Goal: Task Accomplishment & Management: Complete application form

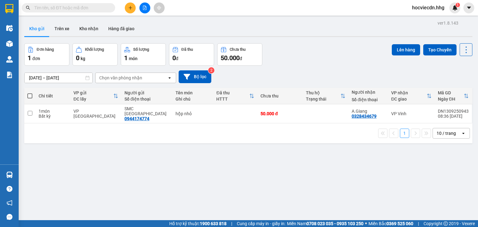
click at [78, 7] on input "text" at bounding box center [71, 7] width 74 height 7
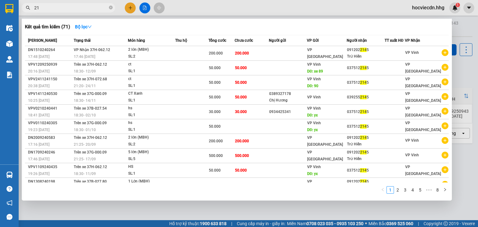
type input "2"
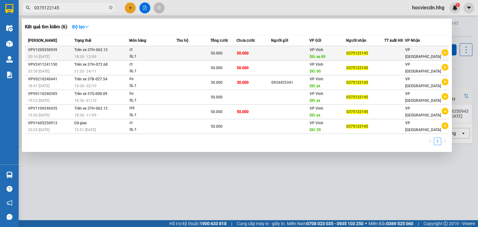
type input "0375122145"
click at [262, 55] on td "50.000" at bounding box center [254, 53] width 35 height 15
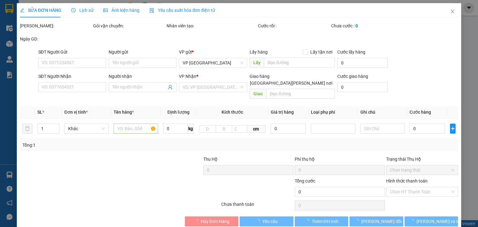
type input "xe 89"
type input "0375122145"
type input "50.000"
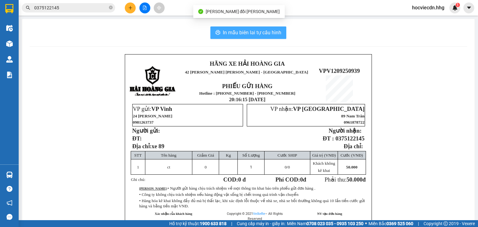
click at [245, 31] on span "In mẫu biên lai tự cấu hình" at bounding box center [252, 33] width 59 height 8
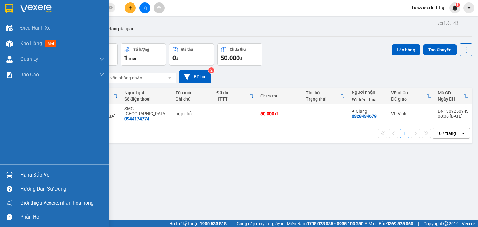
click at [34, 174] on div "Hàng sắp về" at bounding box center [62, 174] width 84 height 9
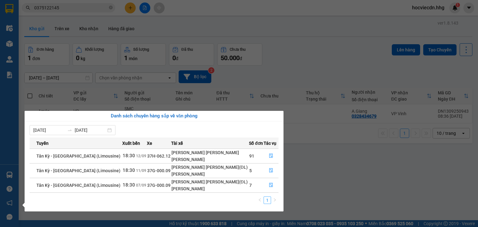
click at [266, 201] on ul "1" at bounding box center [267, 200] width 22 height 7
click at [264, 201] on ul "1" at bounding box center [267, 200] width 22 height 7
click at [269, 184] on icon "file-done" at bounding box center [271, 185] width 4 height 4
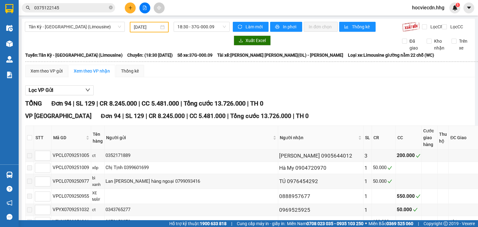
type input "[DATE]"
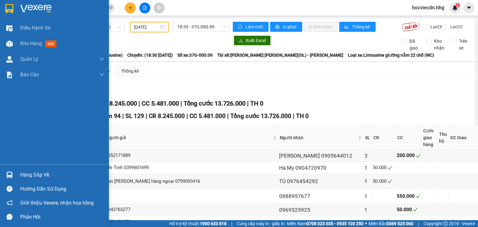
click at [26, 175] on div "Hàng sắp về" at bounding box center [62, 174] width 84 height 9
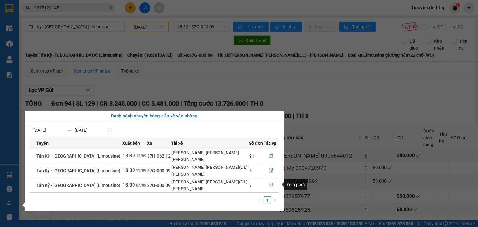
click at [270, 183] on icon "file-done" at bounding box center [271, 185] width 4 height 4
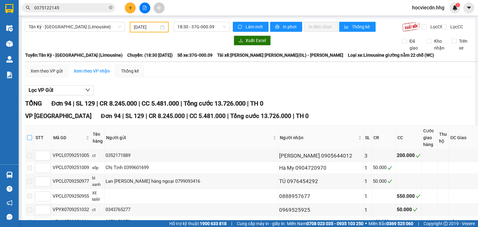
click at [30, 140] on input "checkbox" at bounding box center [29, 137] width 5 height 5
checkbox input "true"
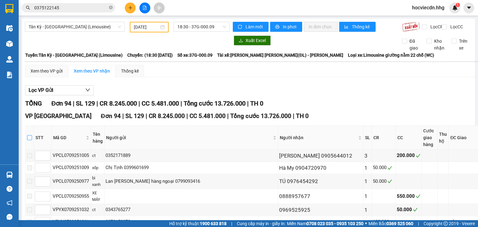
checkbox input "true"
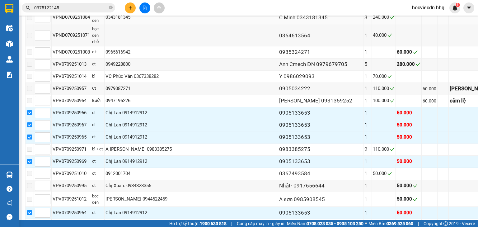
scroll to position [449, 0]
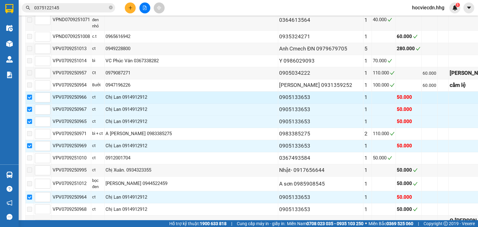
click at [28, 100] on input "checkbox" at bounding box center [29, 97] width 5 height 5
checkbox input "false"
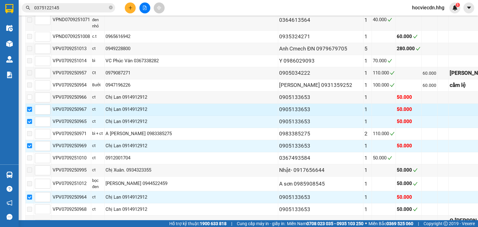
click at [31, 112] on input "checkbox" at bounding box center [29, 109] width 5 height 5
checkbox input "false"
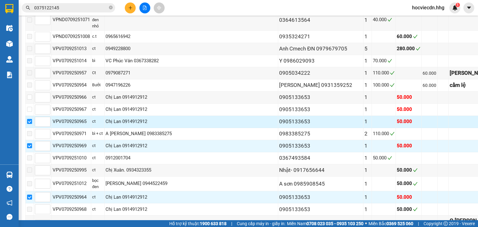
click at [29, 124] on input "checkbox" at bounding box center [29, 121] width 5 height 5
checkbox input "false"
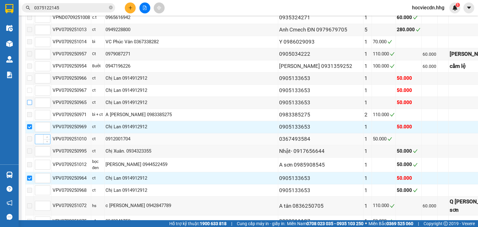
scroll to position [473, 0]
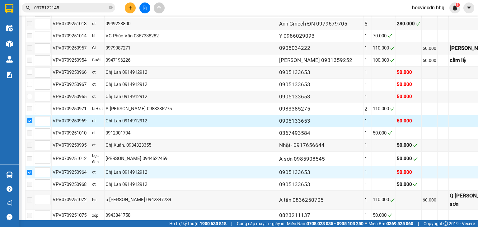
click at [28, 123] on input "checkbox" at bounding box center [29, 120] width 5 height 5
checkbox input "false"
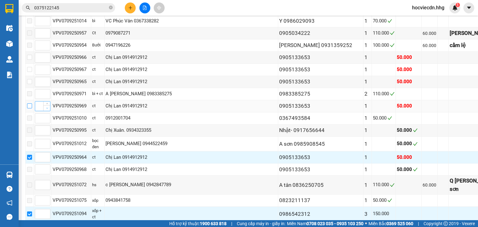
scroll to position [523, 0]
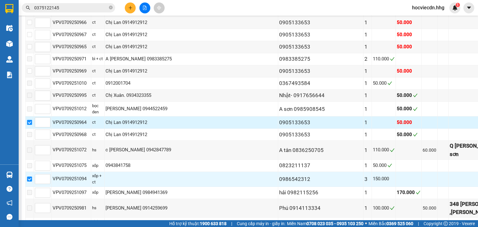
click at [31, 125] on input "checkbox" at bounding box center [29, 122] width 5 height 5
checkbox input "false"
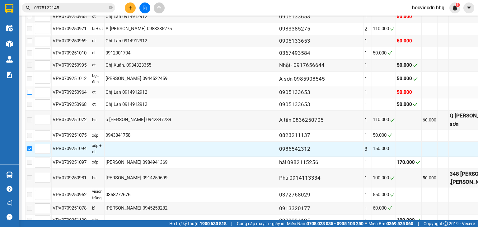
scroll to position [573, 0]
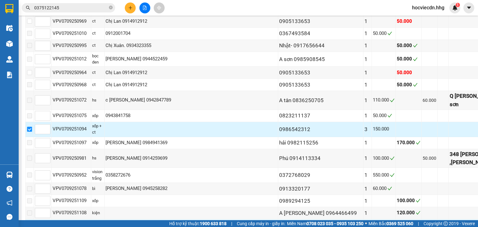
click at [29, 132] on input "checkbox" at bounding box center [29, 129] width 5 height 5
checkbox input "false"
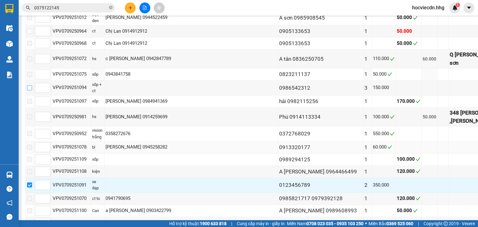
scroll to position [748, 0]
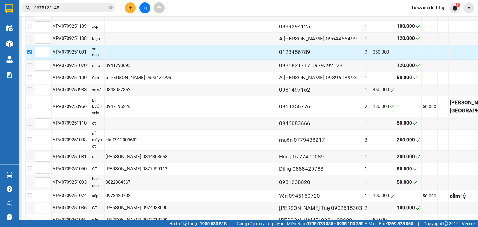
click at [27, 55] on input "checkbox" at bounding box center [29, 52] width 5 height 5
checkbox input "false"
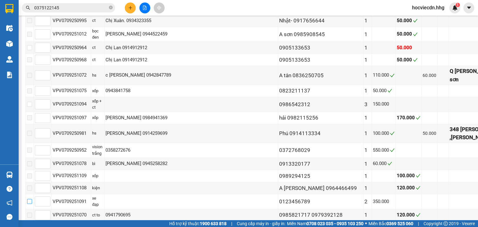
scroll to position [797, 0]
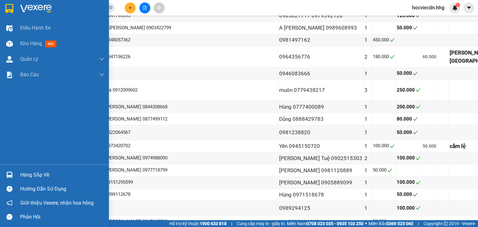
click at [30, 174] on div "Hàng sắp về" at bounding box center [62, 174] width 84 height 9
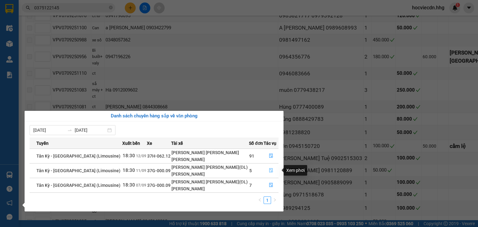
click at [269, 168] on button "button" at bounding box center [271, 171] width 15 height 10
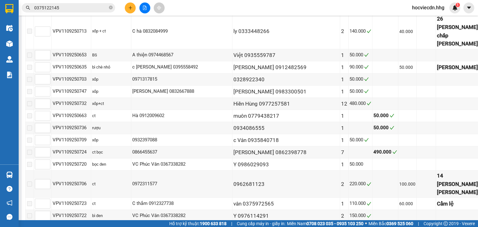
type input "11/09/2025"
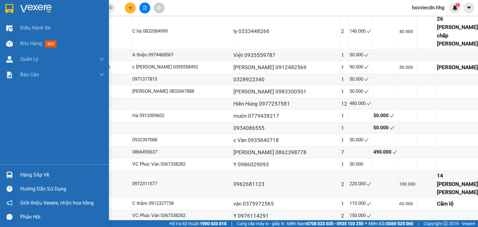
click at [35, 176] on div "Hàng sắp về" at bounding box center [62, 174] width 84 height 9
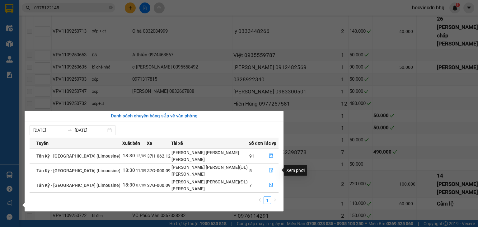
click at [265, 170] on button "button" at bounding box center [271, 171] width 15 height 10
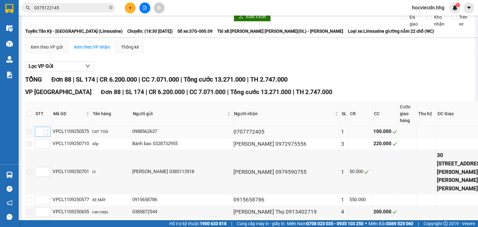
scroll to position [75, 0]
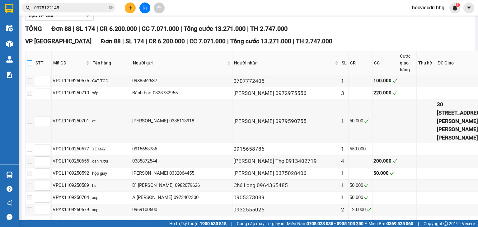
click at [32, 62] on input "checkbox" at bounding box center [29, 62] width 5 height 5
checkbox input "true"
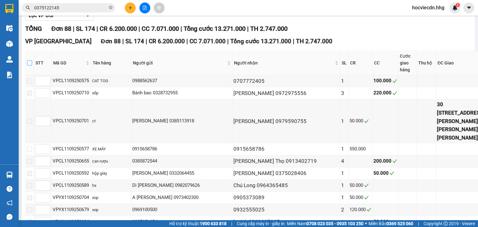
checkbox input "true"
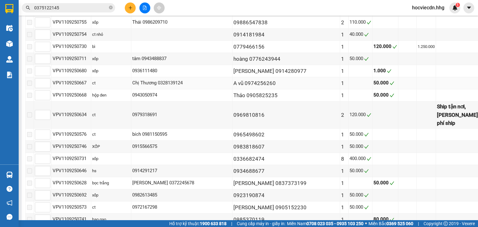
scroll to position [1052, 0]
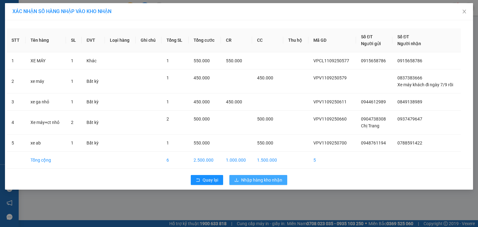
click at [258, 179] on span "Nhập hàng kho nhận" at bounding box center [261, 180] width 41 height 7
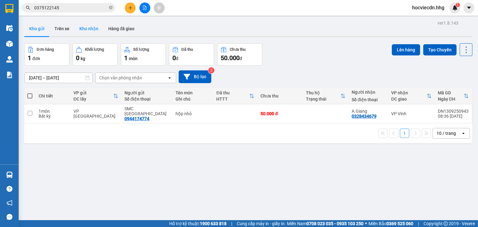
click at [87, 31] on button "Kho nhận" at bounding box center [88, 28] width 29 height 15
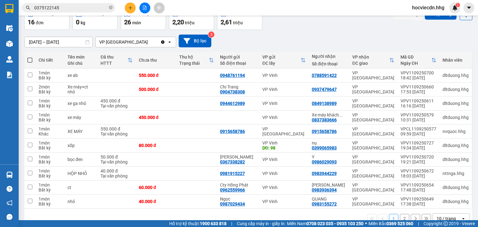
scroll to position [49, 0]
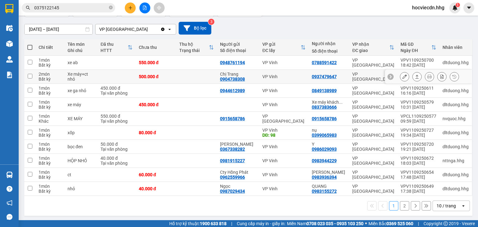
click at [344, 77] on div "0937479647" at bounding box center [329, 76] width 34 height 5
checkbox input "true"
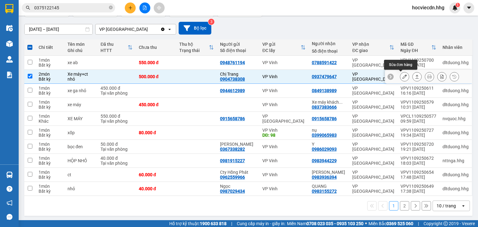
click at [403, 75] on icon at bounding box center [405, 76] width 4 height 4
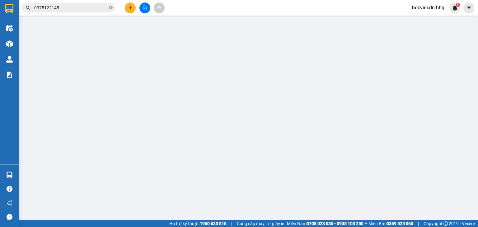
type input "0904738308"
type input "Chị Trang"
type input "0937479647"
type input "500.000"
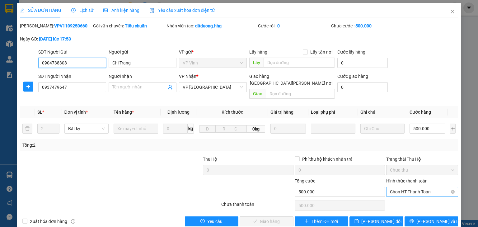
click at [411, 187] on span "Chọn HT Thanh Toán" at bounding box center [422, 191] width 64 height 9
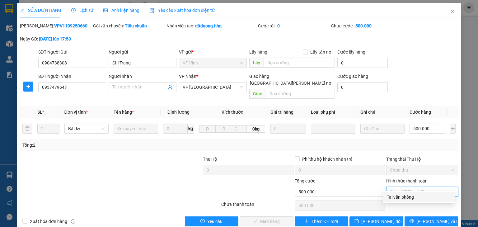
drag, startPoint x: 416, startPoint y: 196, endPoint x: 341, endPoint y: 202, distance: 74.4
click at [415, 196] on div "Tại văn phòng" at bounding box center [419, 197] width 64 height 7
type input "0"
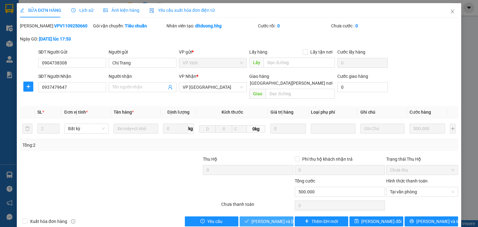
click at [276, 218] on span "[PERSON_NAME] và Giao hàng" at bounding box center [294, 221] width 84 height 7
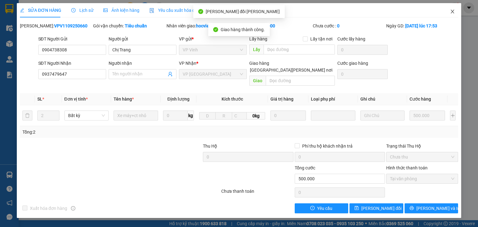
click at [454, 12] on icon "close" at bounding box center [452, 11] width 5 height 5
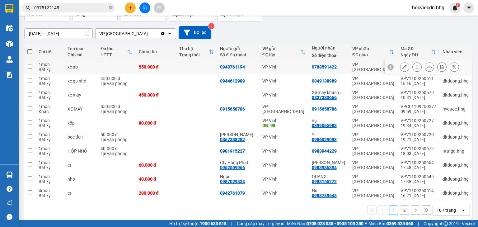
scroll to position [49, 0]
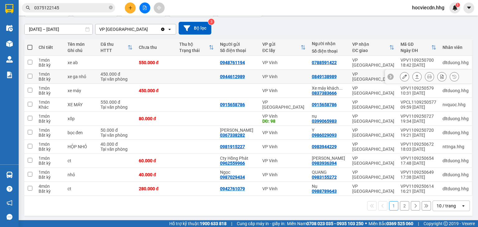
click at [356, 76] on div "VP [GEOGRAPHIC_DATA]" at bounding box center [374, 77] width 42 height 10
checkbox input "true"
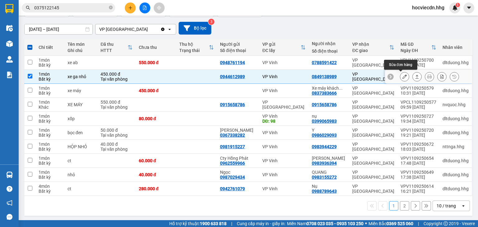
click at [401, 76] on button at bounding box center [405, 76] width 9 height 11
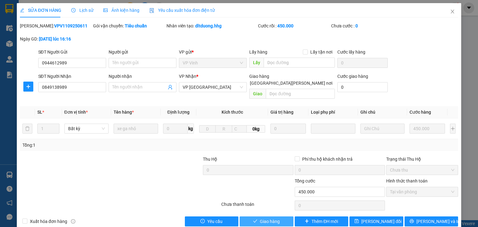
click at [277, 218] on span "Giao hàng" at bounding box center [270, 221] width 20 height 7
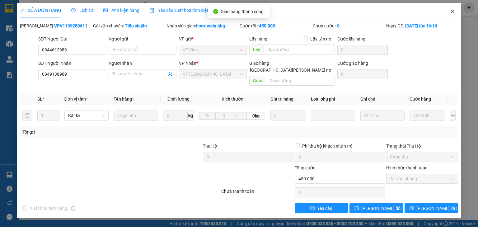
click at [453, 11] on icon "close" at bounding box center [452, 11] width 5 height 5
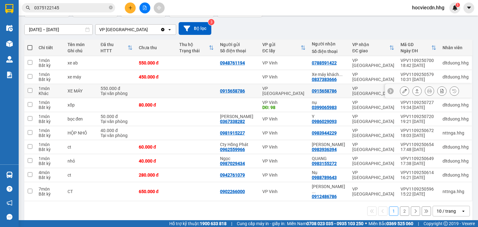
scroll to position [49, 0]
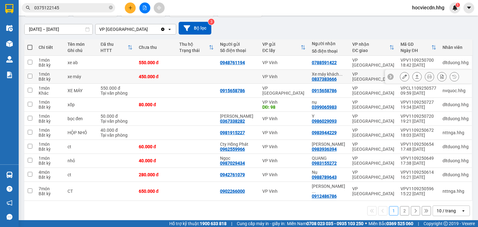
click at [363, 77] on div "VP [GEOGRAPHIC_DATA]" at bounding box center [374, 77] width 42 height 10
checkbox input "true"
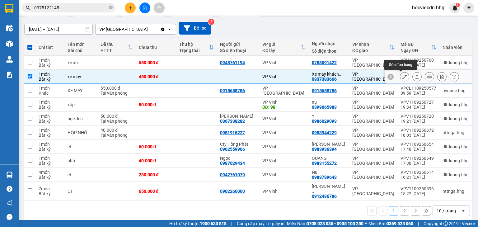
click at [401, 76] on button at bounding box center [405, 76] width 9 height 11
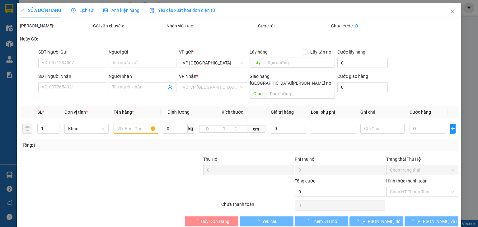
type input "0837383666"
type input "Xe máy khách đi ngày 7/9 rồi"
type input "450.000"
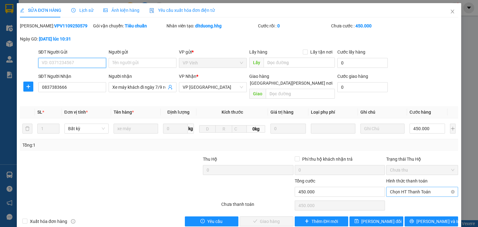
click at [390, 187] on span "Chọn HT Thanh Toán" at bounding box center [422, 191] width 64 height 9
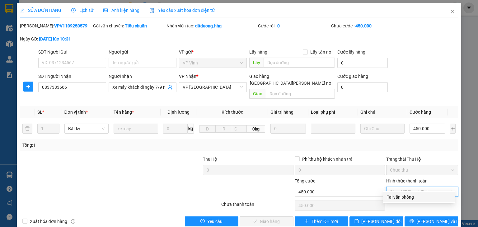
click at [394, 197] on div "Tại văn phòng" at bounding box center [419, 197] width 64 height 7
type input "0"
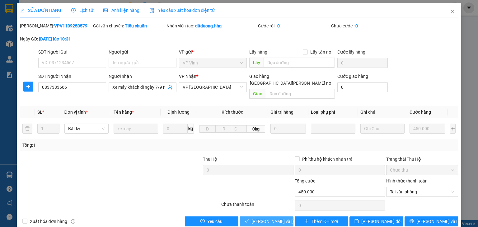
drag, startPoint x: 278, startPoint y: 213, endPoint x: 295, endPoint y: 111, distance: 103.6
click at [278, 218] on span "[PERSON_NAME] và Giao hàng" at bounding box center [294, 221] width 84 height 7
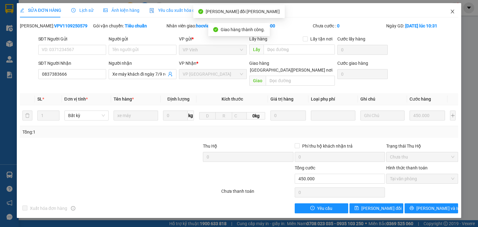
click at [455, 11] on icon "close" at bounding box center [452, 11] width 5 height 5
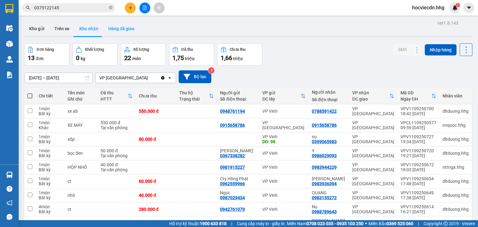
click at [118, 30] on button "Hàng đã giao" at bounding box center [121, 28] width 36 height 15
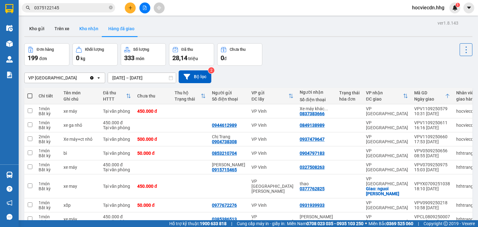
click at [93, 26] on button "Kho nhận" at bounding box center [88, 28] width 29 height 15
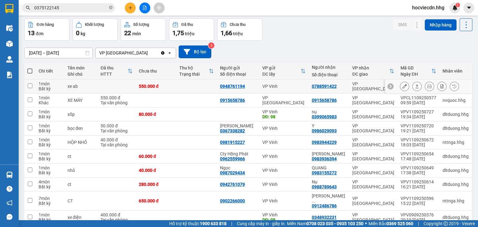
scroll to position [49, 0]
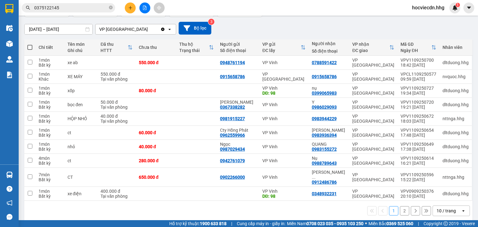
click at [449, 208] on div "10 / trang" at bounding box center [446, 211] width 19 height 6
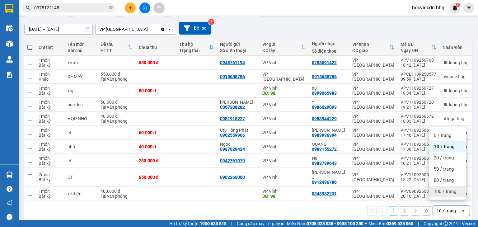
click at [447, 192] on span "100 / trang" at bounding box center [445, 191] width 22 height 6
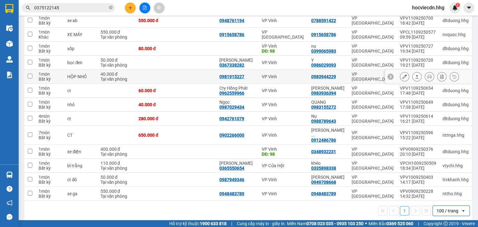
scroll to position [66, 0]
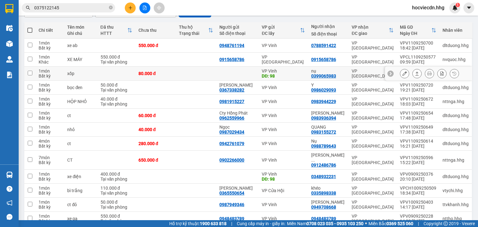
click at [358, 71] on div "VP [GEOGRAPHIC_DATA]" at bounding box center [373, 74] width 42 height 10
checkbox input "true"
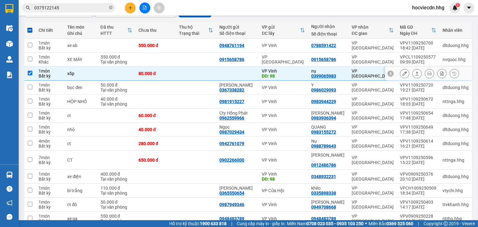
click at [403, 72] on icon at bounding box center [405, 73] width 4 height 4
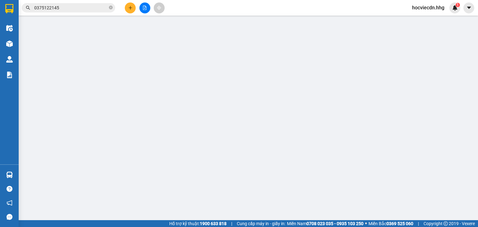
type input "98"
type input "0399065983"
type input "nụ"
type input "80.000"
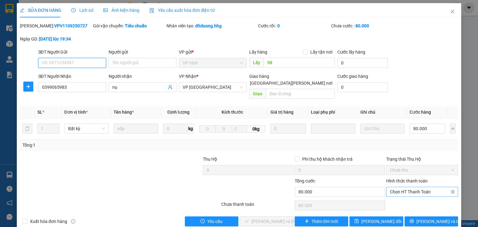
click at [392, 187] on span "Chọn HT Thanh Toán" at bounding box center [422, 191] width 64 height 9
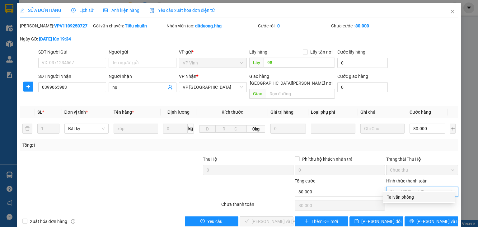
click at [393, 197] on div "Tại văn phòng" at bounding box center [419, 197] width 64 height 7
type input "0"
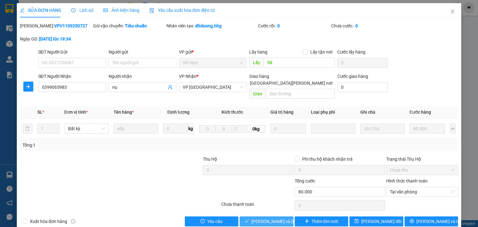
click at [280, 218] on span "[PERSON_NAME] và Giao hàng" at bounding box center [294, 221] width 84 height 7
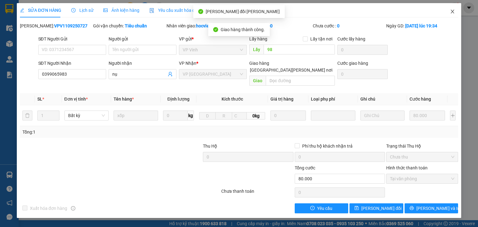
click at [452, 9] on icon "close" at bounding box center [452, 11] width 5 height 5
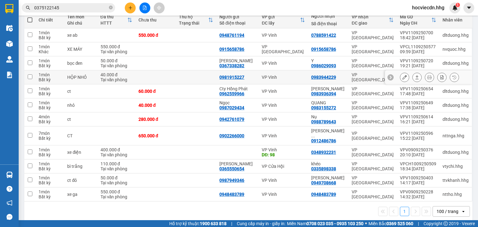
scroll to position [77, 0]
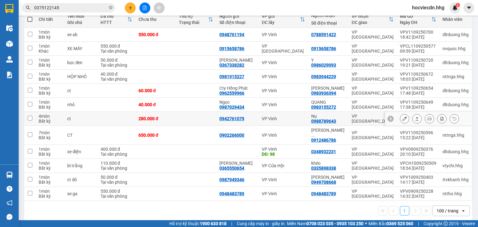
click at [304, 117] on div "VP Vinh" at bounding box center [283, 118] width 43 height 5
checkbox input "true"
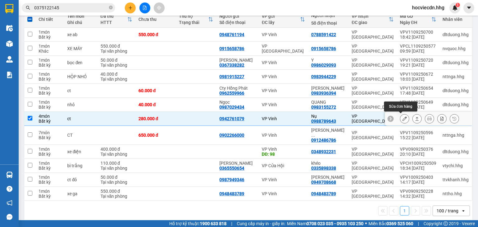
click at [403, 118] on icon at bounding box center [405, 118] width 4 height 4
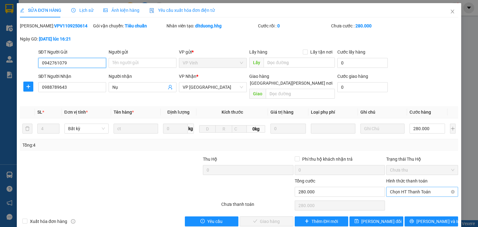
click at [394, 187] on span "Chọn HT Thanh Toán" at bounding box center [422, 191] width 64 height 9
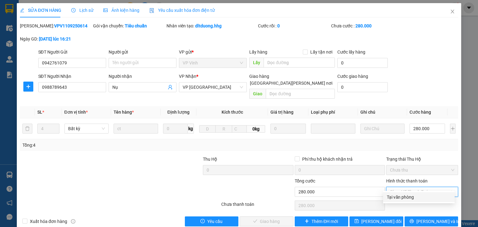
click at [395, 197] on div "Tại văn phòng" at bounding box center [419, 197] width 64 height 7
type input "0"
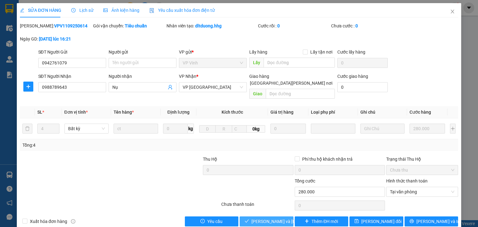
click at [270, 218] on span "[PERSON_NAME] và Giao hàng" at bounding box center [294, 221] width 84 height 7
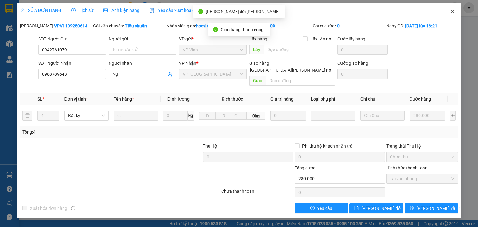
click at [453, 11] on icon "close" at bounding box center [452, 11] width 5 height 5
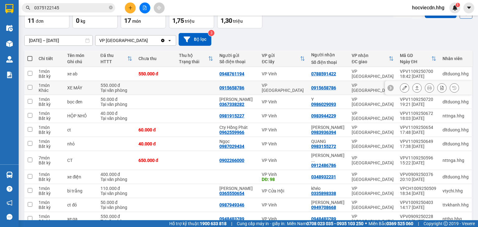
scroll to position [50, 0]
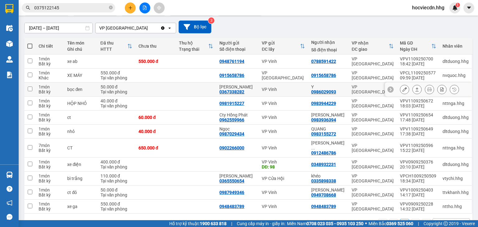
click at [308, 87] on td "VP Vinh" at bounding box center [283, 90] width 49 height 14
checkbox input "true"
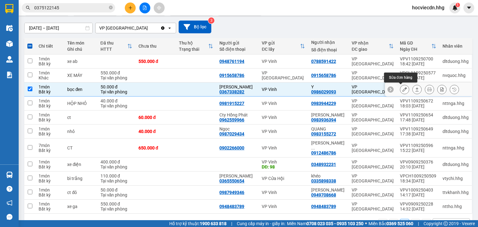
click at [403, 89] on icon at bounding box center [405, 89] width 4 height 4
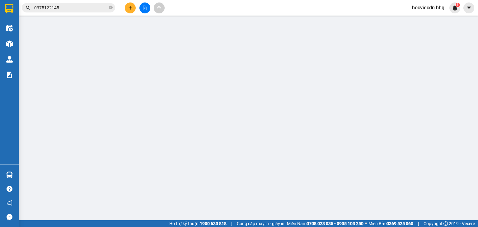
type input "0367338282"
type input "VC [PERSON_NAME]"
type input "0986029093"
type input "Y"
type input "50.000"
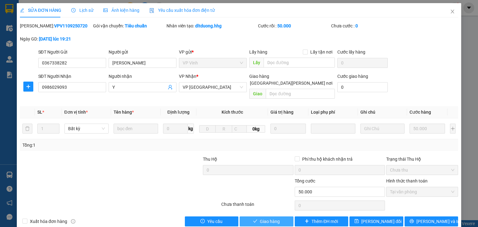
click at [272, 218] on span "Giao hàng" at bounding box center [270, 221] width 20 height 7
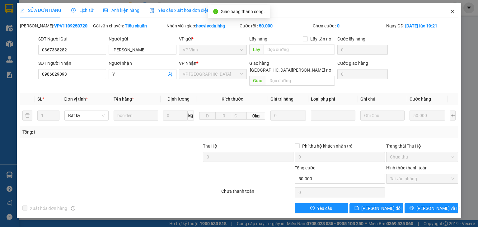
click at [454, 12] on icon "close" at bounding box center [452, 11] width 5 height 5
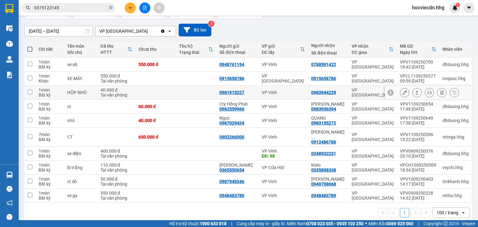
scroll to position [49, 0]
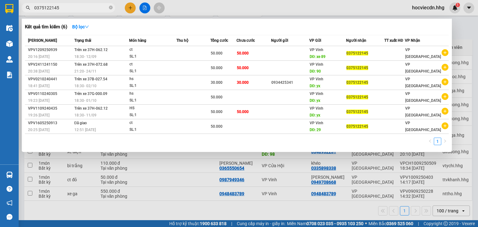
click at [66, 9] on input "0375122145" at bounding box center [71, 7] width 74 height 7
type input "0"
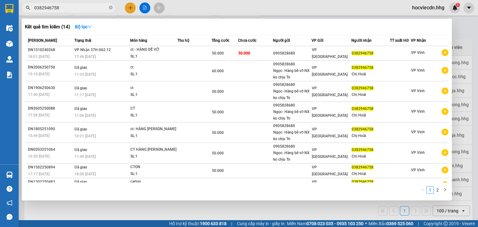
drag, startPoint x: 59, startPoint y: 9, endPoint x: 31, endPoint y: 9, distance: 28.3
click at [31, 9] on span "0382946758" at bounding box center [68, 7] width 93 height 9
type input "0382946758"
click at [131, 9] on div at bounding box center [239, 113] width 478 height 227
click at [130, 8] on div at bounding box center [239, 113] width 478 height 227
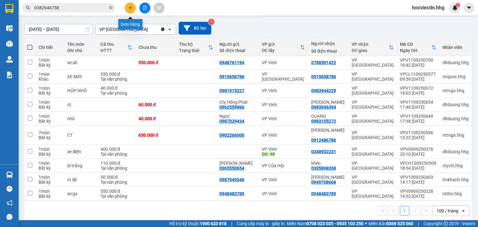
click at [130, 11] on button at bounding box center [130, 7] width 11 height 11
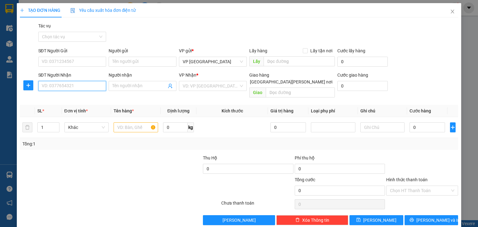
paste input "0382946758"
type input "0382946758"
click at [74, 97] on div "0382946758 - Chị Hoài" at bounding box center [72, 98] width 60 height 7
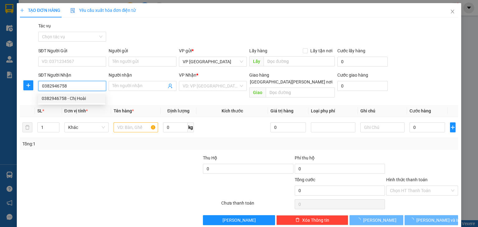
type input "Chị Hoài"
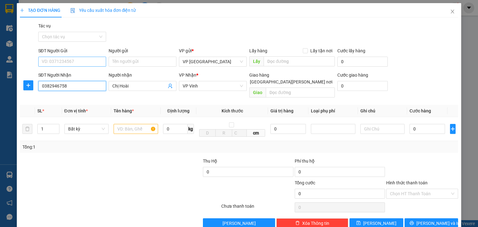
type input "0382946758"
click at [78, 63] on input "SĐT Người Gửi" at bounding box center [72, 62] width 68 height 10
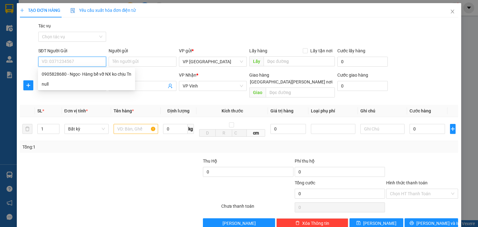
click at [78, 61] on input "SĐT Người Gửi" at bounding box center [72, 62] width 68 height 10
click at [79, 71] on div "0905828680 - Ngọc- Hàng bể vỡ NX ko chịu Tn" at bounding box center [87, 74] width 90 height 7
type input "0905828680"
type input "Ngọc- Hàng bể vỡ NX ko chịu Tn"
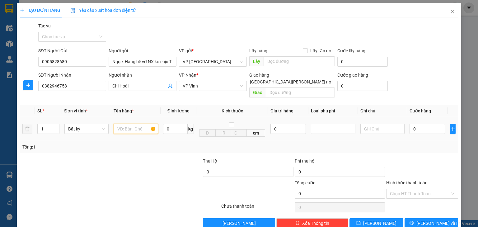
click at [126, 124] on input "text" at bounding box center [136, 129] width 45 height 10
type input "ct"
click at [433, 124] on input "0" at bounding box center [428, 129] width 36 height 10
type input "5"
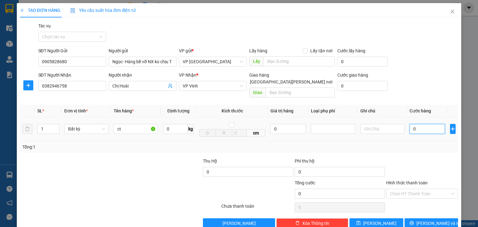
type input "5"
type input "50"
type input "500"
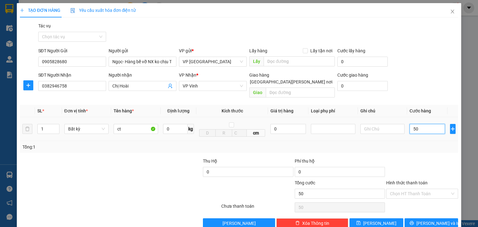
type input "500"
type input "5.000"
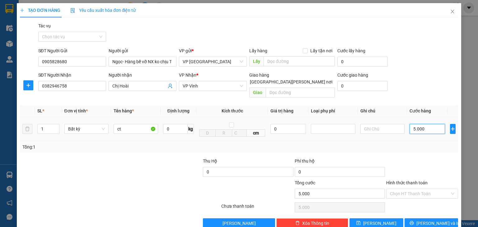
type input "50.000"
click at [426, 220] on span "[PERSON_NAME] và In" at bounding box center [439, 223] width 44 height 7
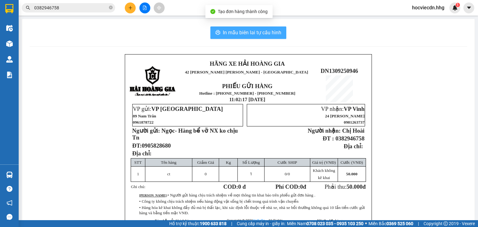
click at [247, 35] on span "In mẫu biên lai tự cấu hình" at bounding box center [252, 33] width 59 height 8
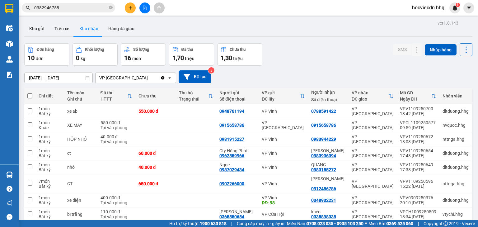
click at [430, 8] on span "hocviecdn.hhg" at bounding box center [428, 8] width 42 height 8
click at [430, 17] on span "Đăng xuất" at bounding box center [431, 19] width 29 height 7
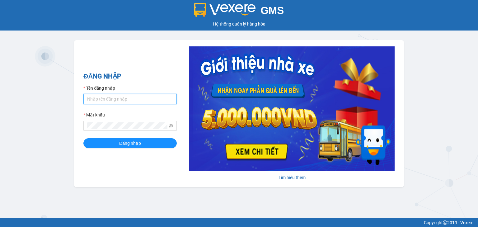
click at [123, 101] on input "Tên đăng nhập" at bounding box center [129, 99] width 93 height 10
type input "hthtrang.hhg"
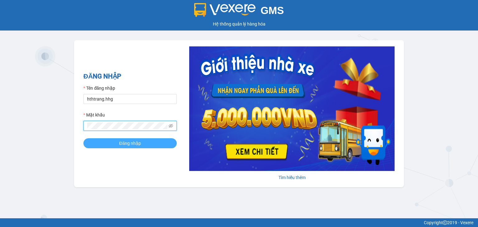
click at [152, 145] on button "Đăng nhập" at bounding box center [129, 143] width 93 height 10
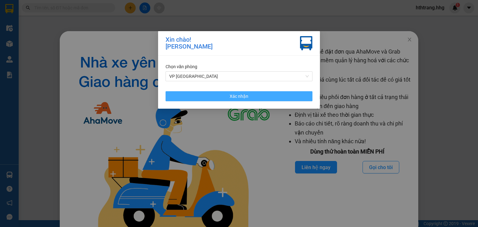
click at [236, 94] on span "Xác nhận" at bounding box center [239, 96] width 19 height 7
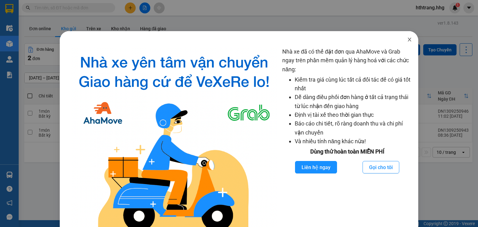
click at [407, 39] on icon "close" at bounding box center [409, 39] width 5 height 5
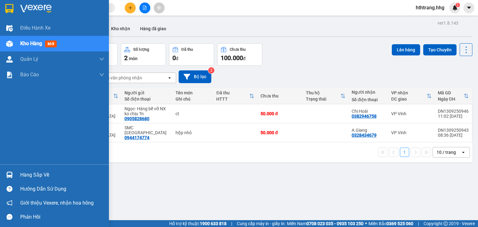
click at [36, 172] on div "Hàng sắp về" at bounding box center [62, 174] width 84 height 9
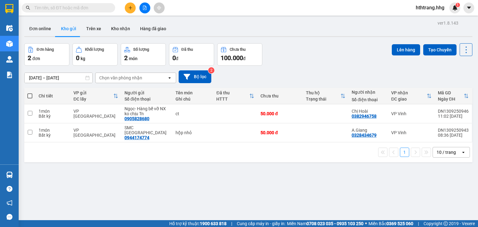
click at [311, 57] on section "Kết quả tìm kiếm ( 0 ) Bộ lọc No Data hthtrang.hhg 1 Điều hành xe Kho hàng mới …" at bounding box center [239, 113] width 478 height 227
click at [119, 29] on button "Kho nhận" at bounding box center [120, 28] width 29 height 15
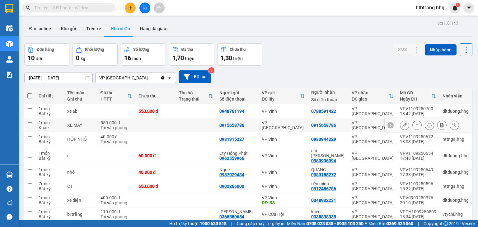
scroll to position [25, 0]
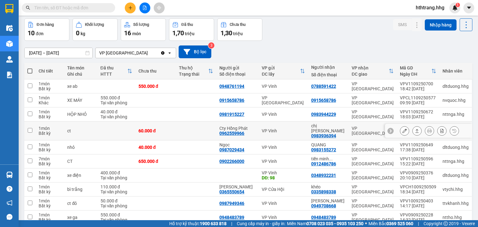
click at [308, 128] on td "VP Vinh" at bounding box center [283, 130] width 49 height 19
checkbox input "true"
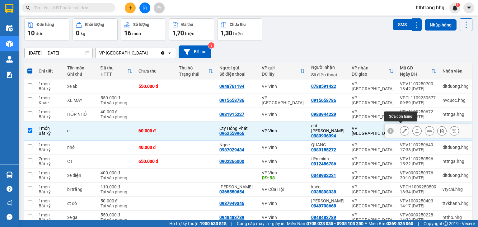
click at [403, 129] on icon at bounding box center [405, 131] width 4 height 4
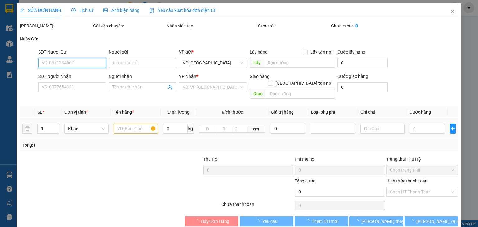
type input "0962559966"
type input "Cty Hồng Phát"
type input "0983936394"
type input "chị [PERSON_NAME]"
type input "60.000"
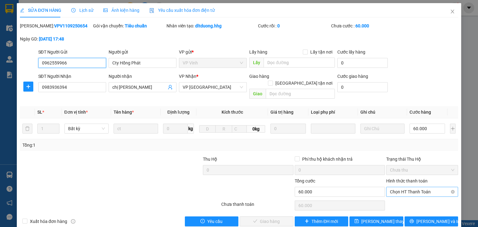
click at [397, 187] on span "Chọn HT Thanh Toán" at bounding box center [422, 191] width 64 height 9
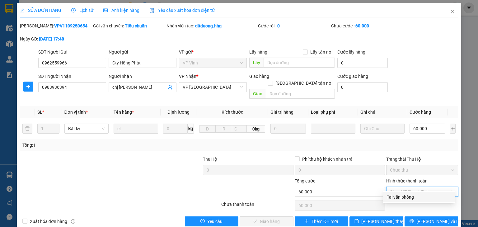
click at [396, 197] on div "Tại văn phòng" at bounding box center [419, 197] width 64 height 7
type input "0"
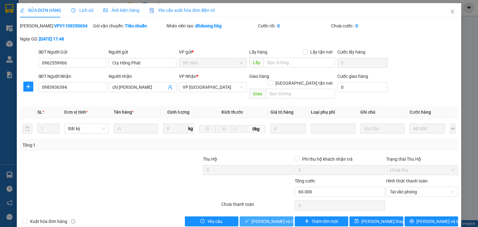
click at [273, 218] on span "[PERSON_NAME] và Giao hàng" at bounding box center [282, 221] width 60 height 7
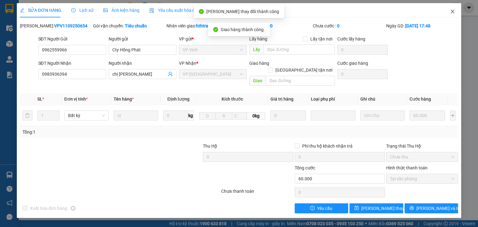
click at [451, 9] on span "Close" at bounding box center [452, 11] width 17 height 17
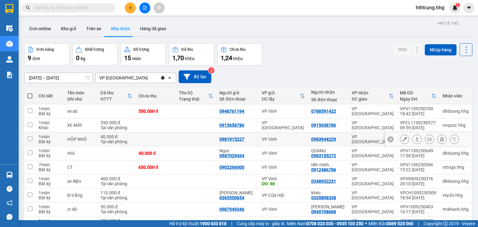
click at [349, 140] on td "VP [GEOGRAPHIC_DATA]" at bounding box center [373, 139] width 48 height 14
checkbox input "true"
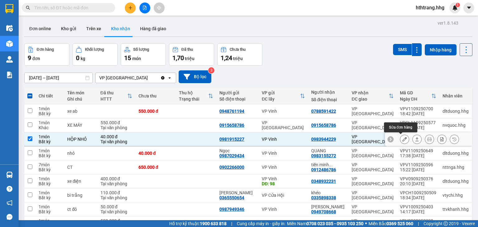
click at [403, 138] on icon at bounding box center [405, 139] width 4 height 4
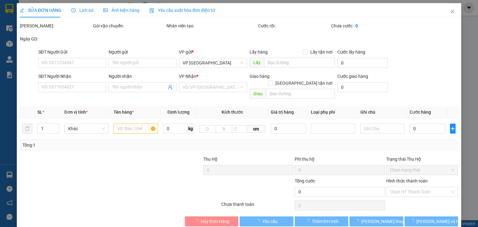
type input "0981915227"
type input "0983944229"
type input "40.000"
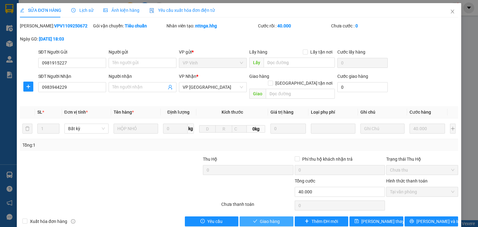
click at [271, 218] on span "Giao hàng" at bounding box center [270, 221] width 20 height 7
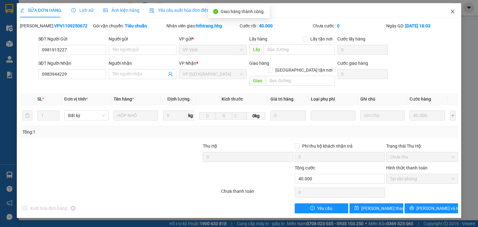
click at [452, 8] on span "Close" at bounding box center [452, 11] width 17 height 17
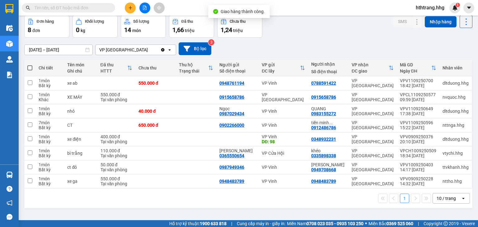
scroll to position [29, 0]
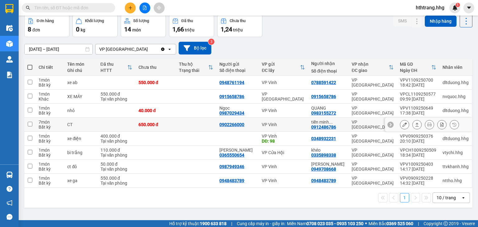
click at [336, 125] on div "0912486786" at bounding box center [323, 127] width 25 height 5
click at [367, 126] on div "VP [GEOGRAPHIC_DATA]" at bounding box center [373, 125] width 42 height 10
checkbox input "true"
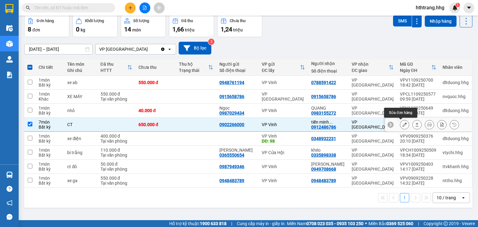
click at [403, 123] on icon at bounding box center [405, 124] width 4 height 4
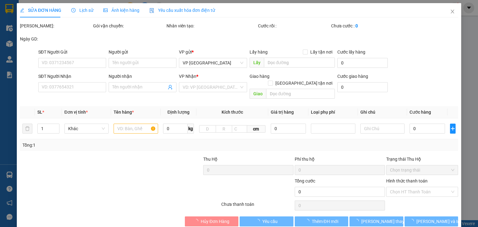
type input "0902266000"
type input "0912486786"
type input "tiến minh 0901163169"
type input "650.000"
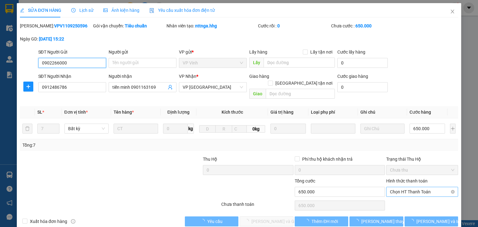
click at [390, 187] on span "Chọn HT Thanh Toán" at bounding box center [422, 191] width 64 height 9
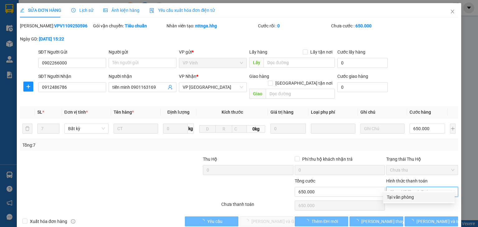
click at [389, 196] on div "Tại văn phòng" at bounding box center [419, 197] width 64 height 7
type input "0"
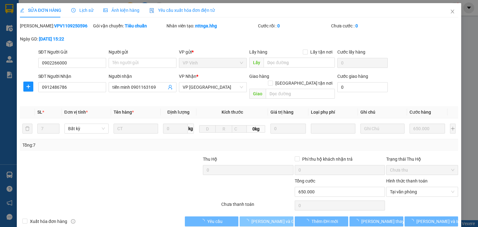
drag, startPoint x: 277, startPoint y: 214, endPoint x: 289, endPoint y: 183, distance: 33.0
click at [276, 218] on span "[PERSON_NAME] và Giao hàng" at bounding box center [282, 221] width 60 height 7
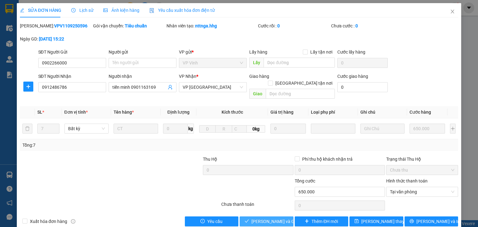
click at [282, 218] on span "[PERSON_NAME] và Giao hàng" at bounding box center [282, 221] width 60 height 7
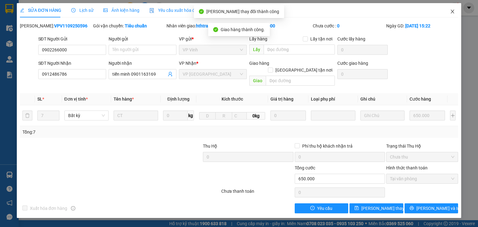
click at [453, 11] on icon "close" at bounding box center [452, 11] width 5 height 5
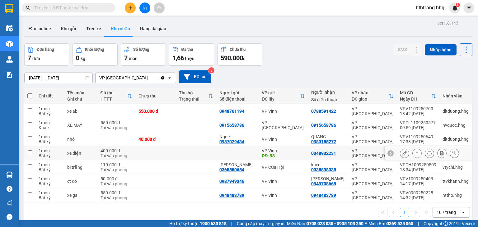
click at [350, 152] on td "VP [GEOGRAPHIC_DATA]" at bounding box center [373, 153] width 48 height 14
checkbox input "true"
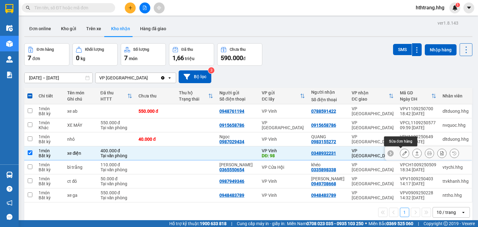
click at [403, 151] on icon at bounding box center [405, 153] width 4 height 4
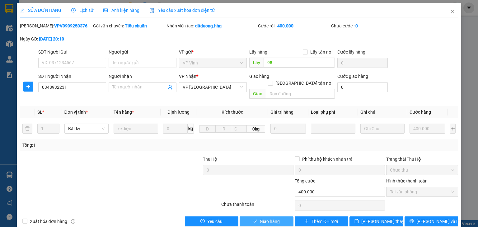
click at [275, 218] on span "Giao hàng" at bounding box center [270, 221] width 20 height 7
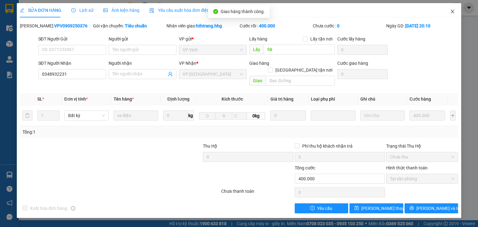
click at [454, 10] on icon "close" at bounding box center [452, 12] width 3 height 4
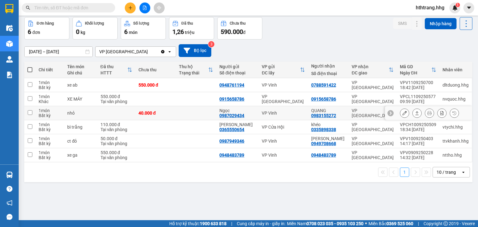
scroll to position [29, 0]
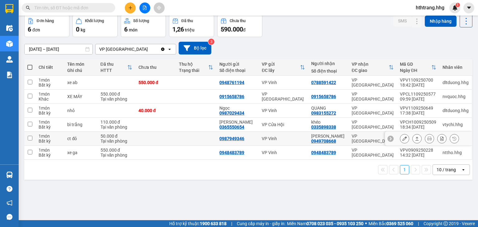
click at [361, 136] on div "VP [GEOGRAPHIC_DATA]" at bounding box center [373, 139] width 42 height 10
checkbox input "true"
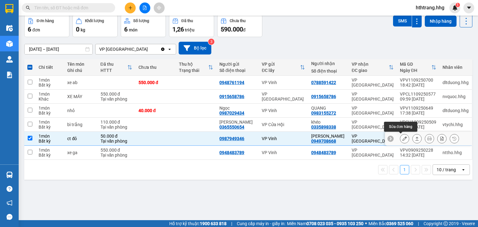
click at [403, 138] on icon at bounding box center [405, 138] width 4 height 4
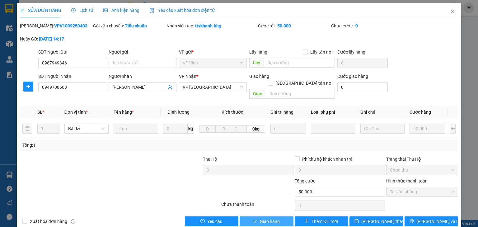
drag, startPoint x: 276, startPoint y: 213, endPoint x: 308, endPoint y: 145, distance: 75.8
click at [276, 218] on span "Giao hàng" at bounding box center [270, 221] width 20 height 7
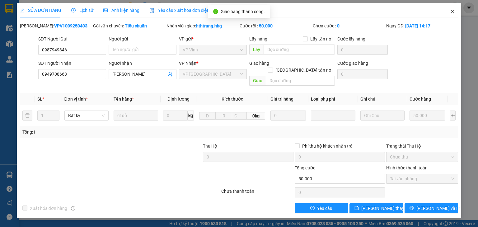
click at [454, 11] on icon "close" at bounding box center [452, 12] width 3 height 4
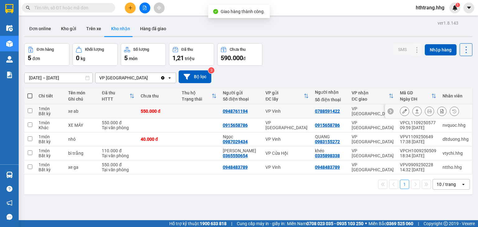
scroll to position [29, 0]
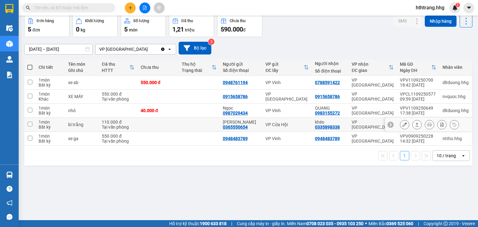
click at [351, 124] on td "VP [GEOGRAPHIC_DATA]" at bounding box center [373, 125] width 48 height 14
checkbox input "true"
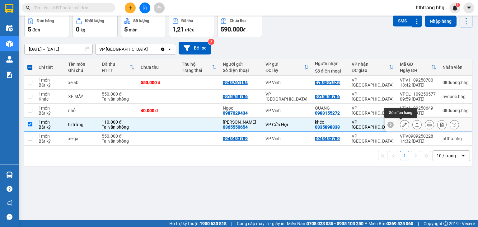
click at [401, 125] on button at bounding box center [405, 124] width 9 height 11
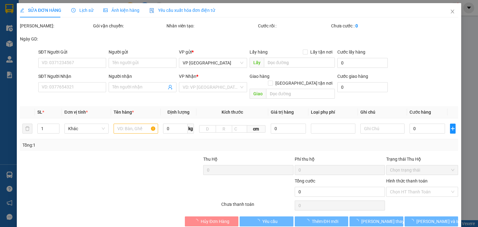
type input "0365550654"
type input "Phan Huyền"
type input "0335898338"
type input "khéo"
type input "110.000"
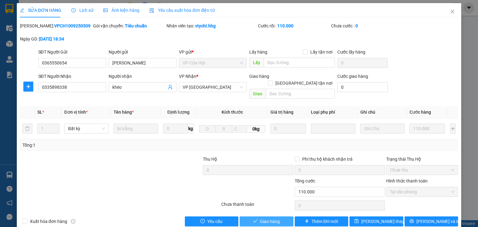
drag, startPoint x: 282, startPoint y: 213, endPoint x: 288, endPoint y: 187, distance: 26.8
click at [283, 216] on button "Giao hàng" at bounding box center [267, 221] width 54 height 10
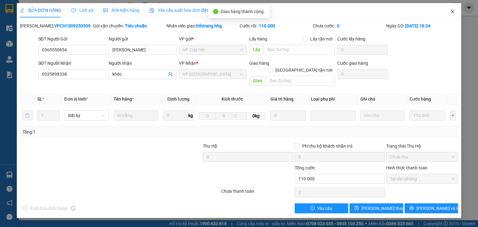
click at [454, 11] on icon "close" at bounding box center [452, 12] width 3 height 4
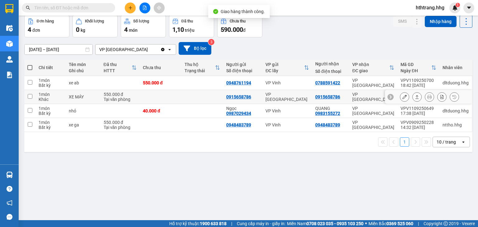
scroll to position [29, 0]
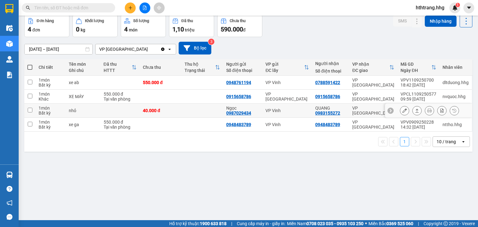
click at [347, 108] on td "QUANG 0983155272" at bounding box center [330, 111] width 37 height 14
checkbox input "true"
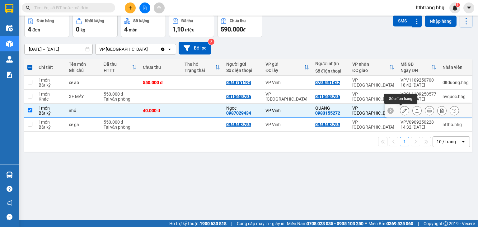
click at [403, 110] on icon at bounding box center [405, 110] width 4 height 4
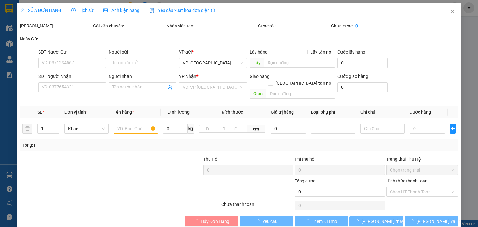
type input "0987029434"
type input "Ngọc"
type input "0983155272"
type input "QUANG"
type input "40.000"
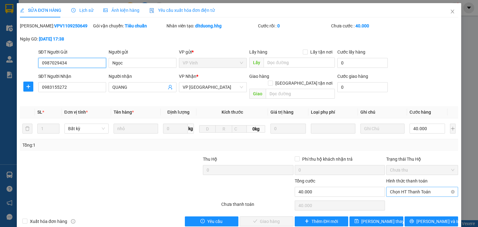
click at [399, 187] on span "Chọn HT Thanh Toán" at bounding box center [422, 191] width 64 height 9
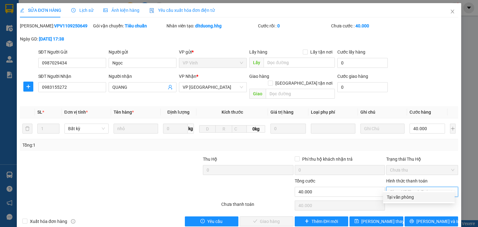
drag, startPoint x: 399, startPoint y: 195, endPoint x: 333, endPoint y: 192, distance: 66.4
click at [399, 196] on div "Tại văn phòng" at bounding box center [419, 197] width 64 height 7
type input "0"
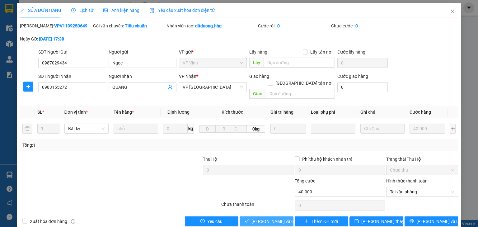
drag, startPoint x: 281, startPoint y: 214, endPoint x: 291, endPoint y: 176, distance: 39.0
click at [281, 218] on span "[PERSON_NAME] và Giao hàng" at bounding box center [282, 221] width 60 height 7
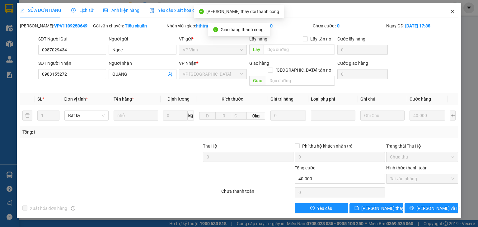
click at [453, 10] on icon "close" at bounding box center [452, 11] width 5 height 5
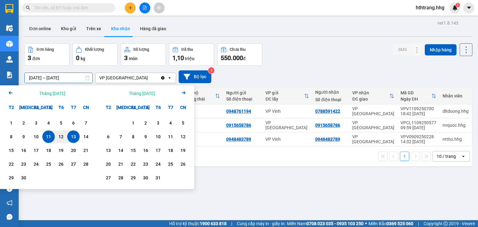
click at [41, 77] on input "[DATE] – [DATE]" at bounding box center [59, 78] width 68 height 10
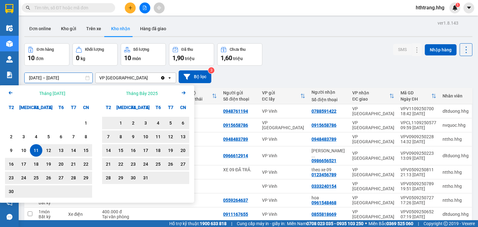
type input "11/06/2025 – 13/09/2025"
click at [314, 72] on div "11/06/2025 – 13/09/2025 Press the down arrow key to interact with the calendar …" at bounding box center [248, 76] width 449 height 13
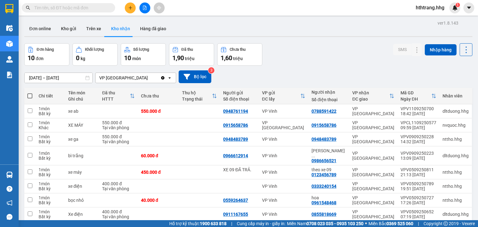
scroll to position [50, 0]
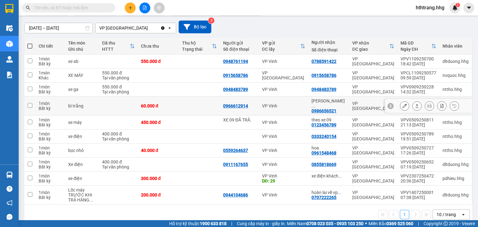
click at [347, 103] on td "Nguyễn Khán ... 0986656521" at bounding box center [329, 106] width 41 height 19
checkbox input "true"
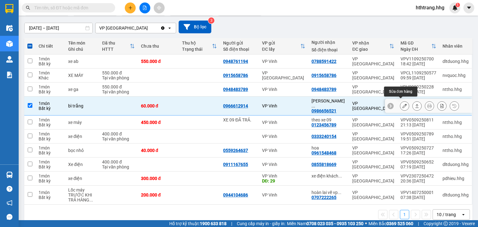
click at [403, 104] on icon at bounding box center [405, 106] width 4 height 4
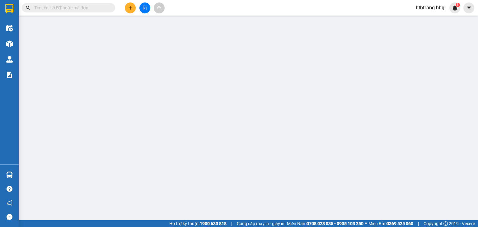
type input "0966612914"
type input "0986656521"
type input "Nguyễn Khánh Vy"
type input "60.000"
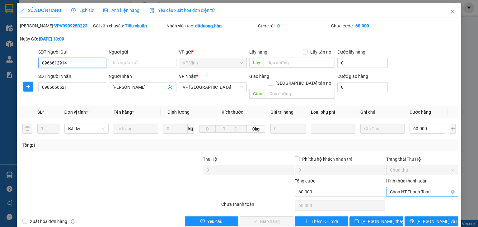
click at [395, 187] on span "Chọn HT Thanh Toán" at bounding box center [422, 191] width 64 height 9
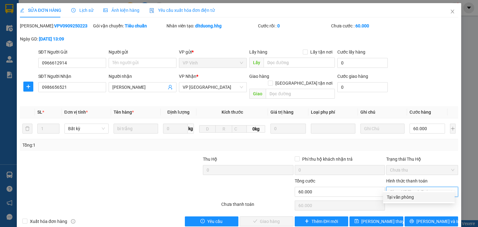
click at [395, 197] on div "Tại văn phòng" at bounding box center [419, 197] width 64 height 7
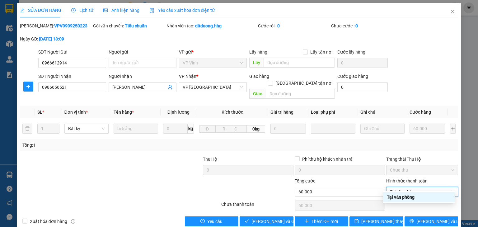
type input "0"
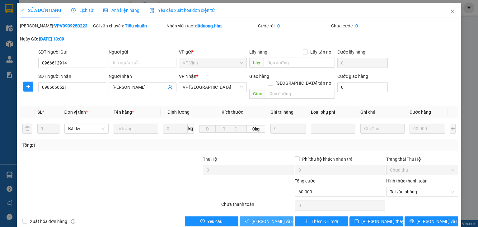
click at [280, 218] on span "[PERSON_NAME] và Giao hàng" at bounding box center [282, 221] width 60 height 7
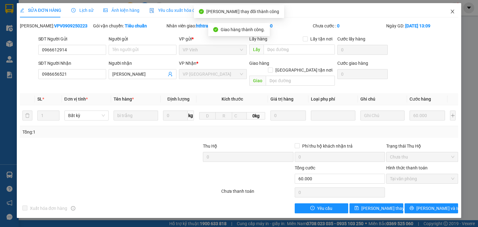
click at [454, 9] on icon "close" at bounding box center [452, 11] width 5 height 5
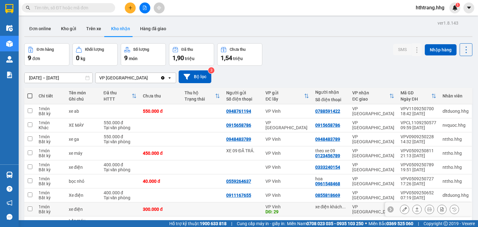
scroll to position [25, 0]
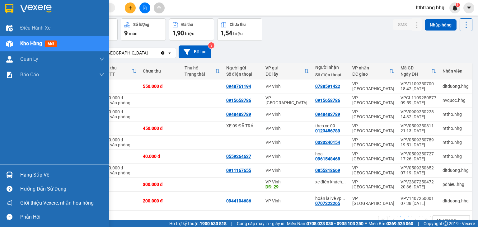
click at [37, 174] on div "Hàng sắp về" at bounding box center [62, 174] width 84 height 9
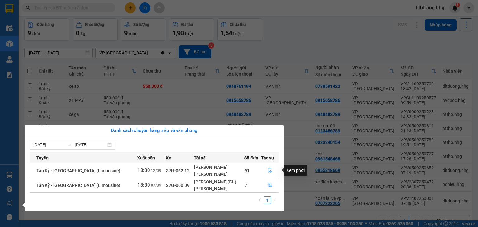
click at [269, 170] on icon "file-done" at bounding box center [270, 170] width 4 height 4
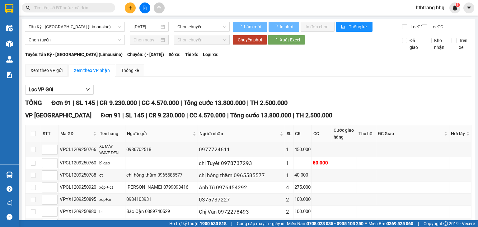
type input "12/09/2025"
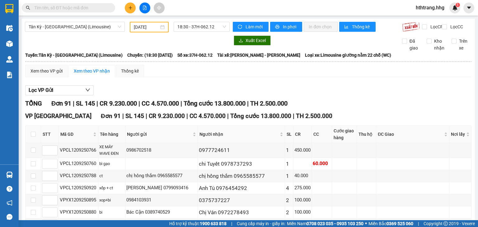
scroll to position [25, 0]
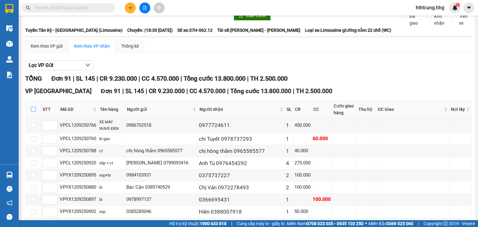
click at [33, 112] on input "checkbox" at bounding box center [33, 109] width 5 height 5
checkbox input "true"
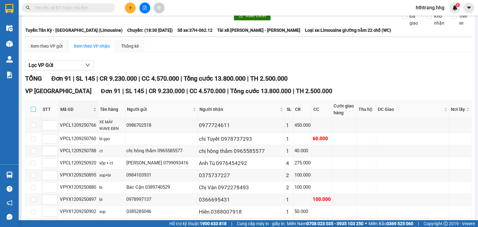
checkbox input "true"
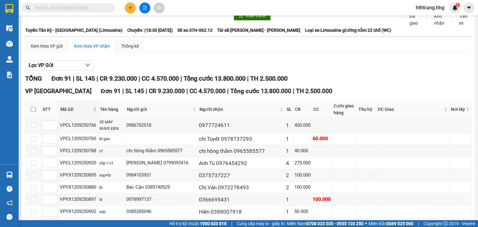
checkbox input "true"
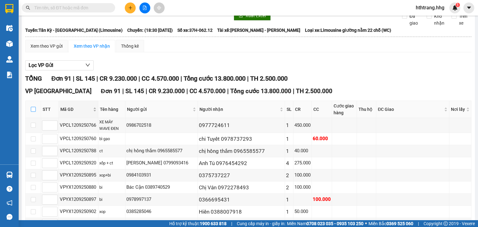
checkbox input "true"
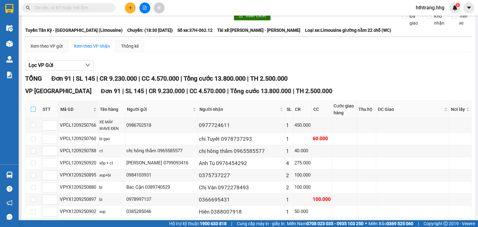
checkbox input "true"
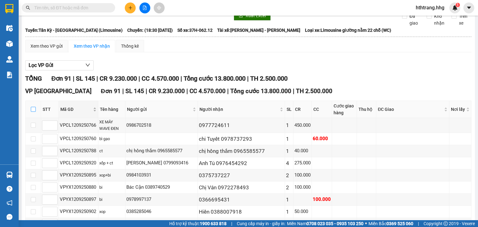
checkbox input "true"
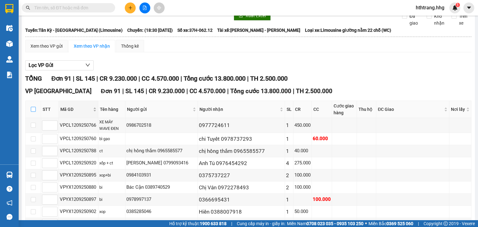
checkbox input "true"
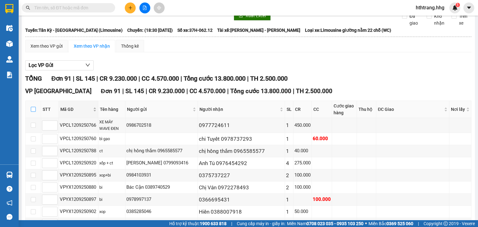
checkbox input "true"
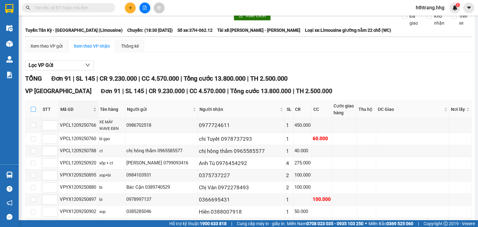
checkbox input "true"
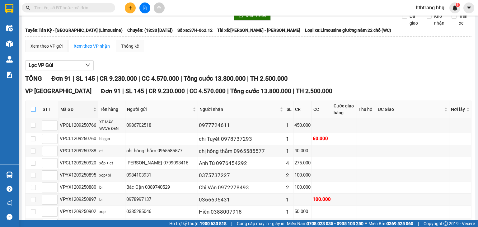
checkbox input "true"
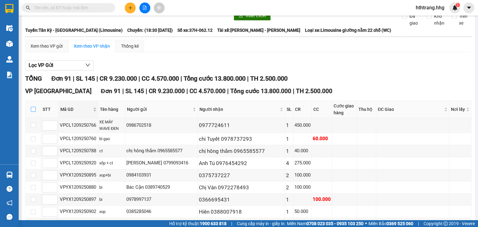
checkbox input "true"
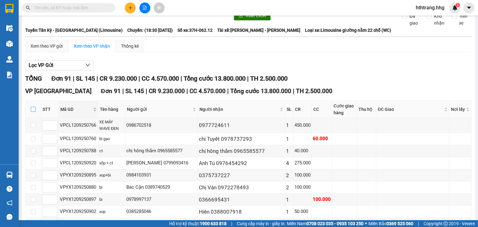
checkbox input "true"
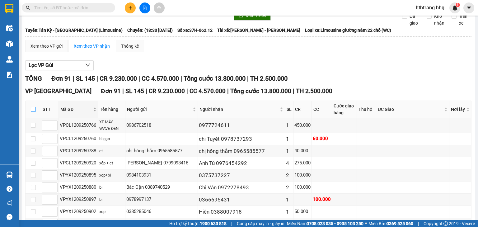
checkbox input "true"
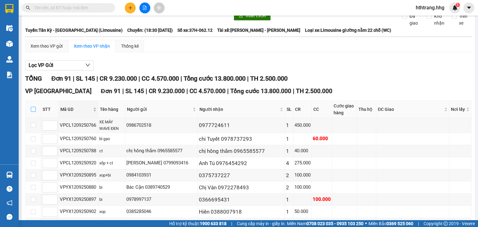
checkbox input "true"
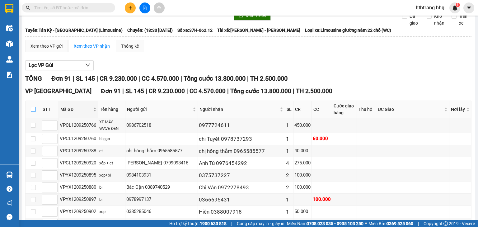
checkbox input "true"
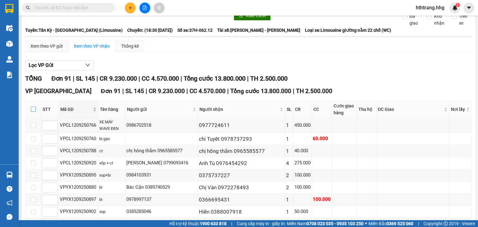
checkbox input "true"
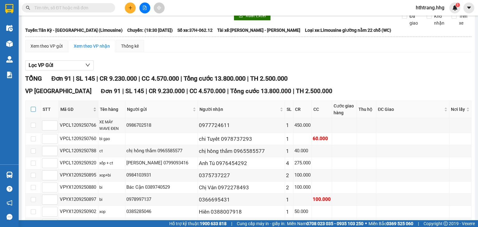
checkbox input "true"
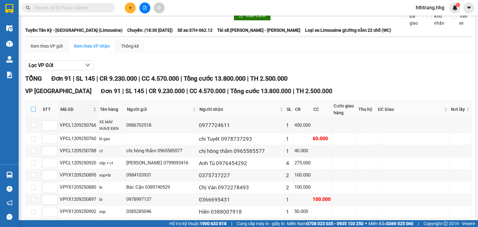
checkbox input "true"
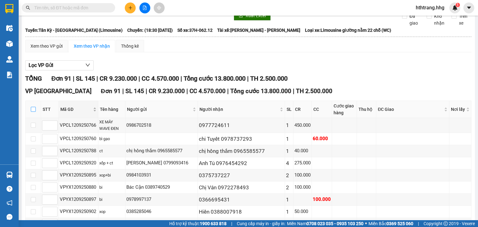
checkbox input "true"
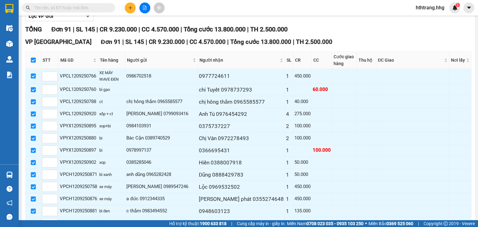
scroll to position [75, 0]
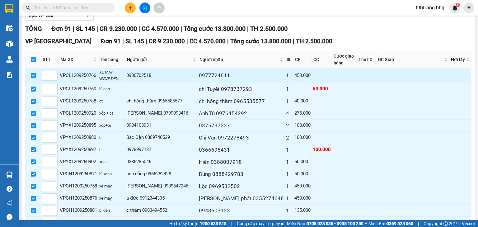
click at [34, 78] on input "checkbox" at bounding box center [33, 75] width 5 height 5
checkbox input "false"
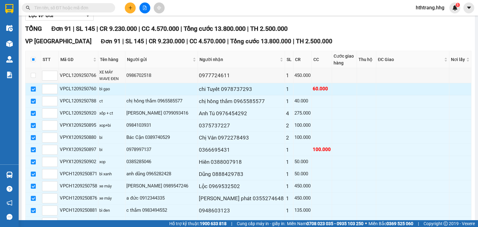
click at [34, 92] on input "checkbox" at bounding box center [33, 89] width 5 height 5
checkbox input "false"
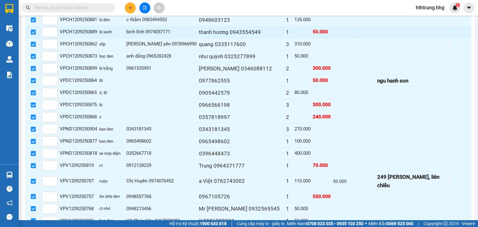
scroll to position [274, 0]
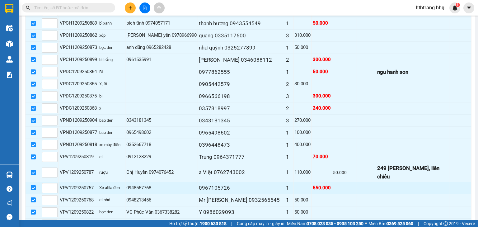
click at [31, 187] on input "checkbox" at bounding box center [33, 187] width 5 height 5
checkbox input "false"
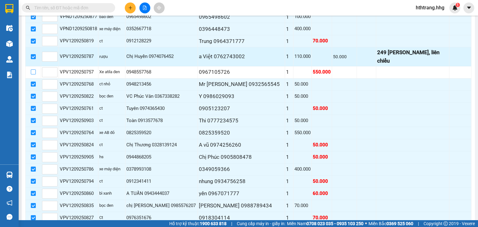
scroll to position [399, 0]
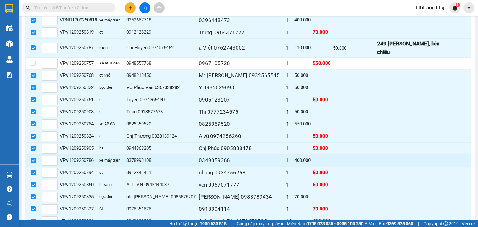
click at [32, 158] on input "checkbox" at bounding box center [33, 160] width 5 height 5
checkbox input "false"
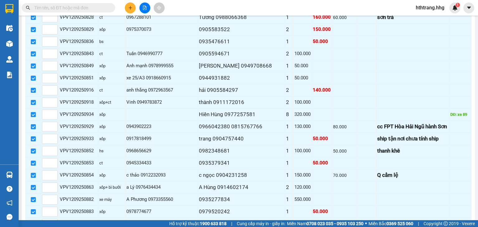
scroll to position [897, 0]
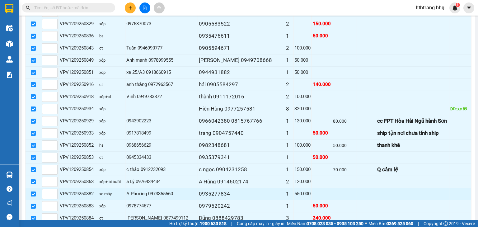
click at [34, 192] on input "checkbox" at bounding box center [33, 194] width 5 height 5
checkbox input "false"
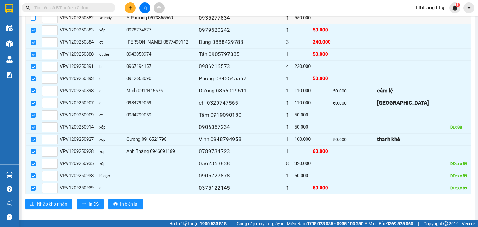
scroll to position [1074, 0]
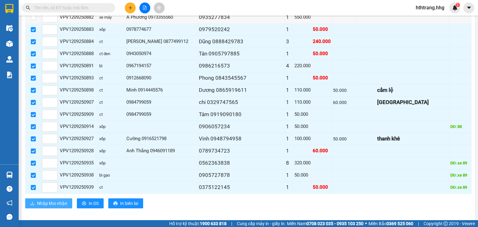
click at [44, 200] on span "Nhập kho nhận" at bounding box center [52, 203] width 30 height 7
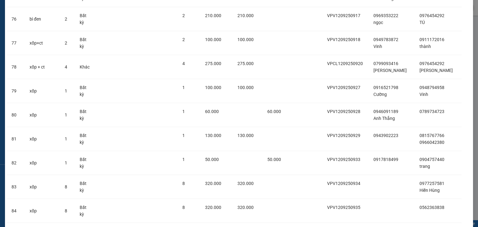
scroll to position [1914, 0]
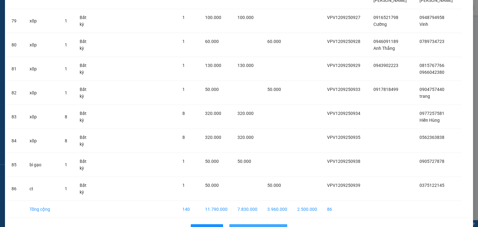
click at [256, 226] on span "Nhập hàng kho nhận" at bounding box center [261, 229] width 41 height 7
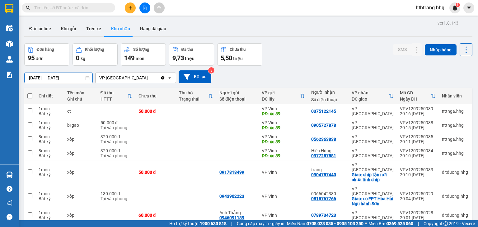
click at [40, 77] on input "11/06/2025 – 13/09/2025" at bounding box center [59, 78] width 68 height 10
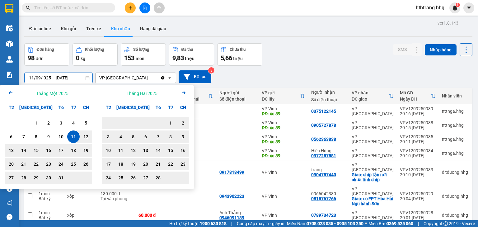
click at [33, 76] on input "11/09/ 025 – 13/09/2025" at bounding box center [59, 78] width 68 height 10
type input "13/09/ 025 – 13/09/2025"
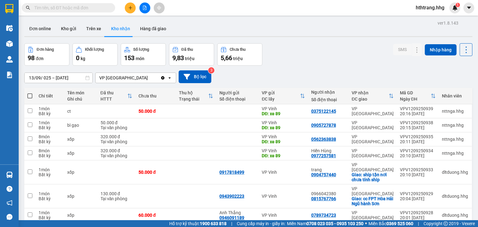
click at [321, 55] on div "Đơn hàng 98 đơn Khối lượng 0 kg Số lượng 153 món Đã thu 9,83 triệu Chưa thu 5,6…" at bounding box center [248, 54] width 449 height 22
click at [295, 111] on div "DĐ: xe 89" at bounding box center [283, 113] width 43 height 5
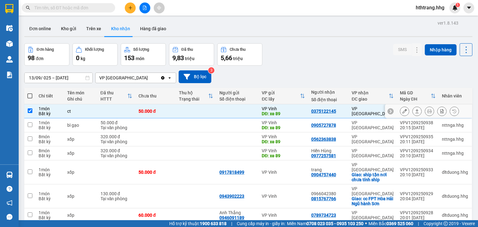
checkbox input "true"
click at [403, 112] on icon at bounding box center [405, 111] width 4 height 4
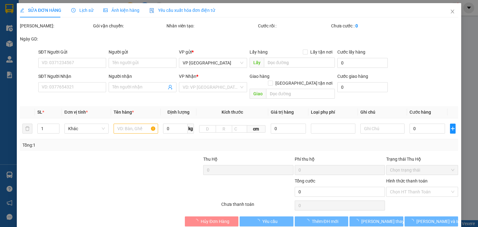
type input "xe 89"
type input "0375122145"
type input "50.000"
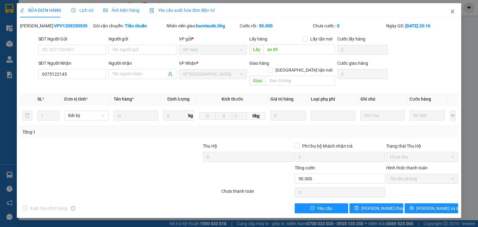
click at [452, 11] on icon "close" at bounding box center [452, 12] width 3 height 4
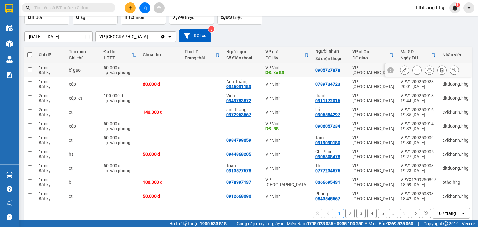
scroll to position [49, 0]
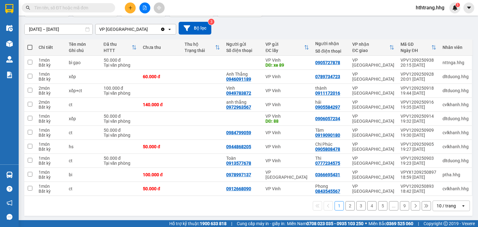
click at [456, 204] on div "10 / trang" at bounding box center [447, 206] width 28 height 10
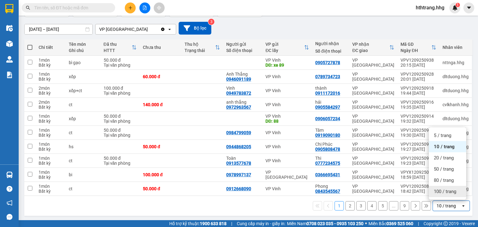
click at [453, 192] on span "100 / trang" at bounding box center [445, 191] width 22 height 6
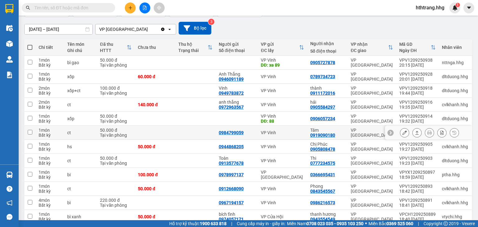
click at [304, 131] on div "VP Vinh" at bounding box center [282, 132] width 43 height 5
checkbox input "true"
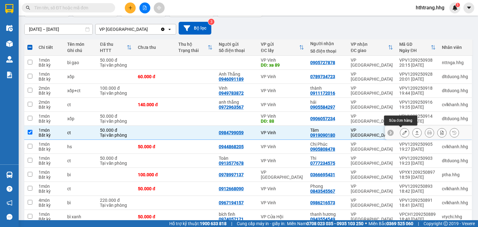
click at [403, 131] on icon at bounding box center [405, 133] width 4 height 4
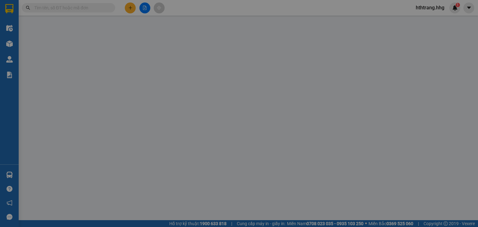
type input "0984799059"
type input "0919090180"
type input "Tâm"
type input "50.000"
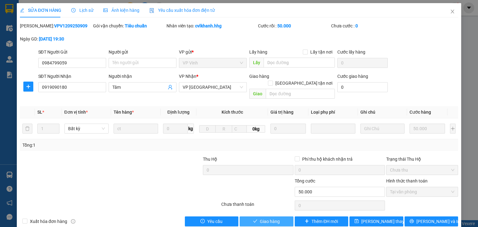
click at [280, 216] on button "Giao hàng" at bounding box center [267, 221] width 54 height 10
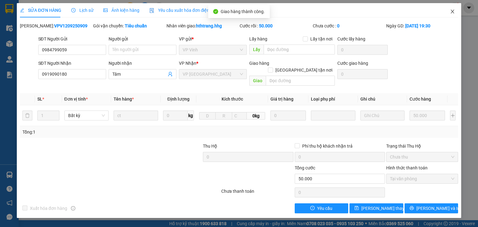
click at [452, 12] on icon "close" at bounding box center [452, 11] width 5 height 5
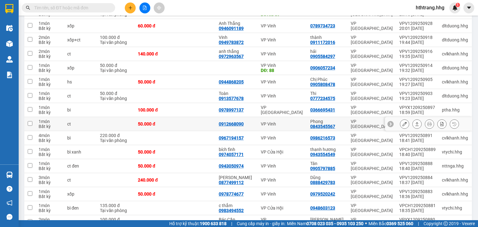
scroll to position [100, 0]
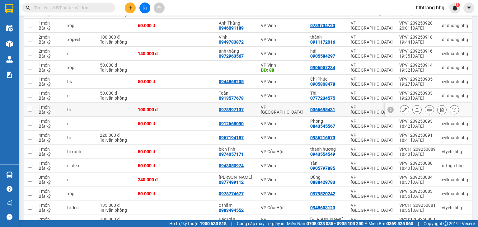
click at [346, 108] on td "0366695431" at bounding box center [327, 110] width 40 height 14
checkbox input "true"
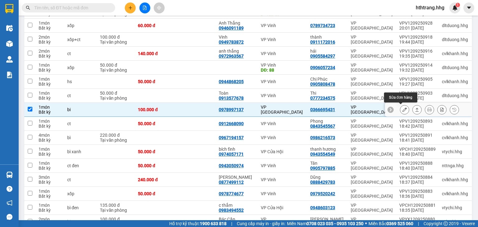
click at [403, 108] on icon at bounding box center [405, 109] width 4 height 4
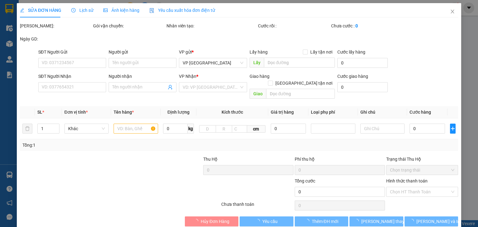
type input "0978997137"
type input "0366695431"
type input "100.000"
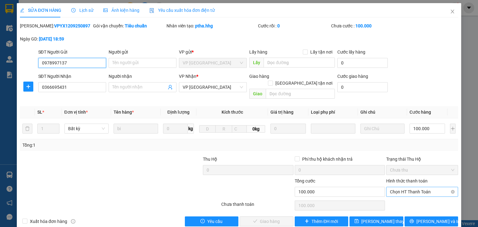
click at [414, 187] on span "Chọn HT Thanh Toán" at bounding box center [422, 191] width 64 height 9
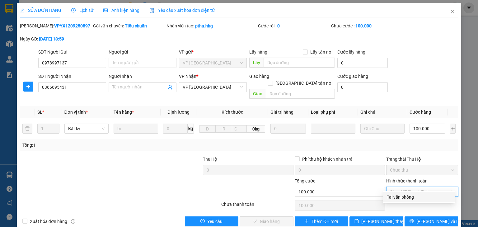
click at [417, 198] on div "Tại văn phòng" at bounding box center [419, 197] width 64 height 7
type input "0"
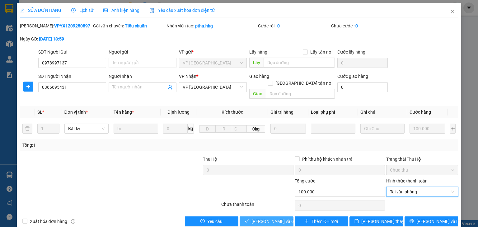
click at [272, 218] on span "[PERSON_NAME] và Giao hàng" at bounding box center [282, 221] width 60 height 7
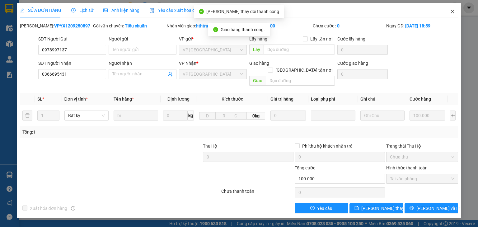
click at [452, 10] on icon "close" at bounding box center [452, 11] width 5 height 5
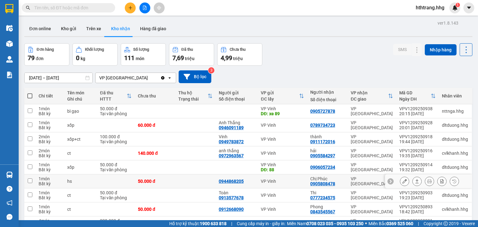
scroll to position [100, 0]
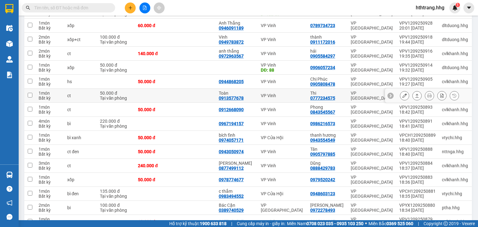
click at [359, 94] on div "VP [GEOGRAPHIC_DATA]" at bounding box center [372, 96] width 42 height 10
checkbox input "true"
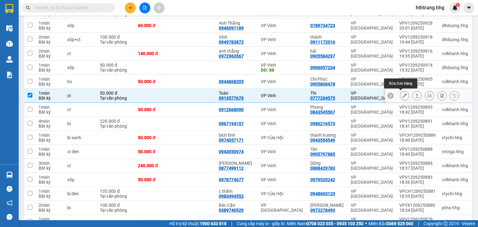
click at [403, 94] on icon at bounding box center [405, 95] width 4 height 4
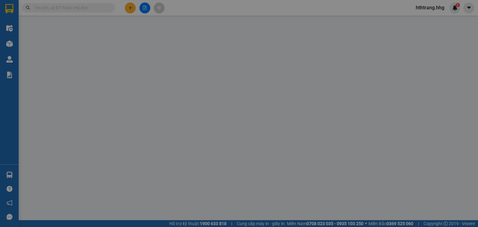
type input "0913577678"
type input "Toàn"
type input "0777234575"
type input "Thi"
type input "50.000"
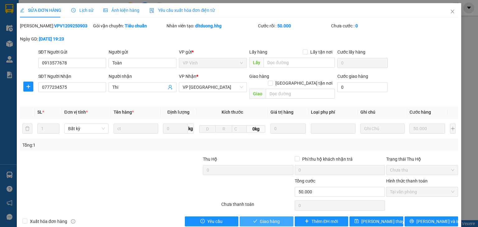
click at [268, 218] on span "Giao hàng" at bounding box center [270, 221] width 20 height 7
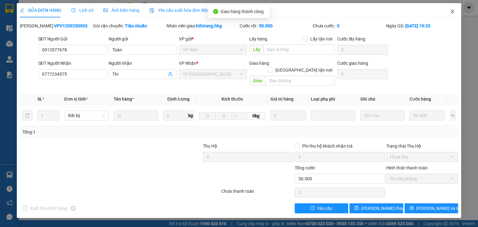
click at [454, 12] on icon "close" at bounding box center [452, 11] width 5 height 5
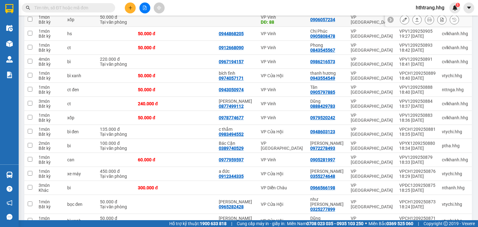
scroll to position [150, 0]
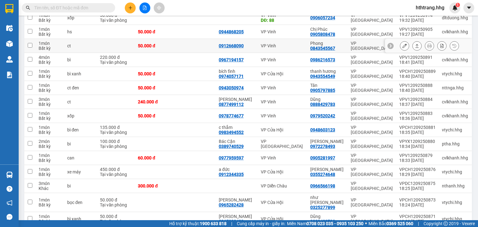
click at [351, 46] on div "VP [GEOGRAPHIC_DATA]" at bounding box center [372, 46] width 42 height 10
checkbox input "true"
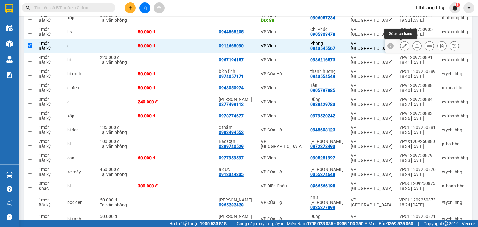
click at [403, 45] on icon at bounding box center [405, 46] width 4 height 4
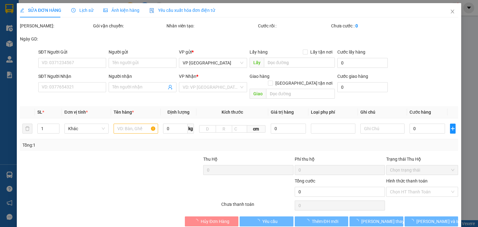
type input "0912668090"
type input "0843545567"
type input "Phong"
type input "50.000"
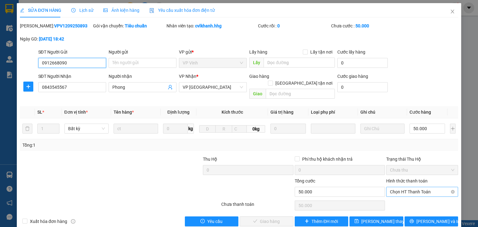
click at [398, 187] on span "Chọn HT Thanh Toán" at bounding box center [422, 191] width 64 height 9
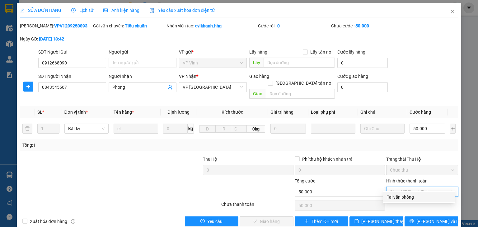
click at [398, 195] on div "Tại văn phòng" at bounding box center [419, 197] width 64 height 7
type input "0"
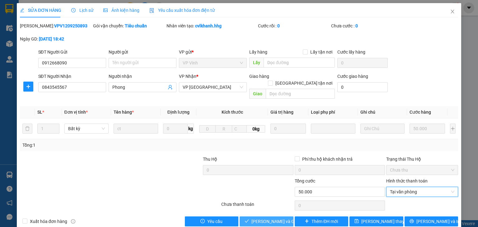
click at [281, 218] on span "[PERSON_NAME] và Giao hàng" at bounding box center [282, 221] width 60 height 7
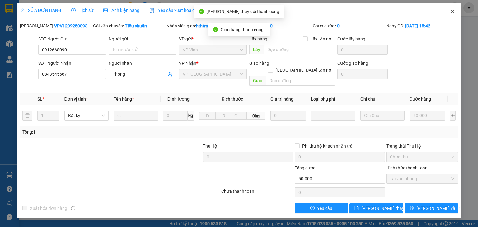
click at [454, 11] on icon "close" at bounding box center [452, 12] width 3 height 4
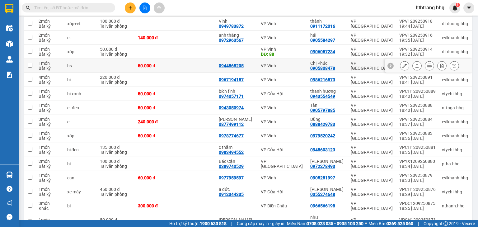
scroll to position [125, 0]
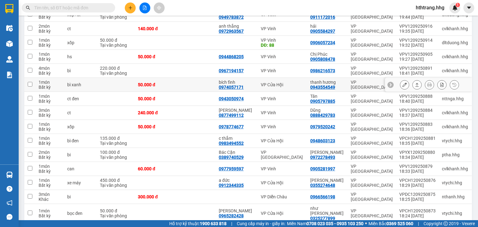
click at [354, 80] on td "VP [GEOGRAPHIC_DATA]" at bounding box center [372, 85] width 49 height 14
checkbox input "true"
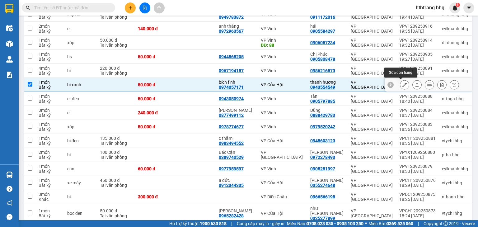
click at [401, 82] on button at bounding box center [405, 84] width 9 height 11
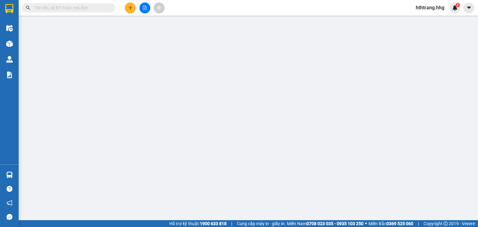
type input "0974057171"
type input "bích tĩnh"
type input "0943554549"
type input "thanh hương"
type input "50.000"
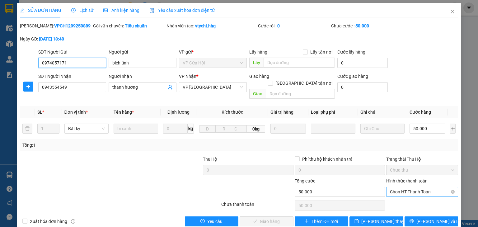
click at [397, 187] on span "Chọn HT Thanh Toán" at bounding box center [422, 191] width 64 height 9
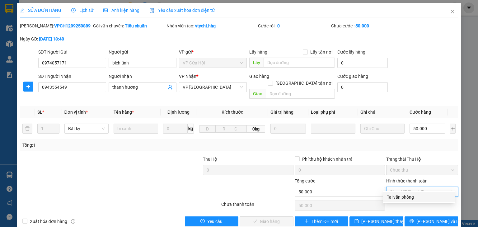
click at [397, 195] on div "Tại văn phòng" at bounding box center [419, 197] width 64 height 7
type input "0"
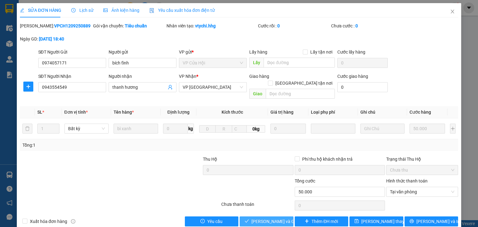
click at [278, 216] on button "[PERSON_NAME] và Giao hàng" at bounding box center [267, 221] width 54 height 10
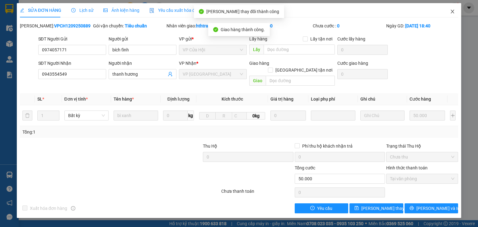
click at [453, 10] on icon "close" at bounding box center [452, 11] width 5 height 5
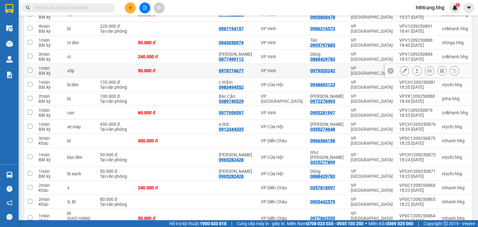
scroll to position [175, 0]
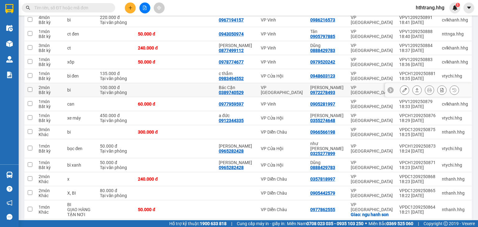
click at [344, 86] on div "Chị Vân" at bounding box center [328, 87] width 34 height 5
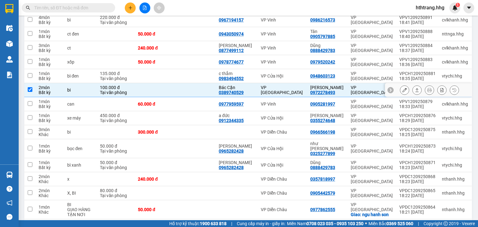
checkbox input "true"
click at [403, 88] on icon at bounding box center [405, 90] width 4 height 4
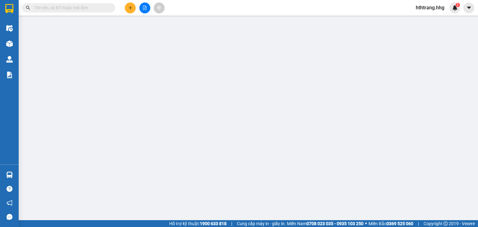
type input "0389740529"
type input "Bác Cận"
type input "0972278493"
type input "Chị Vân"
type input "100.000"
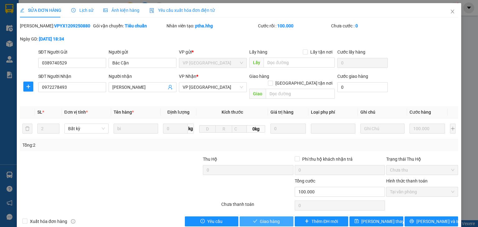
click at [269, 218] on span "Giao hàng" at bounding box center [270, 221] width 20 height 7
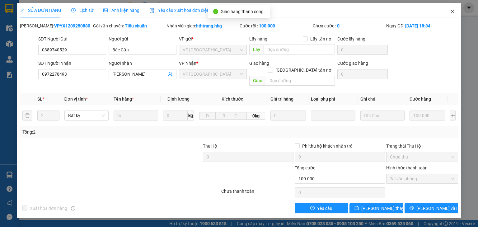
click at [451, 11] on icon "close" at bounding box center [452, 11] width 5 height 5
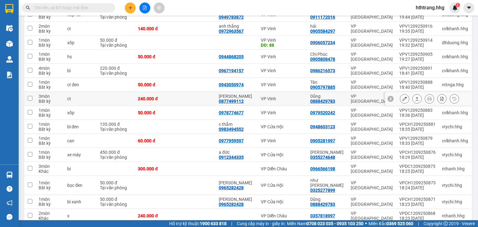
scroll to position [150, 0]
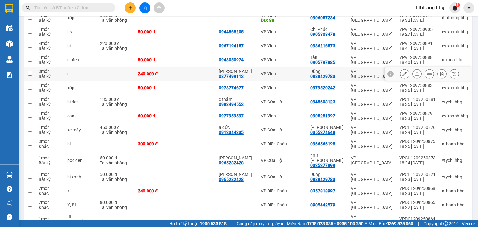
click at [342, 74] on div "Dũng 0888429783" at bounding box center [328, 74] width 34 height 10
checkbox input "true"
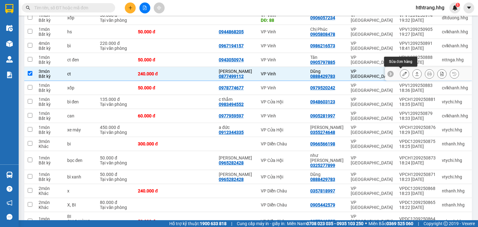
click at [403, 73] on icon at bounding box center [405, 74] width 4 height 4
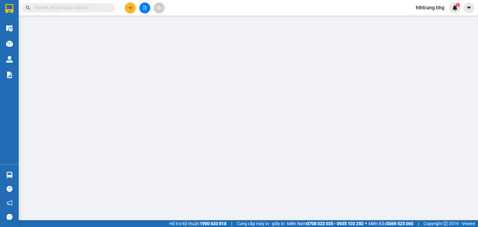
type input "0877499112"
type input "quỳnh trang"
type input "0888429783"
type input "Dũng"
type input "240.000"
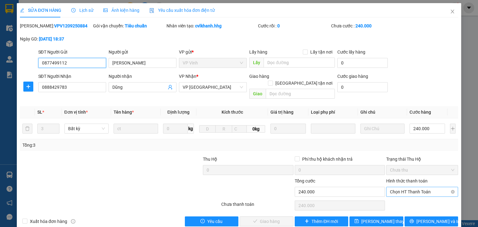
click at [398, 187] on span "Chọn HT Thanh Toán" at bounding box center [422, 191] width 64 height 9
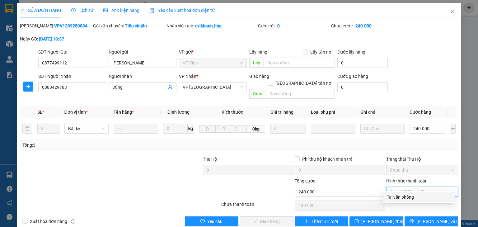
click at [399, 196] on div "Tại văn phòng" at bounding box center [419, 197] width 64 height 7
type input "0"
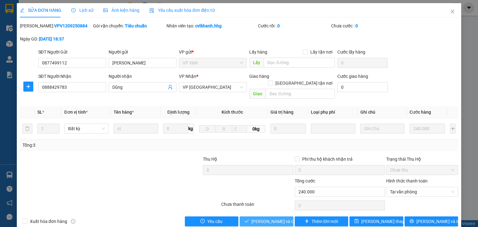
click at [255, 218] on span "[PERSON_NAME] và Giao hàng" at bounding box center [282, 221] width 60 height 7
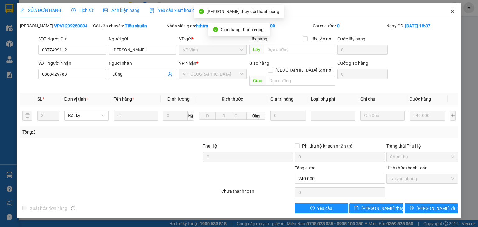
click at [451, 11] on icon "close" at bounding box center [452, 11] width 5 height 5
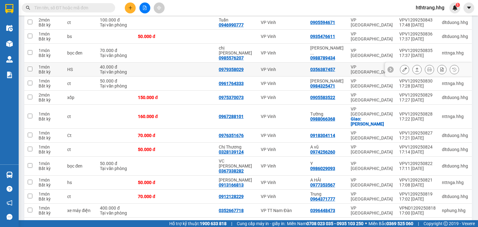
scroll to position [249, 0]
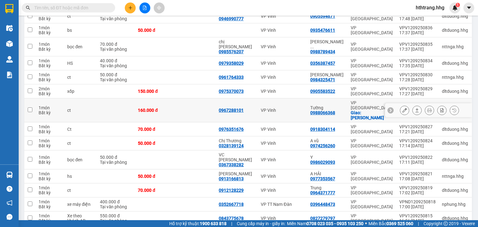
click at [346, 100] on td "Tường 0988066368" at bounding box center [327, 110] width 40 height 24
checkbox input "true"
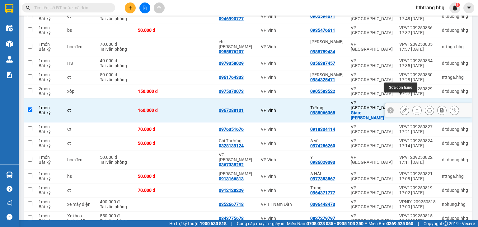
click at [403, 108] on icon at bounding box center [405, 110] width 4 height 4
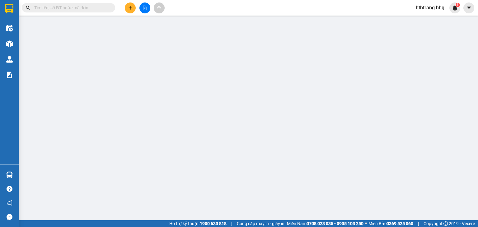
type input "0967288101"
type input "0988066368"
type input "Tường"
checkbox input "true"
type input "sơn trà"
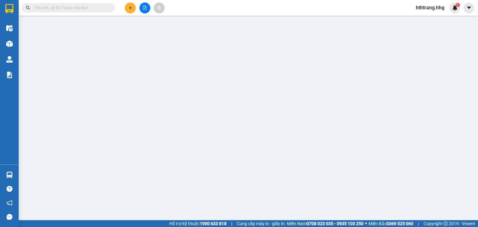
type input "160.000"
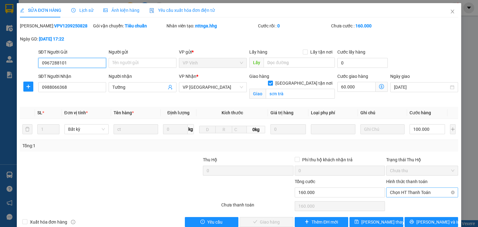
click at [399, 192] on span "Chọn HT Thanh Toán" at bounding box center [422, 192] width 64 height 9
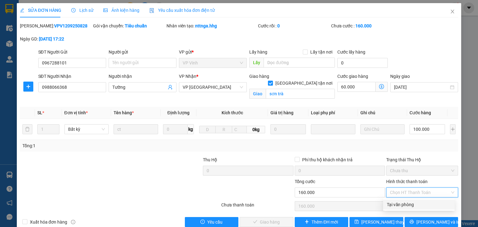
click at [401, 202] on div "Tại văn phòng" at bounding box center [419, 204] width 64 height 7
type input "0"
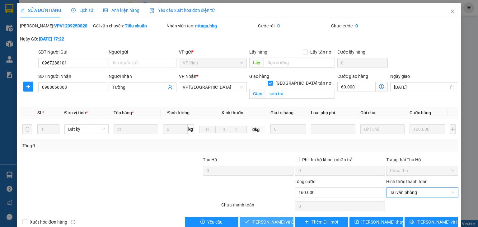
click at [283, 221] on span "[PERSON_NAME] và Giao hàng" at bounding box center [282, 222] width 60 height 7
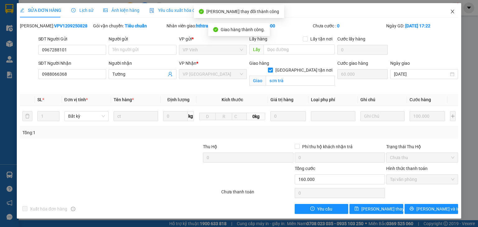
click at [454, 11] on icon "close" at bounding box center [452, 12] width 3 height 4
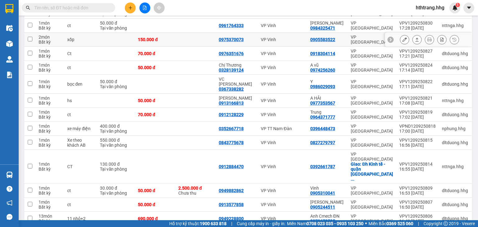
scroll to position [324, 0]
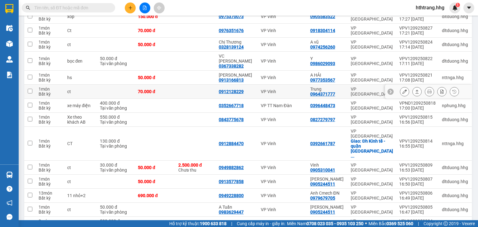
click at [338, 87] on div "Trung" at bounding box center [328, 89] width 34 height 5
checkbox input "true"
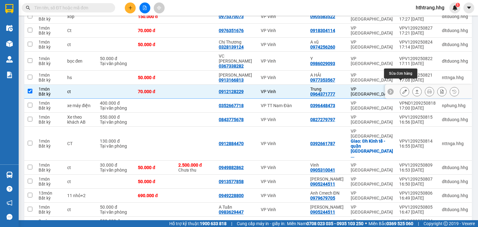
click at [403, 89] on icon at bounding box center [405, 91] width 4 height 4
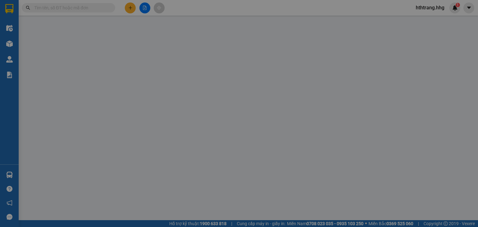
type input "0912128229"
type input "0964371777"
type input "Trung"
type input "70.000"
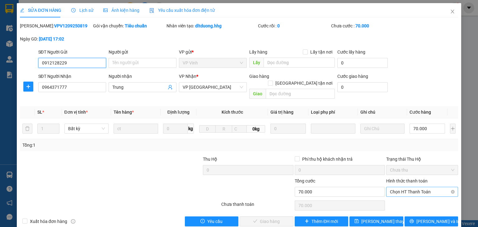
click at [415, 187] on span "Chọn HT Thanh Toán" at bounding box center [422, 191] width 64 height 9
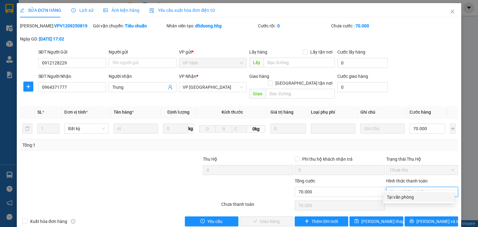
click at [412, 194] on div "Tại văn phòng" at bounding box center [419, 197] width 64 height 7
type input "0"
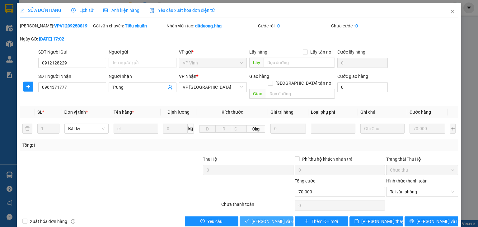
click at [272, 218] on span "[PERSON_NAME] và Giao hàng" at bounding box center [282, 221] width 60 height 7
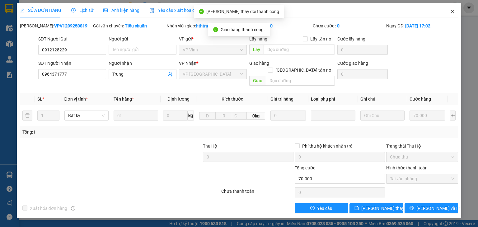
click at [452, 10] on icon "close" at bounding box center [452, 11] width 5 height 5
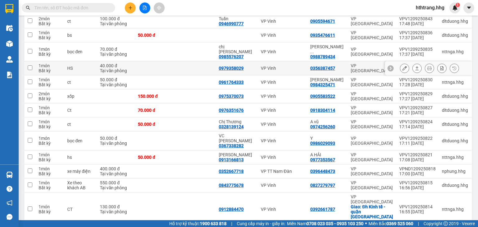
scroll to position [249, 0]
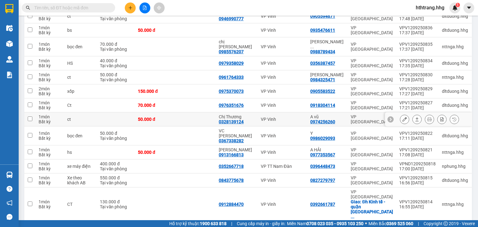
click at [349, 112] on td "VP [GEOGRAPHIC_DATA]" at bounding box center [372, 119] width 49 height 14
checkbox input "true"
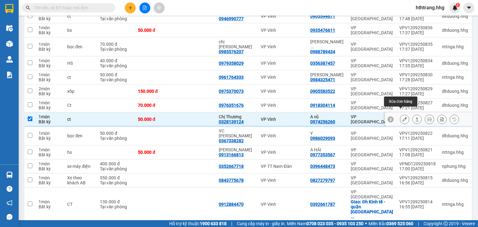
click at [403, 117] on icon at bounding box center [405, 119] width 4 height 4
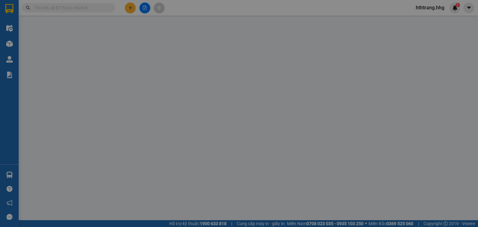
type input "0328139124"
type input "Chị Thương"
type input "0974256260"
type input "A vũ"
type input "50.000"
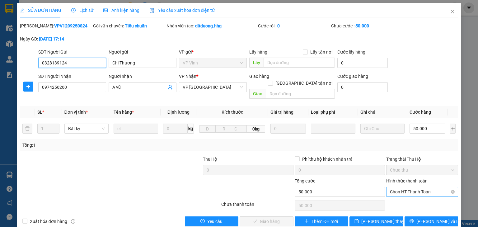
click at [391, 187] on span "Chọn HT Thanh Toán" at bounding box center [422, 191] width 64 height 9
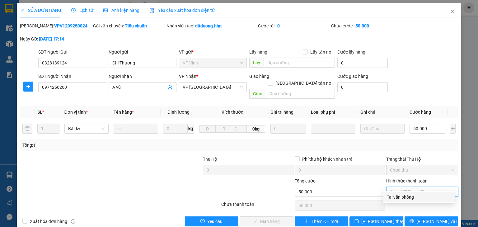
click at [390, 196] on div "Tại văn phòng" at bounding box center [419, 197] width 64 height 7
type input "0"
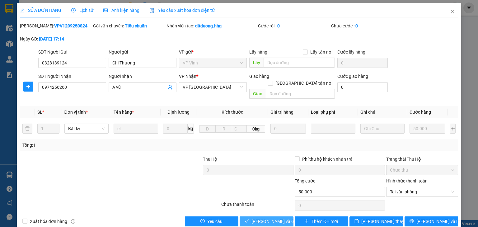
click at [263, 218] on span "[PERSON_NAME] và Giao hàng" at bounding box center [282, 221] width 60 height 7
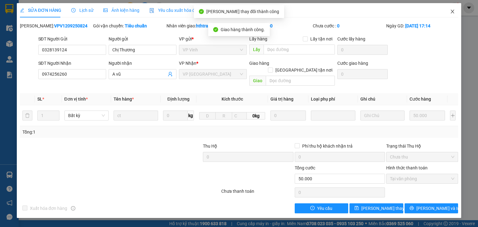
click at [453, 11] on icon "close" at bounding box center [452, 11] width 5 height 5
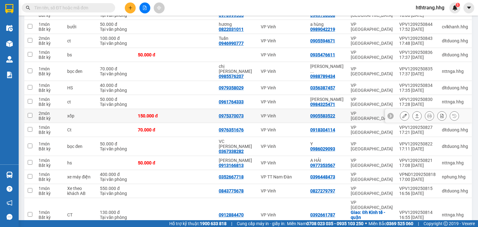
scroll to position [225, 0]
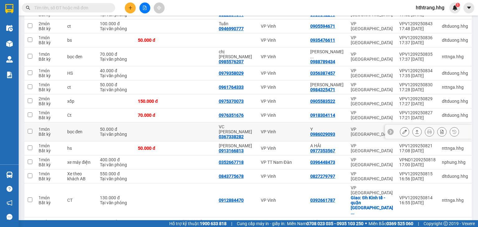
click at [334, 132] on div "0986029093" at bounding box center [323, 134] width 25 height 5
click at [361, 127] on div "VP [GEOGRAPHIC_DATA]" at bounding box center [372, 132] width 42 height 10
checkbox input "true"
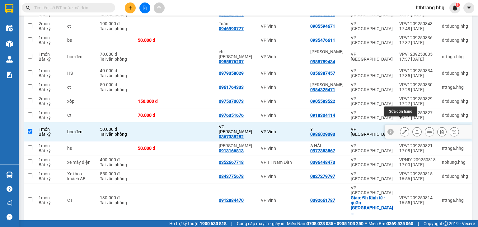
click at [401, 126] on button at bounding box center [405, 131] width 9 height 11
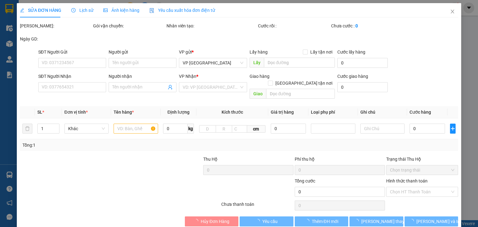
type input "0367338282"
type input "VC [PERSON_NAME]"
type input "0986029093"
type input "Y"
type input "50.000"
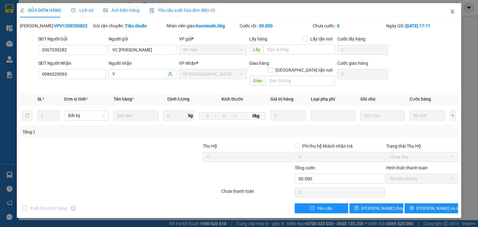
click at [454, 9] on icon "close" at bounding box center [452, 11] width 5 height 5
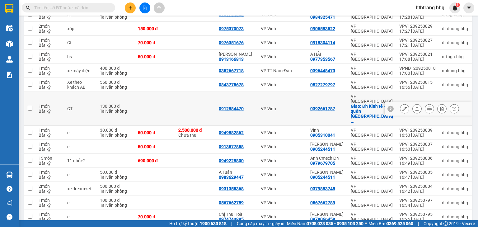
scroll to position [300, 0]
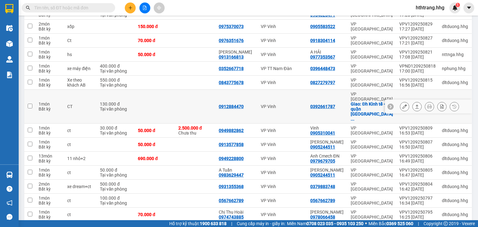
click at [341, 104] on div "0392661787" at bounding box center [328, 106] width 34 height 5
checkbox input "true"
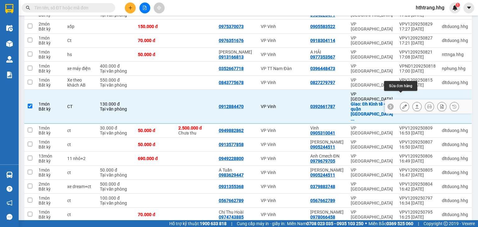
click at [403, 104] on icon at bounding box center [405, 106] width 4 height 4
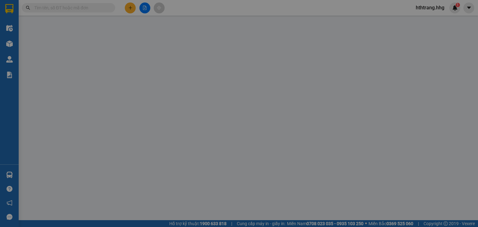
type input "0912884470"
type input "0392661787"
checkbox input "true"
type input "Đh Kinh tế -quận [GEOGRAPHIC_DATA]"
type input "130.000"
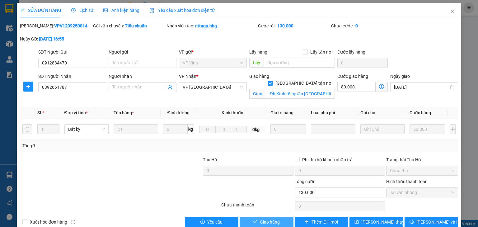
drag, startPoint x: 280, startPoint y: 222, endPoint x: 280, endPoint y: 211, distance: 10.3
click at [280, 220] on button "Giao hàng" at bounding box center [267, 222] width 54 height 10
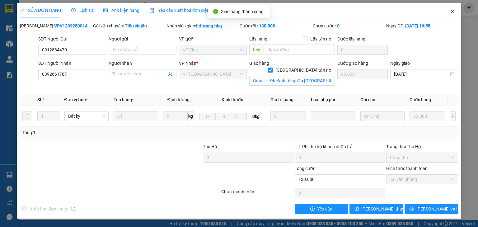
click at [451, 9] on span "Close" at bounding box center [452, 11] width 17 height 17
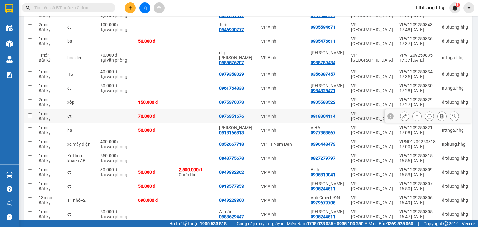
scroll to position [249, 0]
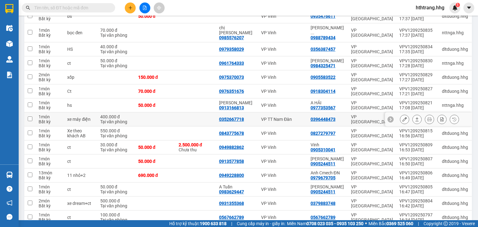
click at [311, 117] on td "0396448473" at bounding box center [328, 119] width 40 height 14
checkbox input "true"
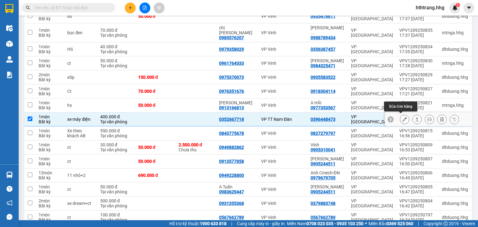
click at [401, 117] on button at bounding box center [405, 119] width 9 height 11
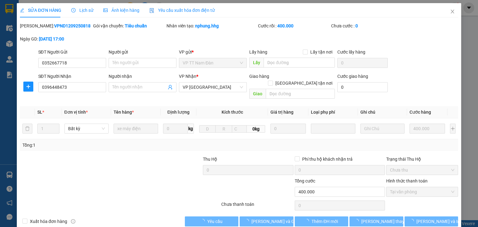
type input "0352667718"
type input "0396448473"
type input "400.000"
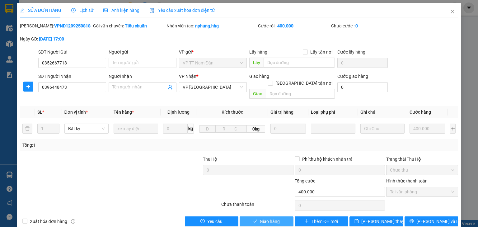
click at [274, 218] on span "Giao hàng" at bounding box center [270, 221] width 20 height 7
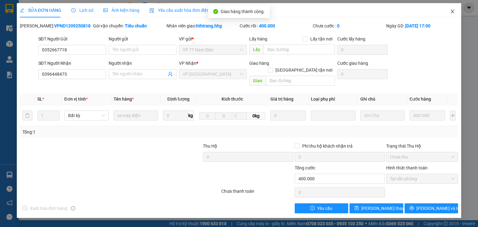
click at [452, 10] on icon "close" at bounding box center [452, 11] width 5 height 5
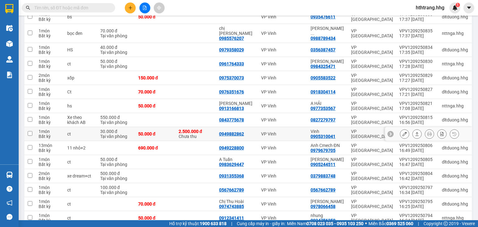
scroll to position [249, 0]
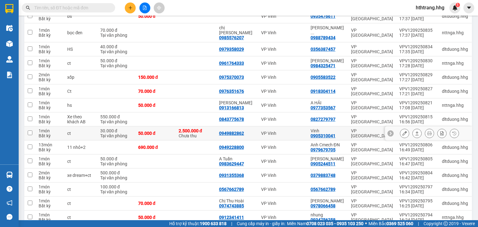
click at [300, 134] on div "VP Vinh" at bounding box center [282, 133] width 43 height 5
checkbox input "true"
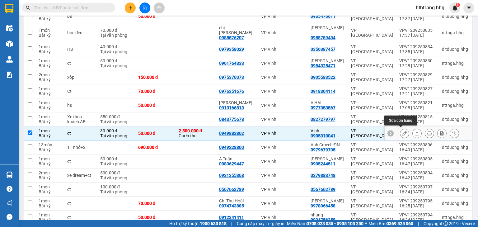
click at [403, 131] on icon at bounding box center [405, 133] width 4 height 4
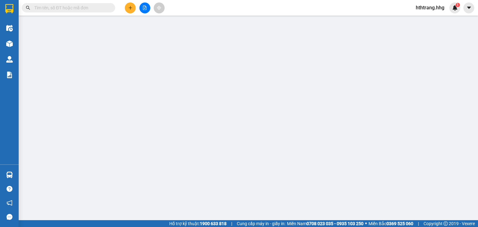
type input "0949882862"
type input "0905310041"
type input "Vinh"
type input "30.000"
type input "80.000"
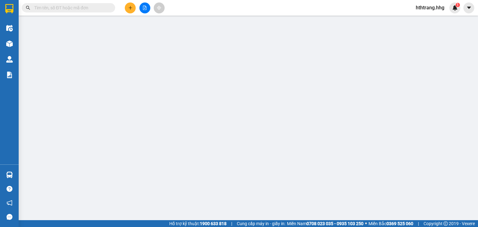
type input "30.000"
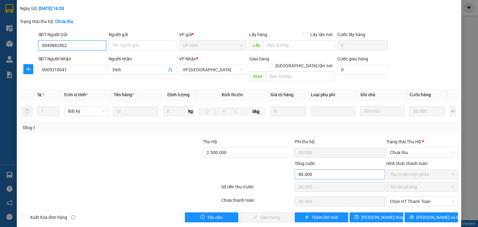
scroll to position [31, 0]
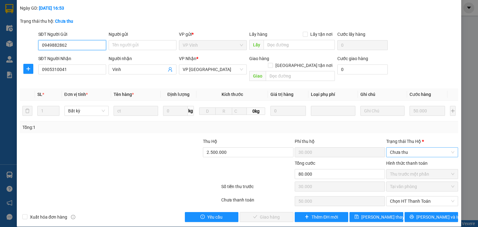
click at [396, 148] on span "Chưa thu" at bounding box center [422, 152] width 64 height 9
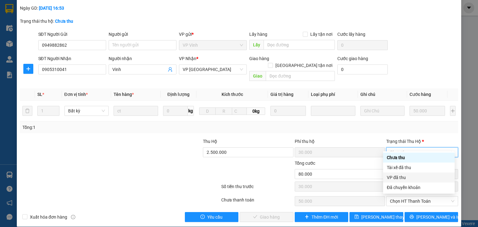
click at [404, 177] on div "VP đã thu" at bounding box center [419, 177] width 64 height 7
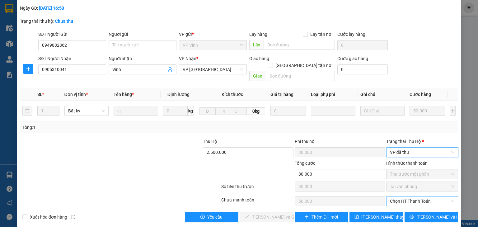
click at [409, 197] on span "Chọn HT Thanh Toán" at bounding box center [422, 201] width 64 height 9
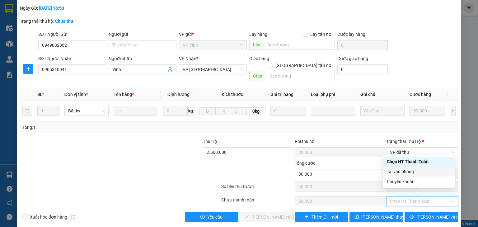
click at [400, 171] on div "Tại văn phòng" at bounding box center [419, 171] width 64 height 7
type input "0"
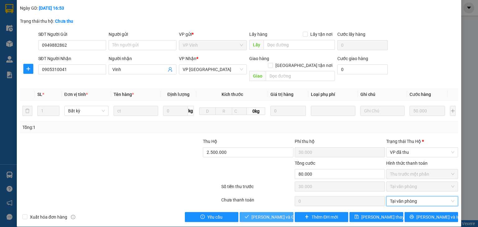
click at [268, 214] on span "[PERSON_NAME] và Giao hàng" at bounding box center [282, 217] width 60 height 7
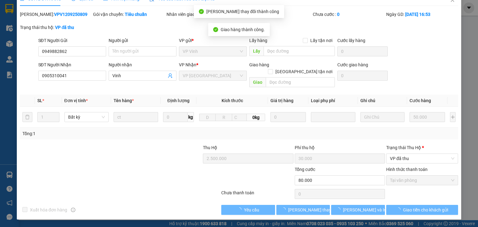
scroll to position [4, 0]
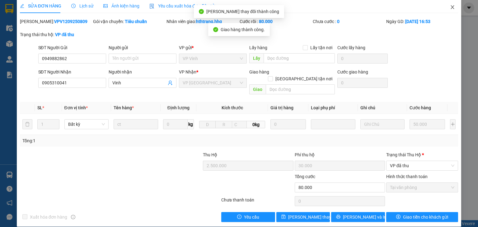
click at [451, 7] on icon "close" at bounding box center [452, 7] width 3 height 4
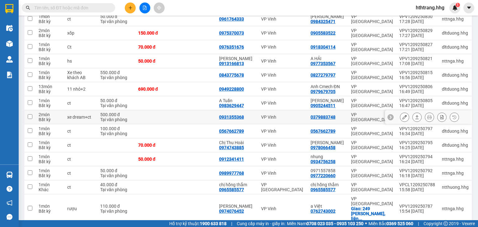
scroll to position [274, 0]
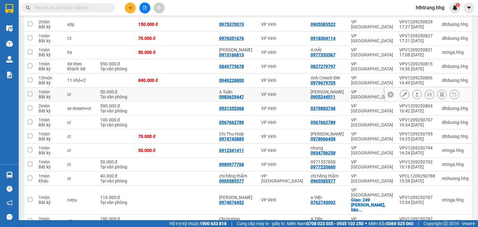
click at [350, 93] on td "VP [GEOGRAPHIC_DATA]" at bounding box center [372, 95] width 48 height 14
checkbox input "true"
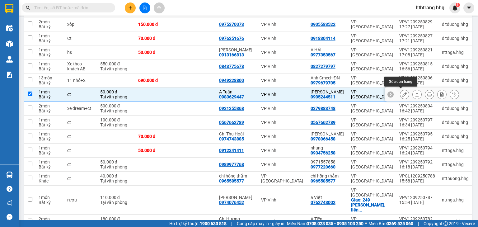
click at [401, 92] on button at bounding box center [405, 94] width 9 height 11
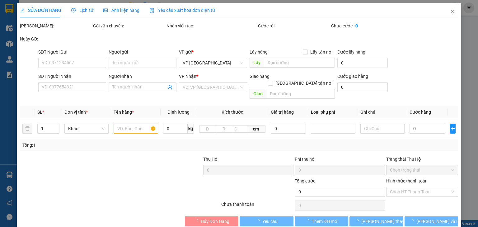
type input "0983629447"
type input "A Tuấn"
type input "0905244511"
type input "[PERSON_NAME]"
type input "50.000"
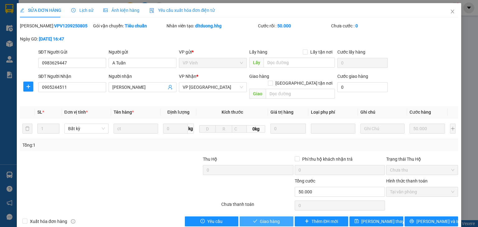
click at [275, 218] on span "Giao hàng" at bounding box center [270, 221] width 20 height 7
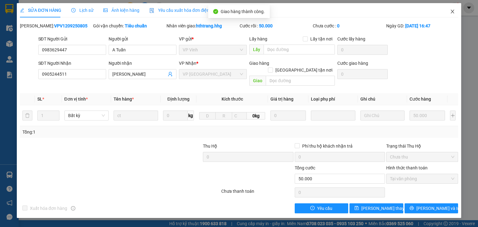
click at [452, 11] on icon "close" at bounding box center [452, 12] width 3 height 4
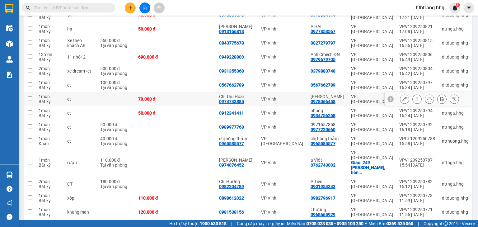
scroll to position [274, 0]
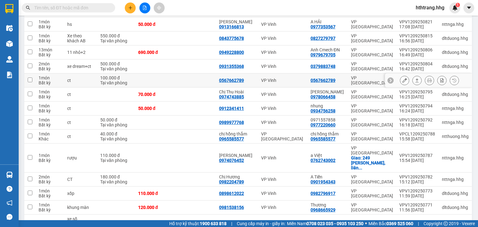
click at [340, 78] on div "0567662789" at bounding box center [328, 80] width 34 height 5
checkbox input "true"
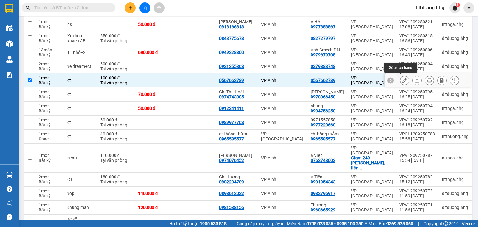
click at [403, 78] on icon at bounding box center [405, 80] width 4 height 4
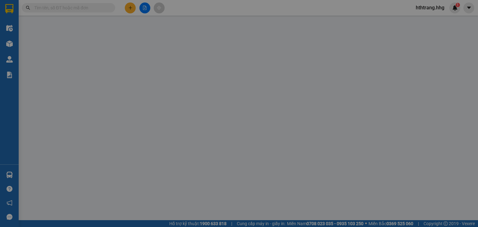
type input "0567662789"
type input "100.000"
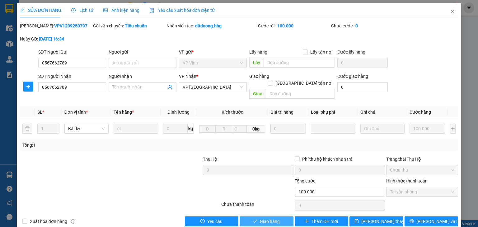
click at [278, 216] on button "Giao hàng" at bounding box center [267, 221] width 54 height 10
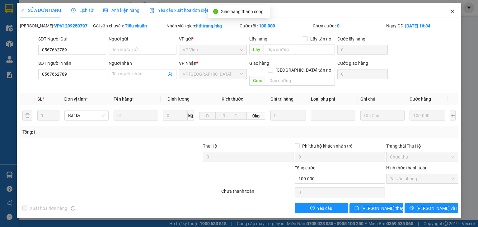
click at [454, 11] on icon "close" at bounding box center [452, 12] width 3 height 4
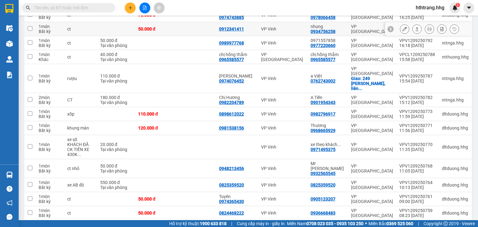
scroll to position [350, 0]
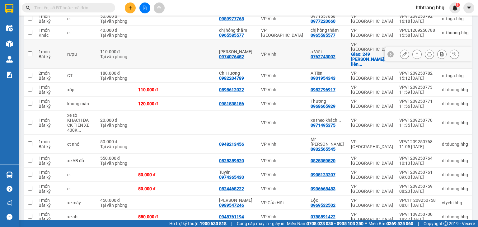
click at [347, 43] on td "a Việt 0762743002" at bounding box center [328, 54] width 40 height 29
checkbox input "true"
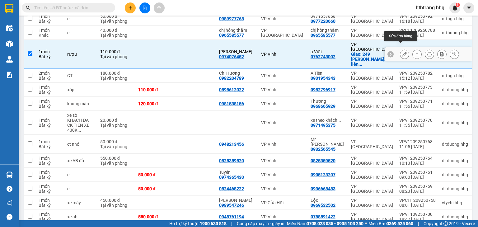
click at [403, 52] on icon at bounding box center [405, 54] width 4 height 4
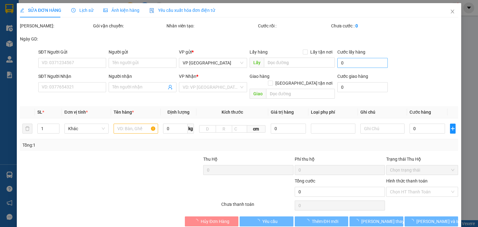
type input "0974076452"
type input "[PERSON_NAME]"
type input "0762743002"
type input "a Việt"
checkbox input "true"
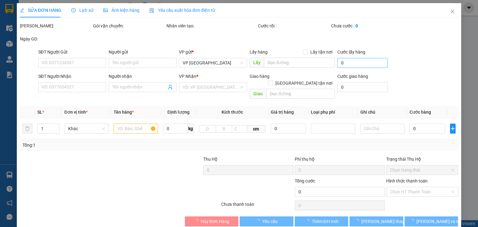
type input "249 [PERSON_NAME], liên chiểu"
type input "110.000"
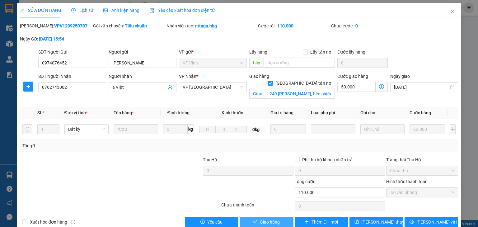
drag, startPoint x: 279, startPoint y: 223, endPoint x: 292, endPoint y: 182, distance: 43.1
click at [278, 223] on button "Giao hàng" at bounding box center [267, 222] width 54 height 10
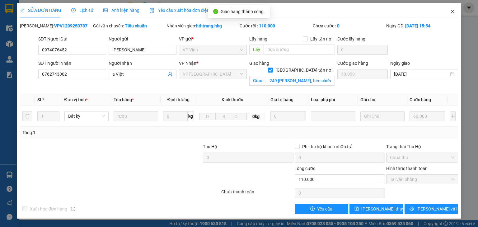
click at [454, 11] on icon "close" at bounding box center [452, 11] width 5 height 5
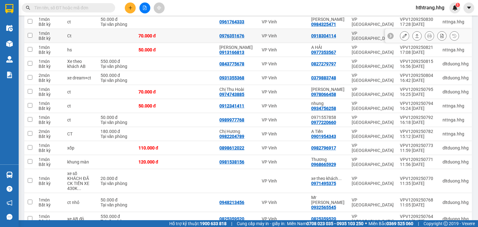
scroll to position [249, 0]
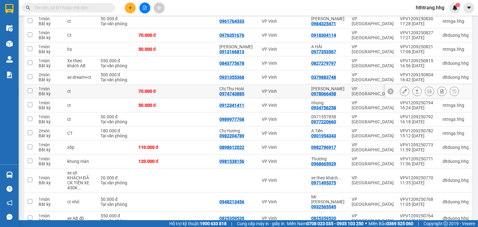
click at [340, 86] on div "[PERSON_NAME]" at bounding box center [328, 88] width 34 height 5
checkbox input "true"
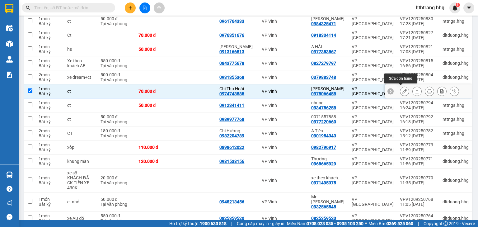
click at [403, 90] on icon at bounding box center [405, 91] width 4 height 4
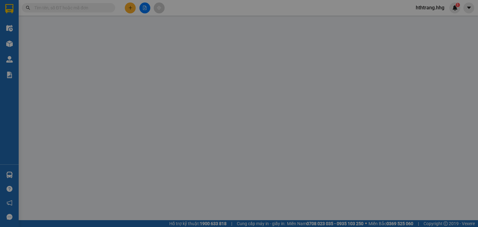
type input "0974743885"
type input "Chị Thu Hoài"
type input "0978066458"
type input "[PERSON_NAME]"
type input "70.000"
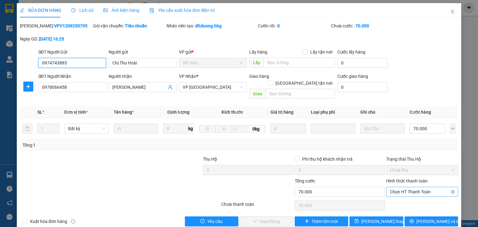
click at [392, 187] on span "Chọn HT Thanh Toán" at bounding box center [422, 191] width 64 height 9
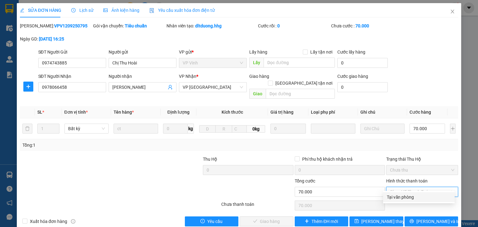
click at [396, 195] on div "Tại văn phòng" at bounding box center [419, 197] width 64 height 7
type input "0"
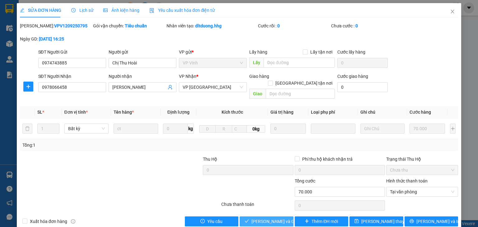
click at [281, 218] on span "[PERSON_NAME] và Giao hàng" at bounding box center [282, 221] width 60 height 7
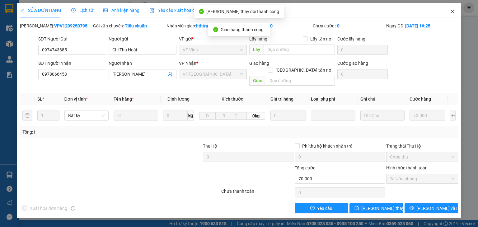
click at [454, 10] on icon "close" at bounding box center [452, 11] width 5 height 5
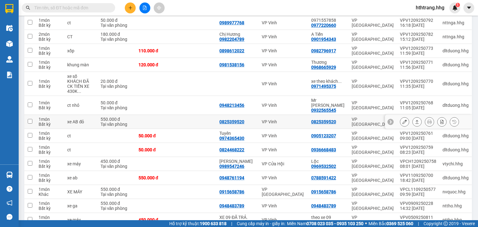
scroll to position [324, 0]
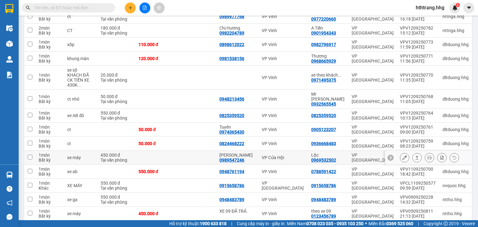
click at [346, 151] on td "Lộc 0969532502" at bounding box center [328, 158] width 40 height 14
checkbox input "true"
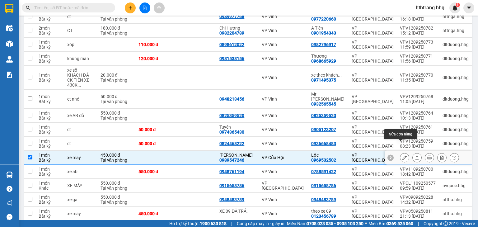
click at [403, 155] on icon at bounding box center [405, 157] width 4 height 4
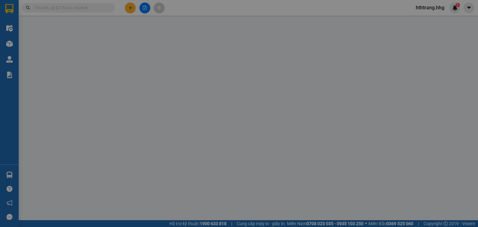
type input "0989547246"
type input "[PERSON_NAME]"
type input "0969532502"
type input "Lộc"
type input "450.000"
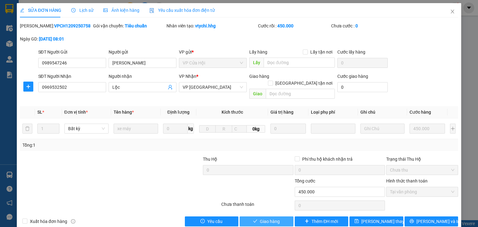
click at [278, 216] on button "Giao hàng" at bounding box center [267, 221] width 54 height 10
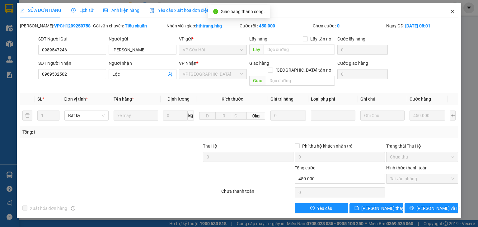
click at [454, 10] on icon "close" at bounding box center [452, 11] width 5 height 5
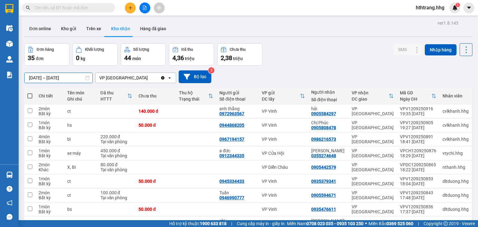
click at [40, 76] on input "[DATE] – [DATE]" at bounding box center [59, 78] width 68 height 10
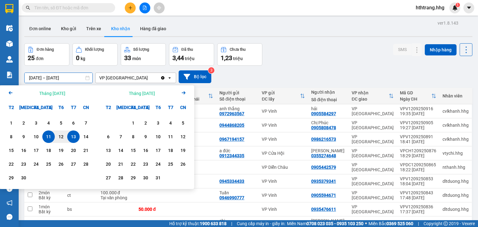
click at [32, 77] on input "[DATE] – [DATE]" at bounding box center [59, 78] width 68 height 10
type input "[DATE] – [DATE]"
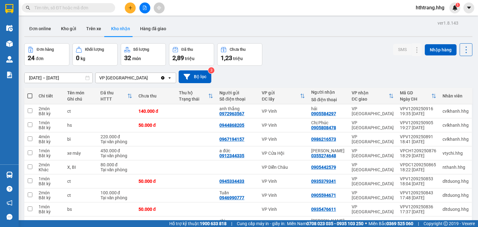
click at [328, 48] on div "Đơn hàng 24 đơn Khối lượng 0 kg Số lượng 32 món Đã thu 2,89 triệu Chưa thu 1,23…" at bounding box center [248, 54] width 449 height 22
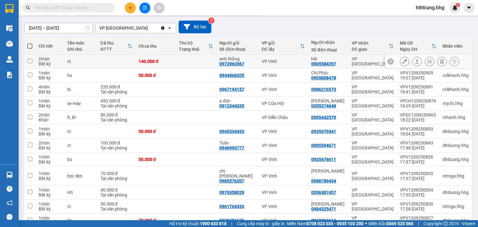
scroll to position [75, 0]
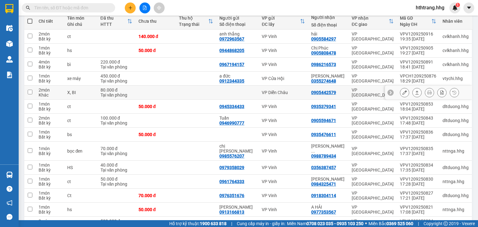
click at [345, 88] on td "0905442579" at bounding box center [328, 93] width 40 height 14
checkbox input "true"
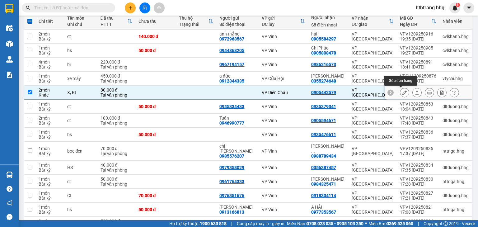
click at [401, 90] on button at bounding box center [405, 92] width 9 height 11
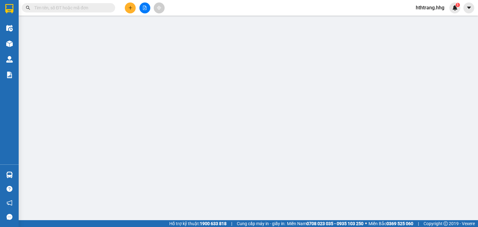
type input "0905442579"
type input "80.000"
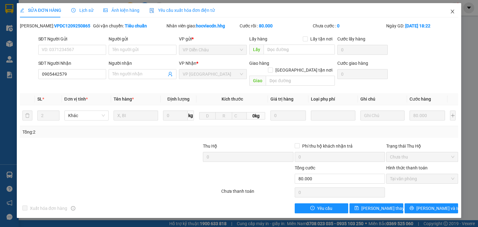
click at [453, 11] on icon "close" at bounding box center [452, 11] width 5 height 5
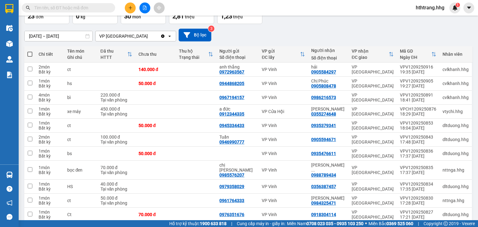
scroll to position [50, 0]
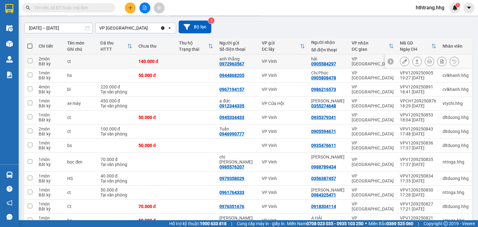
click at [349, 60] on td "VP [GEOGRAPHIC_DATA]" at bounding box center [373, 62] width 48 height 14
checkbox input "true"
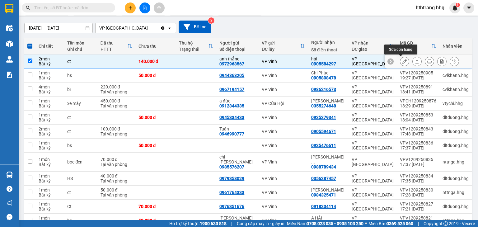
click at [403, 59] on button at bounding box center [405, 61] width 9 height 11
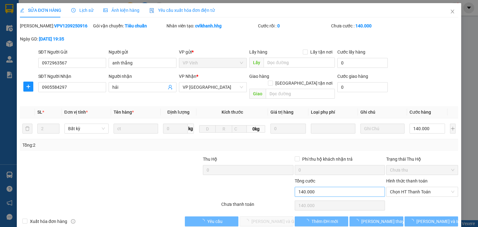
type input "0972963567"
type input "anh thắng"
type input "0905584297"
type input "hải"
type input "140.000"
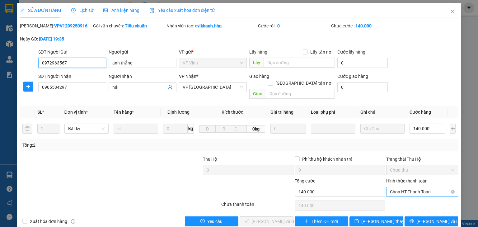
click at [399, 187] on span "Chọn HT Thanh Toán" at bounding box center [422, 191] width 64 height 9
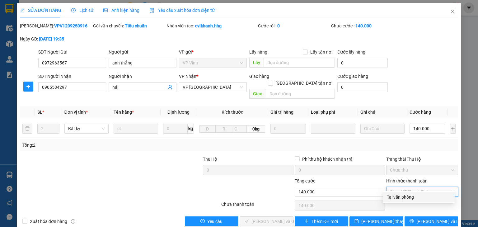
click at [401, 196] on div "Tại văn phòng" at bounding box center [419, 197] width 64 height 7
type input "0"
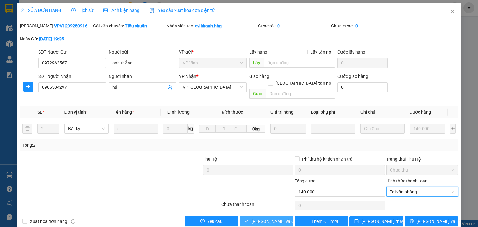
click at [279, 218] on span "[PERSON_NAME] và Giao hàng" at bounding box center [282, 221] width 60 height 7
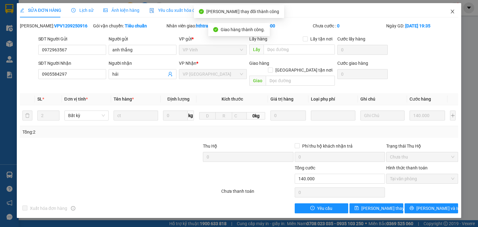
click at [452, 10] on icon "close" at bounding box center [452, 11] width 5 height 5
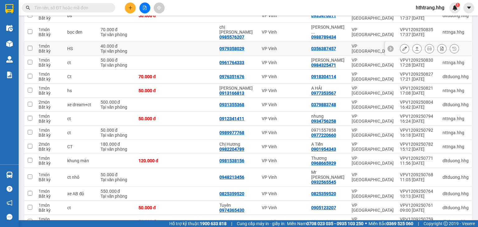
scroll to position [174, 0]
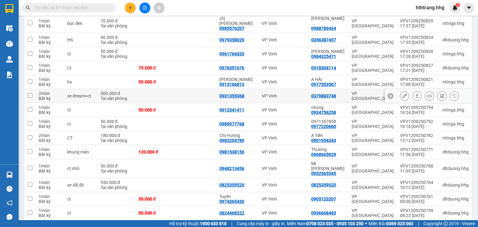
click at [295, 94] on div "VP Vinh" at bounding box center [283, 95] width 43 height 5
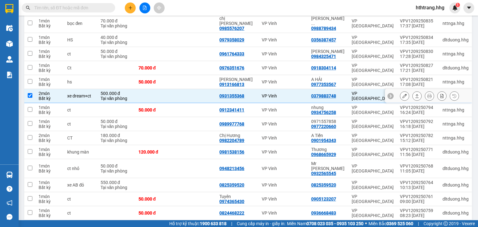
click at [295, 94] on div "VP Vinh" at bounding box center [283, 95] width 43 height 5
checkbox input "false"
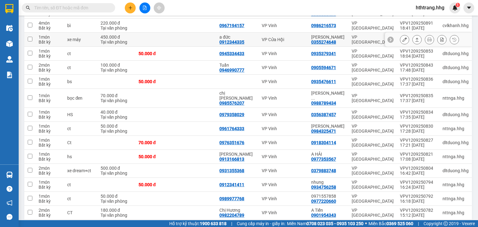
scroll to position [25, 0]
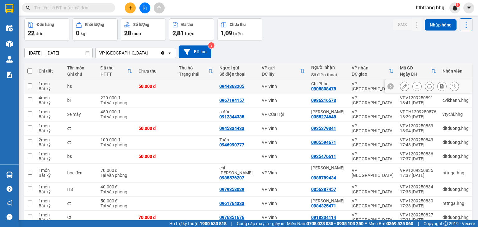
click at [300, 87] on div "VP Vinh" at bounding box center [283, 86] width 43 height 5
checkbox input "true"
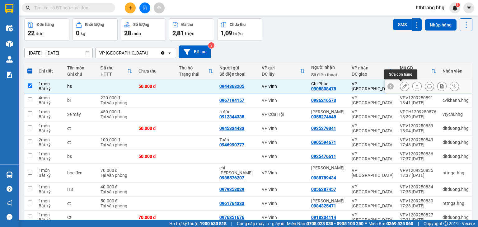
click at [401, 83] on button at bounding box center [405, 86] width 9 height 11
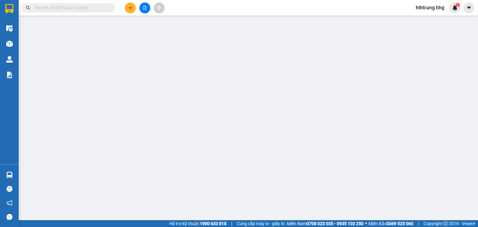
type input "0944868205"
type input "0905808478"
type input "Chị Phúc"
type input "50.000"
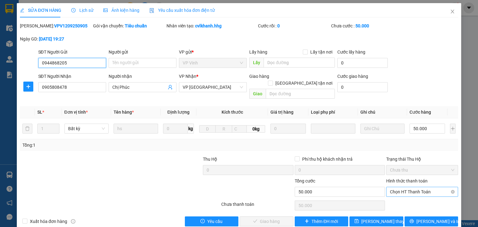
click at [406, 187] on span "Chọn HT Thanh Toán" at bounding box center [422, 191] width 64 height 9
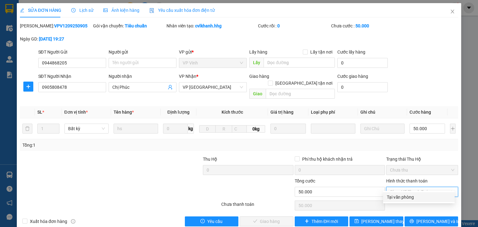
click at [406, 193] on div "Tại văn phòng" at bounding box center [419, 197] width 72 height 10
type input "0"
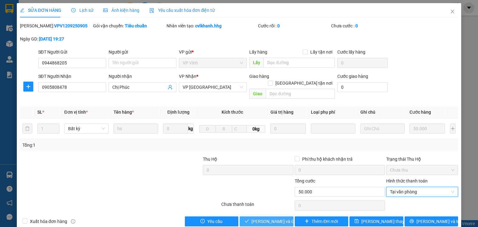
click at [284, 218] on span "[PERSON_NAME] và Giao hàng" at bounding box center [282, 221] width 60 height 7
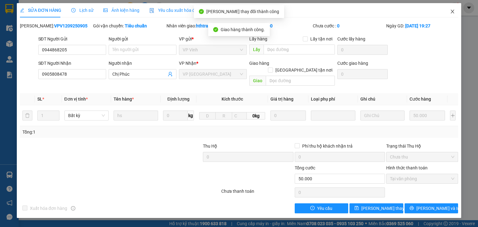
click at [451, 10] on icon "close" at bounding box center [452, 12] width 3 height 4
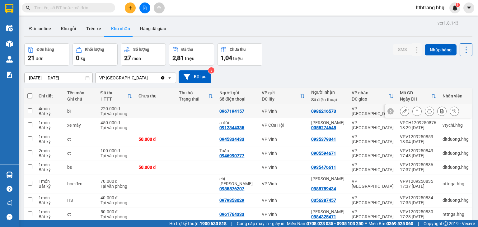
click at [349, 107] on td "VP [GEOGRAPHIC_DATA]" at bounding box center [373, 111] width 48 height 14
checkbox input "true"
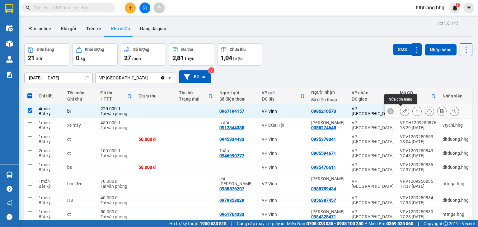
click at [402, 108] on button at bounding box center [405, 111] width 9 height 11
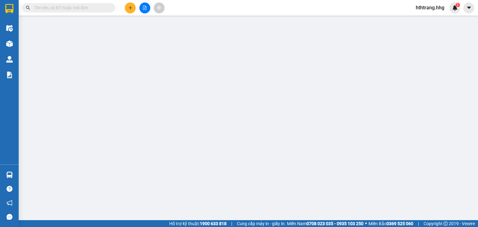
type input "0967194157"
type input "0986216573"
type input "220.000"
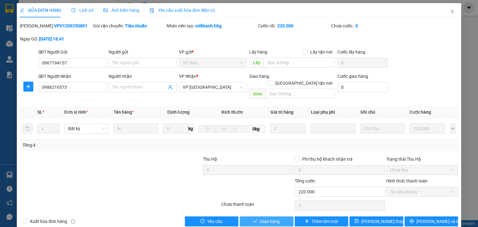
click at [279, 216] on button "Giao hàng" at bounding box center [267, 221] width 54 height 10
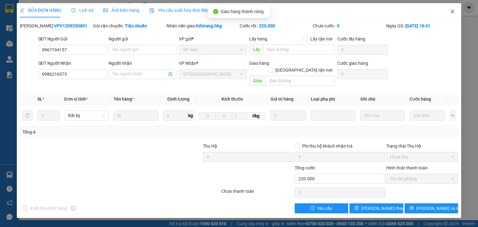
click at [454, 11] on icon "close" at bounding box center [452, 12] width 3 height 4
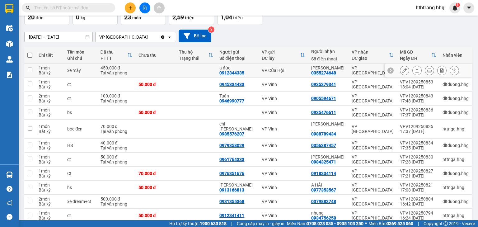
scroll to position [50, 0]
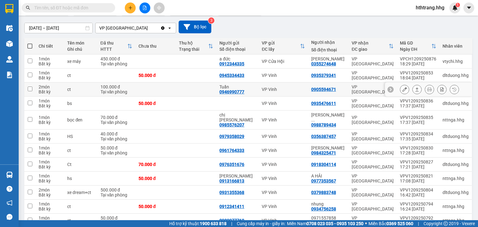
click at [355, 87] on div "VP [GEOGRAPHIC_DATA]" at bounding box center [373, 89] width 42 height 10
checkbox input "true"
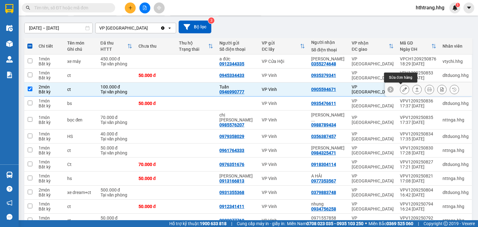
click at [403, 88] on icon at bounding box center [405, 89] width 4 height 4
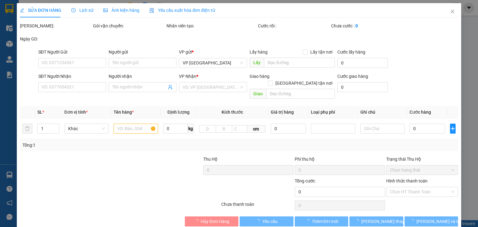
type input "0946990777"
type input "Tuấn"
type input "0905594671"
type input "100.000"
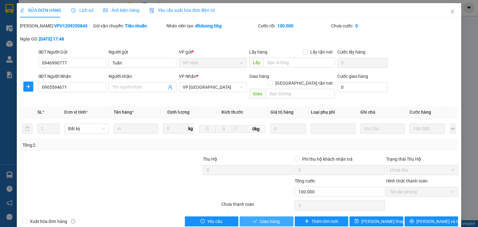
click at [276, 218] on span "Giao hàng" at bounding box center [270, 221] width 20 height 7
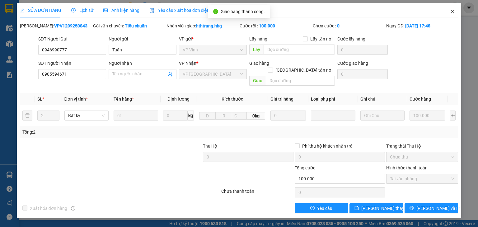
click at [453, 13] on icon "close" at bounding box center [452, 11] width 5 height 5
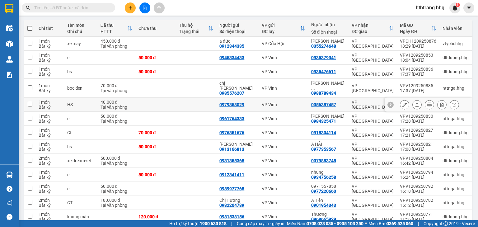
scroll to position [75, 0]
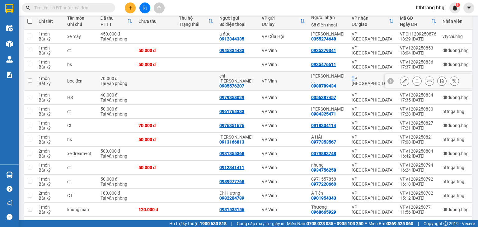
click at [353, 76] on div "VP [GEOGRAPHIC_DATA]" at bounding box center [373, 81] width 42 height 10
checkbox input "true"
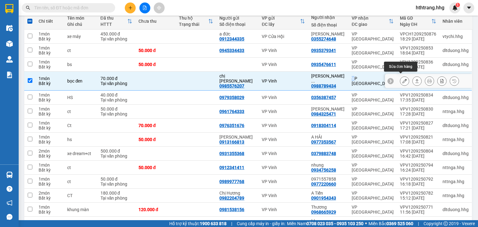
click at [403, 79] on icon at bounding box center [405, 81] width 4 height 4
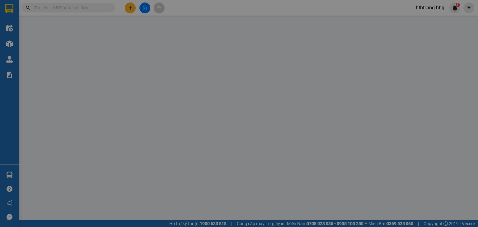
type input "0985576207"
type input "chị [PERSON_NAME]"
type input "0988789434"
type input "[PERSON_NAME]"
type input "70.000"
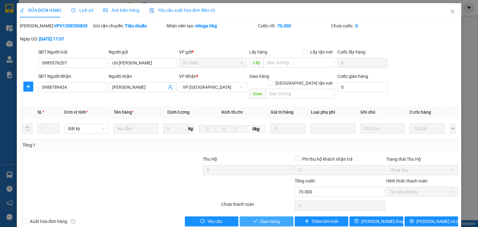
click at [264, 218] on span "Giao hàng" at bounding box center [270, 221] width 20 height 7
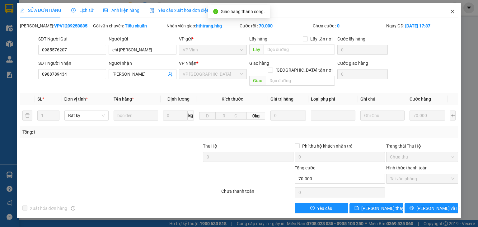
click at [451, 11] on icon "close" at bounding box center [452, 11] width 5 height 5
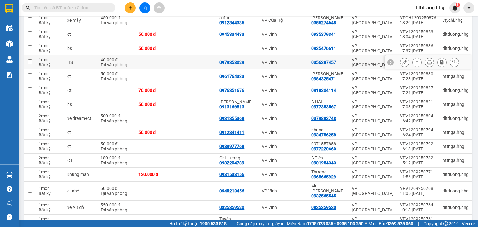
scroll to position [100, 0]
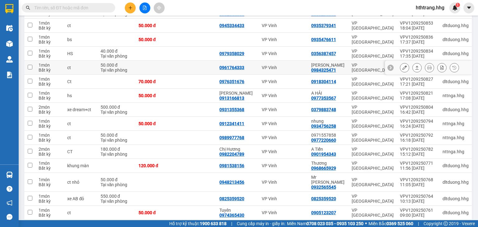
click at [351, 67] on td "VP [GEOGRAPHIC_DATA]" at bounding box center [373, 68] width 48 height 14
checkbox input "true"
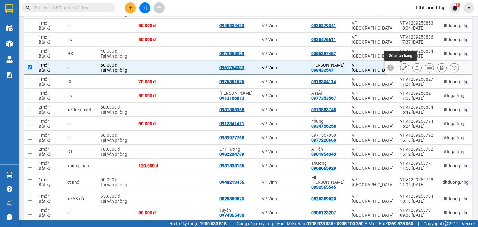
click at [401, 66] on button at bounding box center [405, 67] width 9 height 11
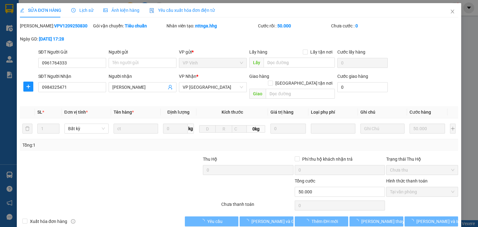
type input "0961764333"
type input "0984325471"
type input "[PERSON_NAME]"
type input "50.000"
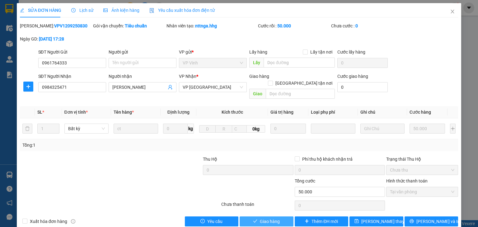
click at [279, 216] on button "Giao hàng" at bounding box center [267, 221] width 54 height 10
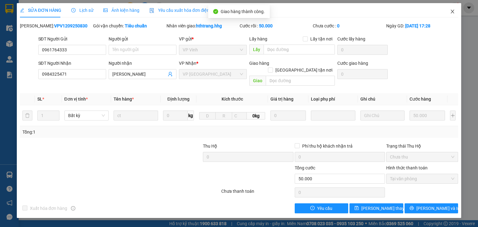
click at [453, 10] on icon "close" at bounding box center [452, 11] width 5 height 5
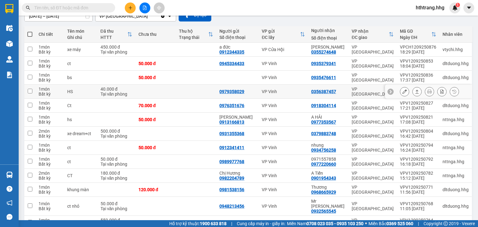
scroll to position [75, 0]
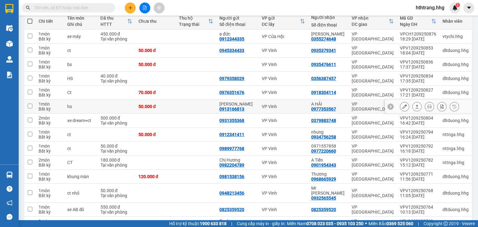
click at [356, 104] on td "VP [GEOGRAPHIC_DATA]" at bounding box center [373, 107] width 48 height 14
checkbox input "true"
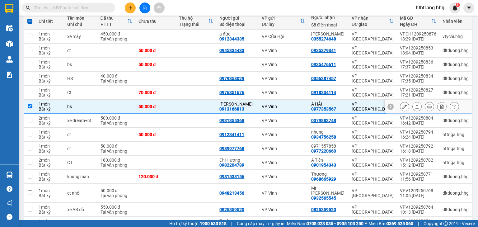
click at [404, 107] on button at bounding box center [405, 106] width 9 height 11
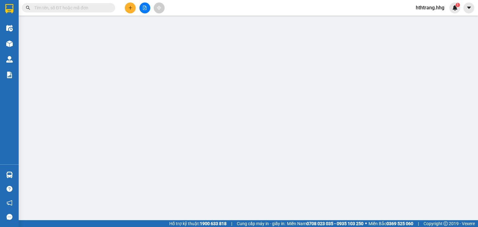
type input "0913166813"
type input "[PERSON_NAME]"
type input "0977353567"
type input "A HẢI"
type input "50.000"
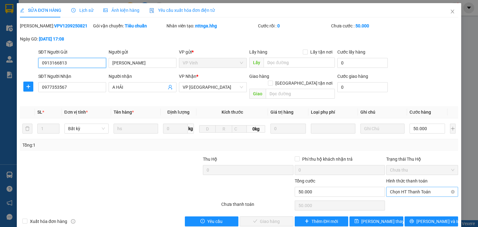
click at [408, 187] on span "Chọn HT Thanh Toán" at bounding box center [422, 191] width 64 height 9
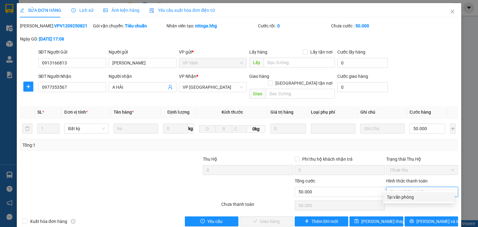
click at [408, 193] on div "Tại văn phòng" at bounding box center [419, 197] width 72 height 10
type input "0"
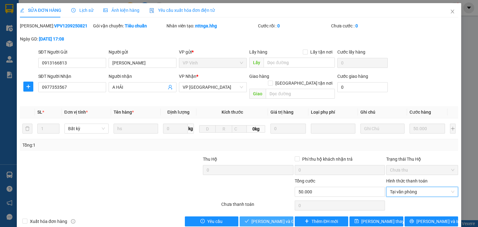
click at [275, 218] on span "[PERSON_NAME] và Giao hàng" at bounding box center [282, 221] width 60 height 7
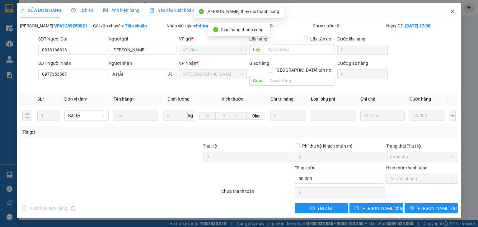
click at [455, 10] on icon "close" at bounding box center [452, 11] width 5 height 5
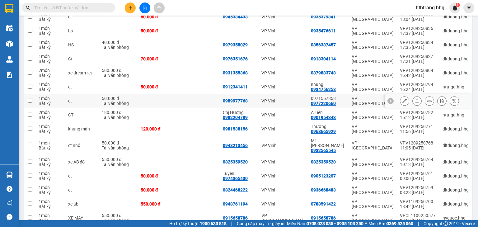
scroll to position [125, 0]
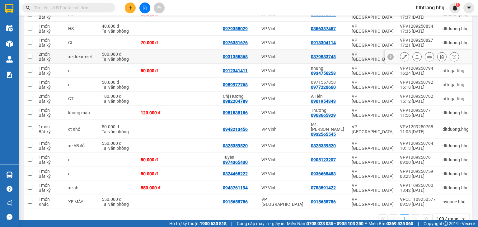
click at [348, 58] on td "0379883748" at bounding box center [328, 57] width 41 height 14
checkbox input "true"
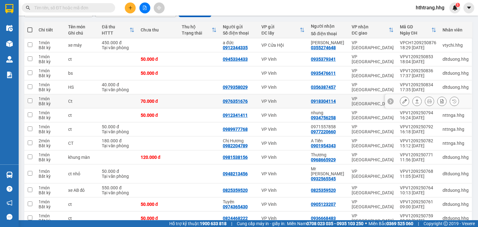
scroll to position [75, 0]
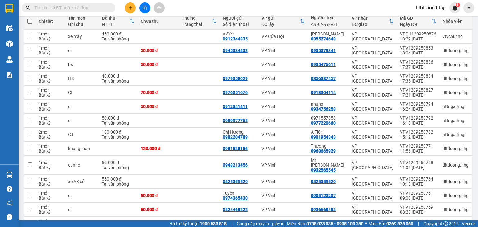
click at [84, 9] on input "text" at bounding box center [71, 7] width 74 height 7
click at [130, 4] on button at bounding box center [130, 7] width 11 height 11
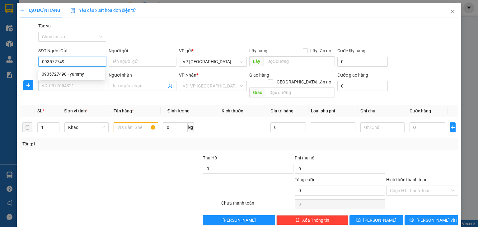
type input "0935727490"
click at [64, 74] on div "0935727490 - yummy" at bounding box center [72, 74] width 60 height 7
type input "yummy"
type input "0935727490"
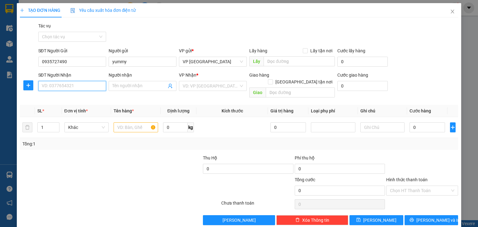
click at [69, 86] on input "SĐT Người Nhận" at bounding box center [72, 86] width 68 height 10
click at [76, 98] on div "0976468582 - Chị Huệ" at bounding box center [72, 98] width 60 height 7
type input "0976468582"
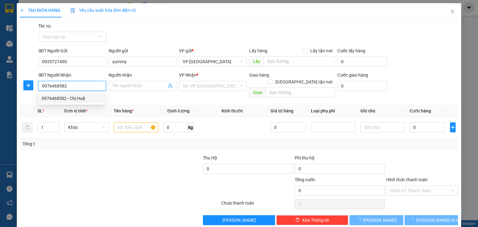
type input "Chị Huệ"
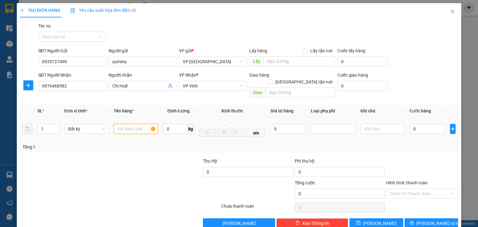
click at [132, 124] on input "text" at bounding box center [136, 129] width 45 height 10
type input "xốp"
click at [419, 124] on input "0" at bounding box center [428, 129] width 36 height 10
type input "1"
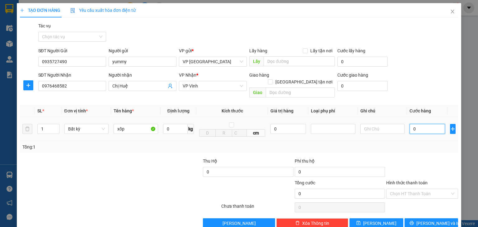
type input "1"
type input "10"
type input "100"
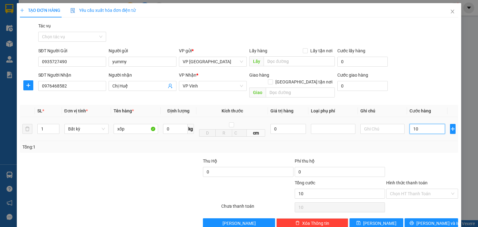
type input "100"
type input "1.000"
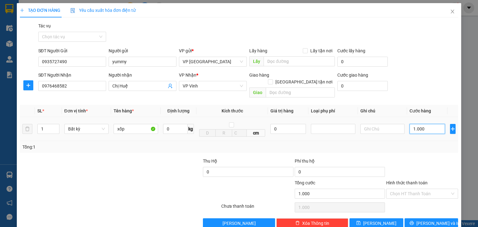
type input "10.000"
type input "100.000"
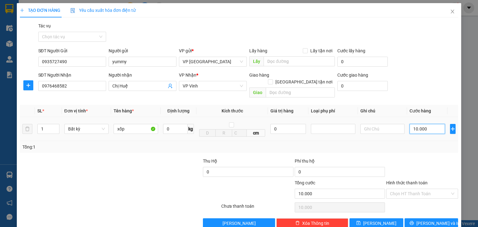
type input "100.000"
click at [436, 220] on span "[PERSON_NAME] và In" at bounding box center [439, 223] width 44 height 7
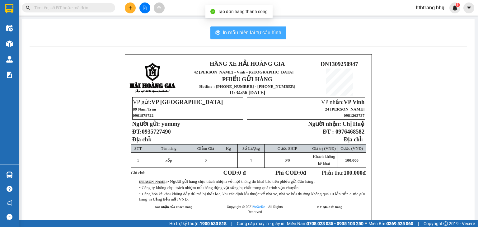
click at [250, 32] on span "In mẫu biên lai tự cấu hình" at bounding box center [252, 33] width 59 height 8
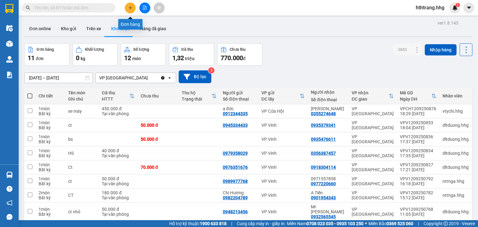
click at [130, 7] on icon "plus" at bounding box center [130, 8] width 4 height 4
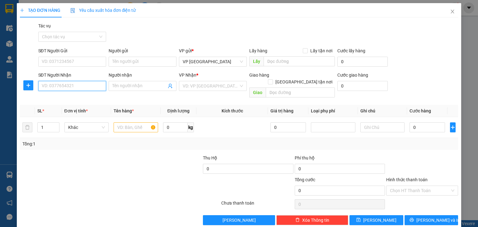
click at [58, 86] on input "SĐT Người Nhận" at bounding box center [72, 86] width 68 height 10
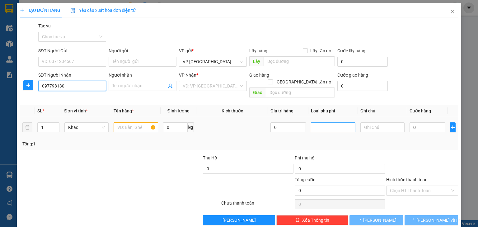
type input "0977981309"
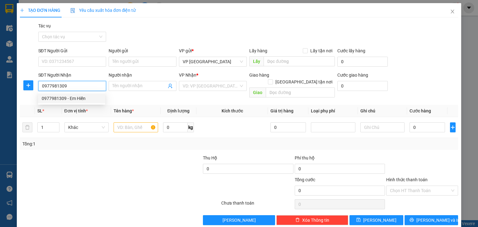
click at [71, 97] on div "0977981309 - Em Hiền" at bounding box center [72, 98] width 60 height 7
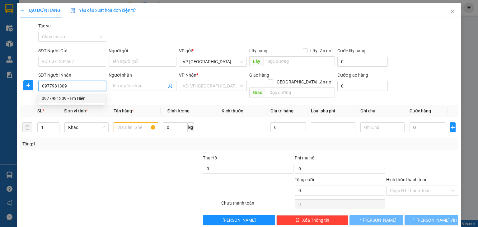
type input "Em Hiền"
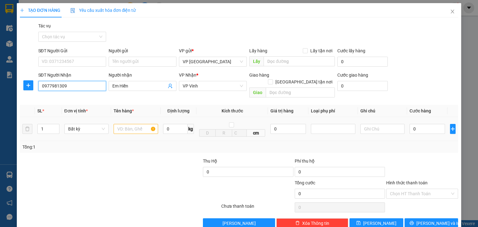
type input "0977981309"
click at [125, 124] on input "text" at bounding box center [136, 129] width 45 height 10
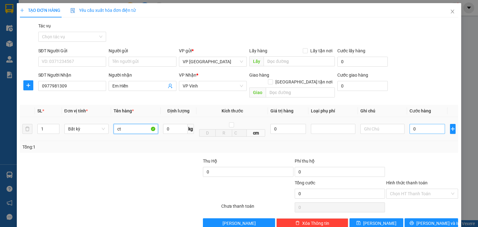
type input "ct"
click at [424, 124] on input "0" at bounding box center [428, 129] width 36 height 10
type input "7"
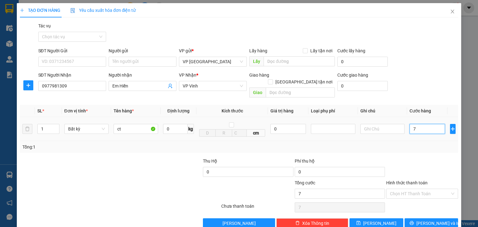
type input "70"
type input "700"
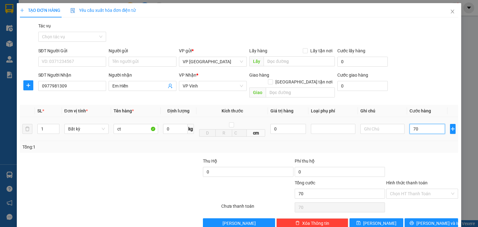
type input "700"
type input "7.000"
type input "70.000"
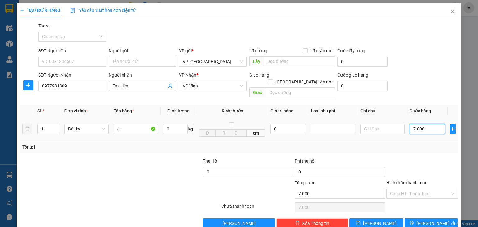
type input "70.000"
click at [434, 218] on button "[PERSON_NAME] và In" at bounding box center [432, 223] width 54 height 10
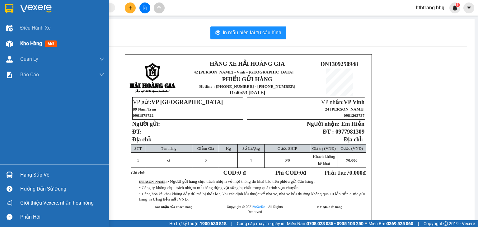
click at [32, 41] on span "Kho hàng" at bounding box center [31, 43] width 22 height 6
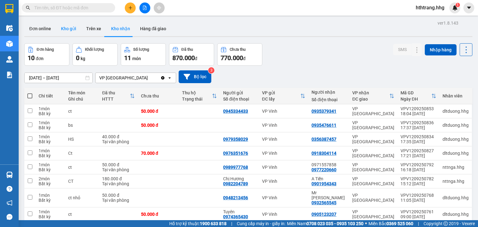
click at [64, 30] on button "Kho gửi" at bounding box center [68, 28] width 25 height 15
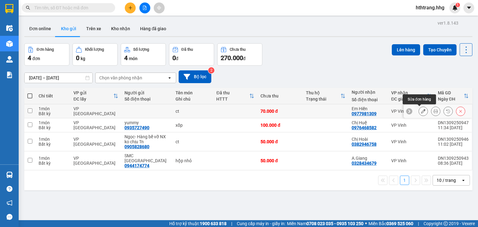
click at [421, 112] on icon at bounding box center [423, 111] width 4 height 4
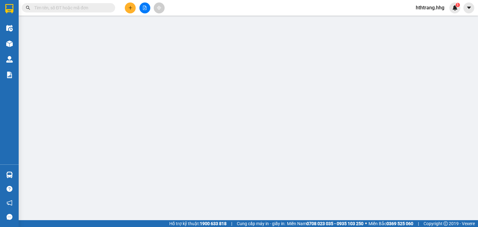
type input "0977981309"
type input "Em Hiền"
type input "70.000"
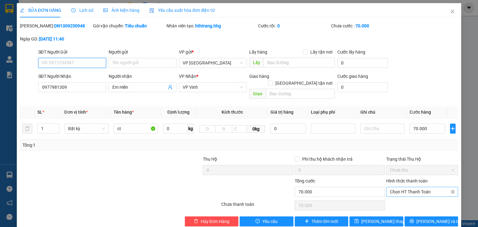
click at [422, 187] on span "Chọn HT Thanh Toán" at bounding box center [422, 191] width 64 height 9
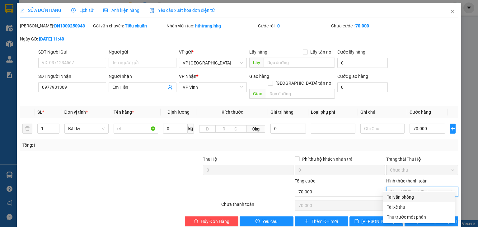
click at [424, 196] on div "Tại văn phòng" at bounding box center [419, 197] width 64 height 7
type input "0"
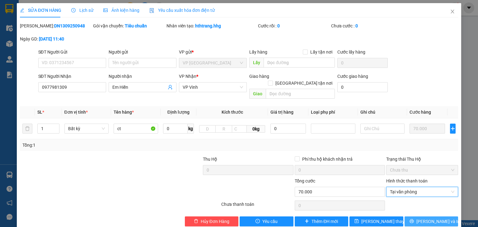
click at [414, 219] on icon "printer" at bounding box center [412, 221] width 4 height 4
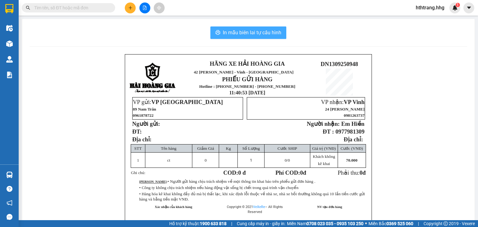
click at [253, 30] on span "In mẫu biên lai tự cấu hình" at bounding box center [252, 33] width 59 height 8
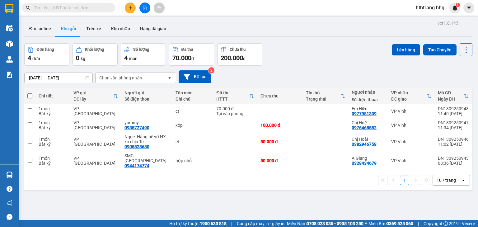
scroll to position [254, 0]
click at [129, 9] on icon "plus" at bounding box center [130, 8] width 4 height 4
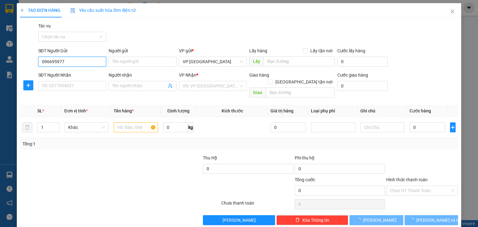
type input "0966959772"
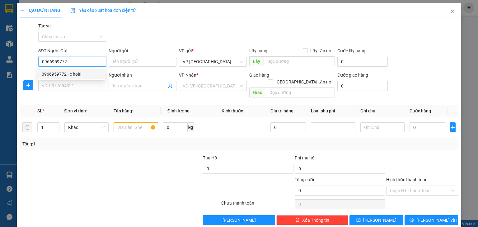
click at [64, 72] on div "0966959772 - c hoài" at bounding box center [72, 74] width 60 height 7
type input "c hoài"
type input "0966959772"
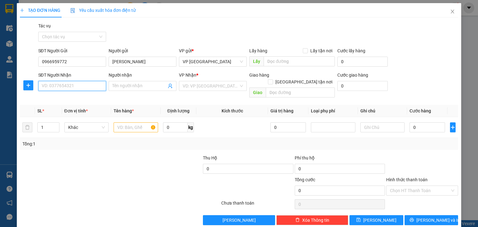
click at [64, 86] on input "SĐT Người Nhận" at bounding box center [72, 86] width 68 height 10
click at [59, 98] on div "0966959727 - Hưng" at bounding box center [72, 98] width 60 height 7
type input "0966959727"
type input "Hưng"
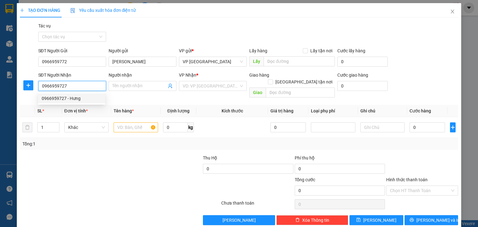
checkbox input "true"
type input "38 Lê-Nin ,P. Hưng Dũng"
type input "40.000"
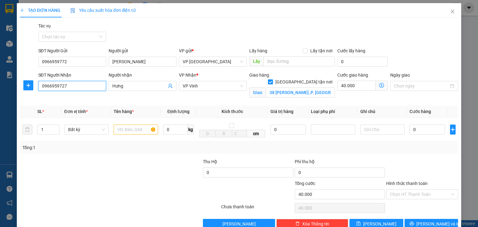
type input "0966959727"
click at [273, 79] on input "[GEOGRAPHIC_DATA] tận nơi" at bounding box center [270, 81] width 4 height 4
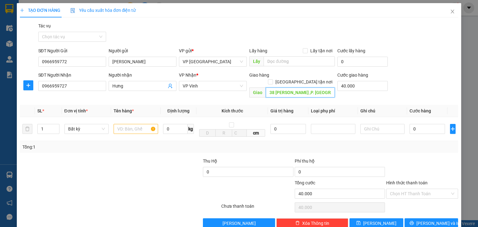
click at [318, 88] on input "38 Lê-Nin ,P. Hưng Dũng" at bounding box center [300, 93] width 69 height 10
click at [273, 79] on input "[GEOGRAPHIC_DATA] tận nơi" at bounding box center [270, 81] width 4 height 4
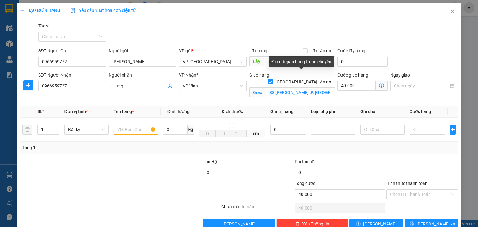
click at [273, 79] on input "[GEOGRAPHIC_DATA] tận nơi" at bounding box center [270, 81] width 4 height 4
checkbox input "false"
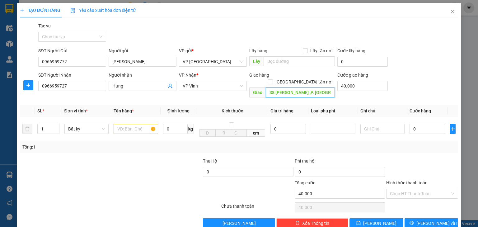
click at [317, 88] on input "38 Lê-Nin ,P. Hưng Dũng" at bounding box center [300, 93] width 69 height 10
type input "3"
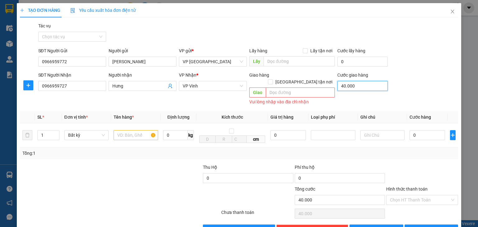
click at [360, 87] on input "40.000" at bounding box center [363, 86] width 50 height 10
type input "0"
click at [125, 130] on input "text" at bounding box center [136, 135] width 45 height 10
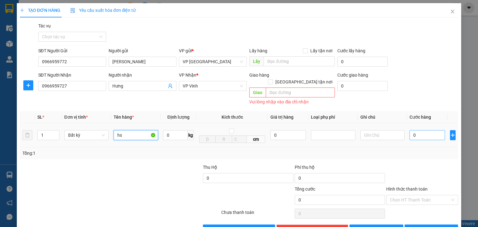
type input "hs"
click at [422, 130] on input "0" at bounding box center [428, 135] width 36 height 10
type input "5"
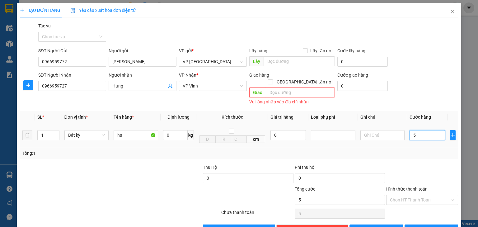
type input "50"
type input "500"
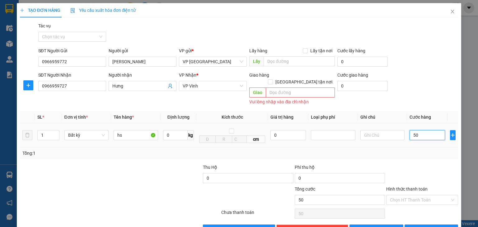
type input "500"
type input "5.000"
type input "50.000"
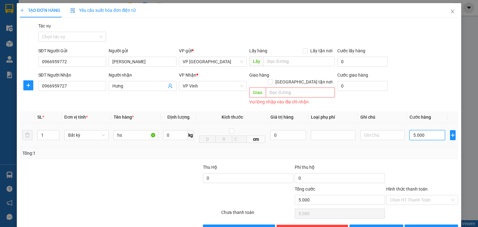
type input "50.000"
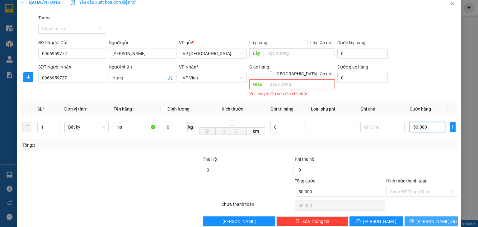
scroll to position [12, 0]
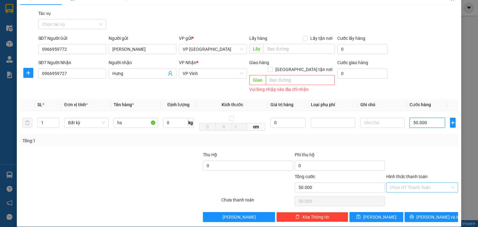
type input "50.000"
click at [430, 183] on input "Hình thức thanh toán" at bounding box center [420, 187] width 60 height 9
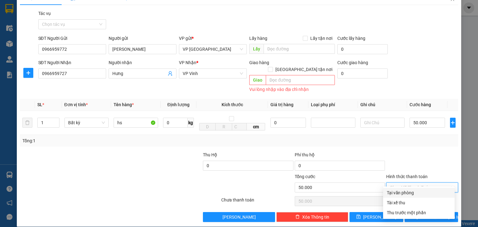
click at [430, 191] on div "Tại văn phòng" at bounding box center [419, 192] width 64 height 7
type input "0"
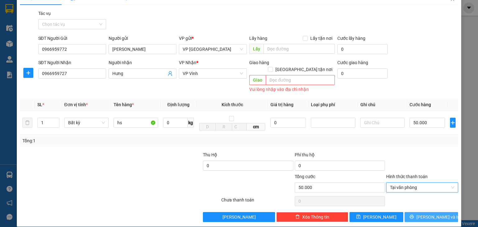
click at [434, 214] on span "[PERSON_NAME] và In" at bounding box center [439, 217] width 44 height 7
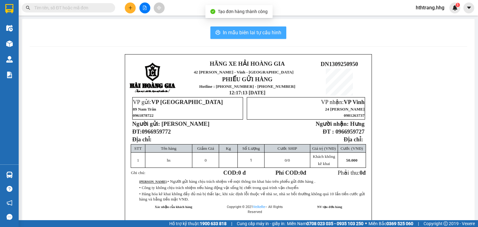
click at [260, 30] on span "In mẫu biên lai tự cấu hình" at bounding box center [252, 33] width 59 height 8
